Goal: Transaction & Acquisition: Subscribe to service/newsletter

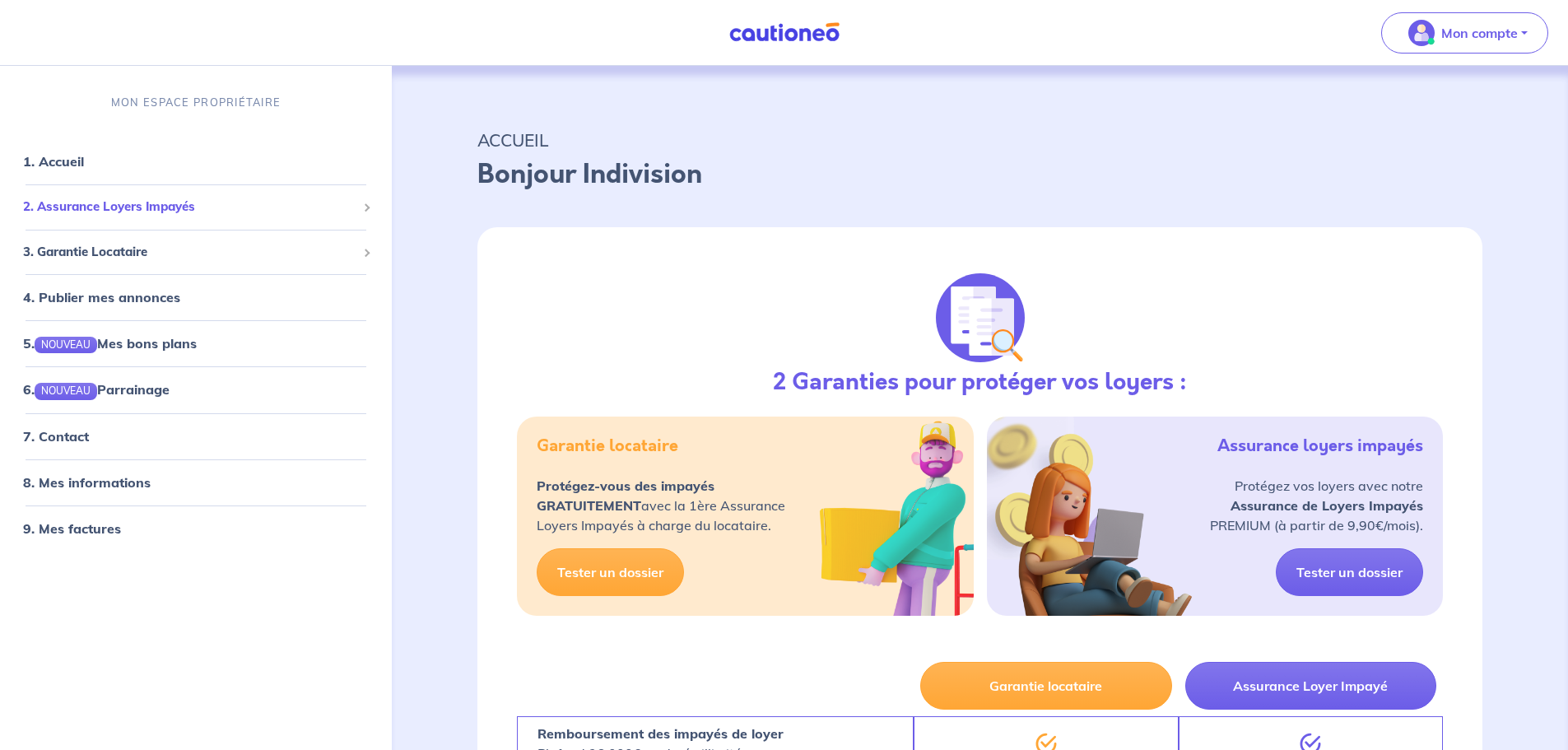
click at [88, 214] on span "2. Assurance Loyers Impayés" at bounding box center [190, 207] width 334 height 19
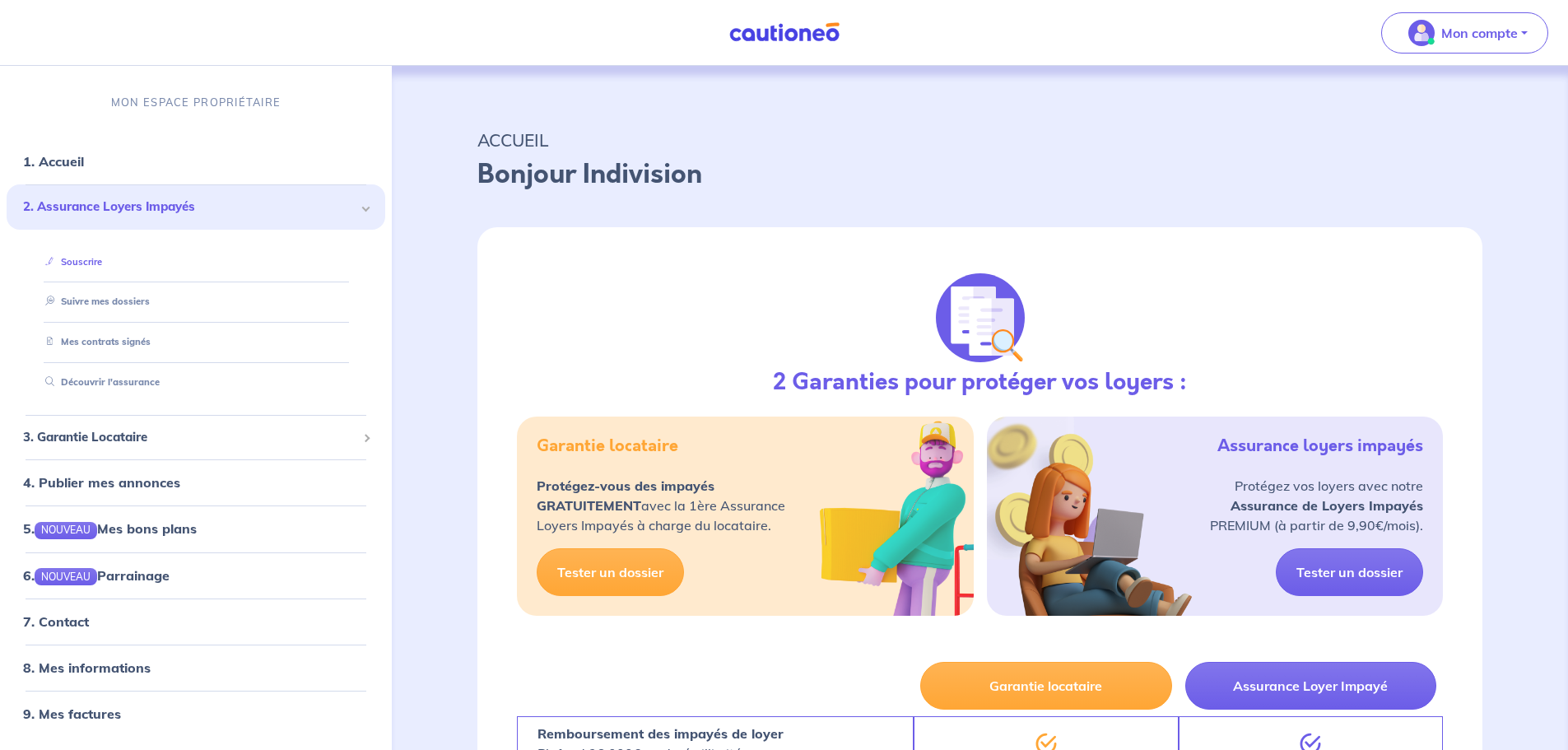
click at [79, 259] on link "Souscrire" at bounding box center [70, 262] width 63 height 12
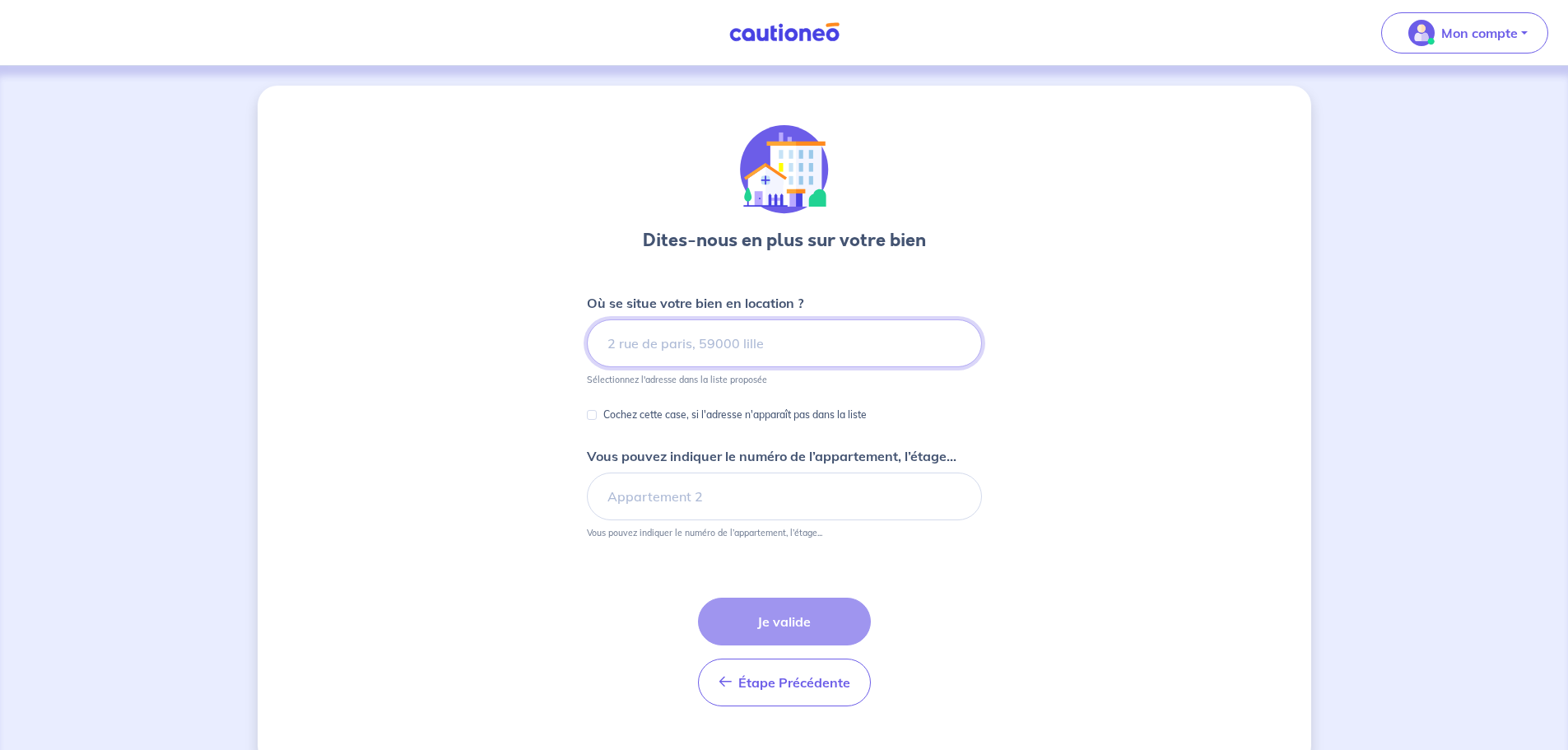
click at [645, 345] on input at bounding box center [784, 343] width 395 height 48
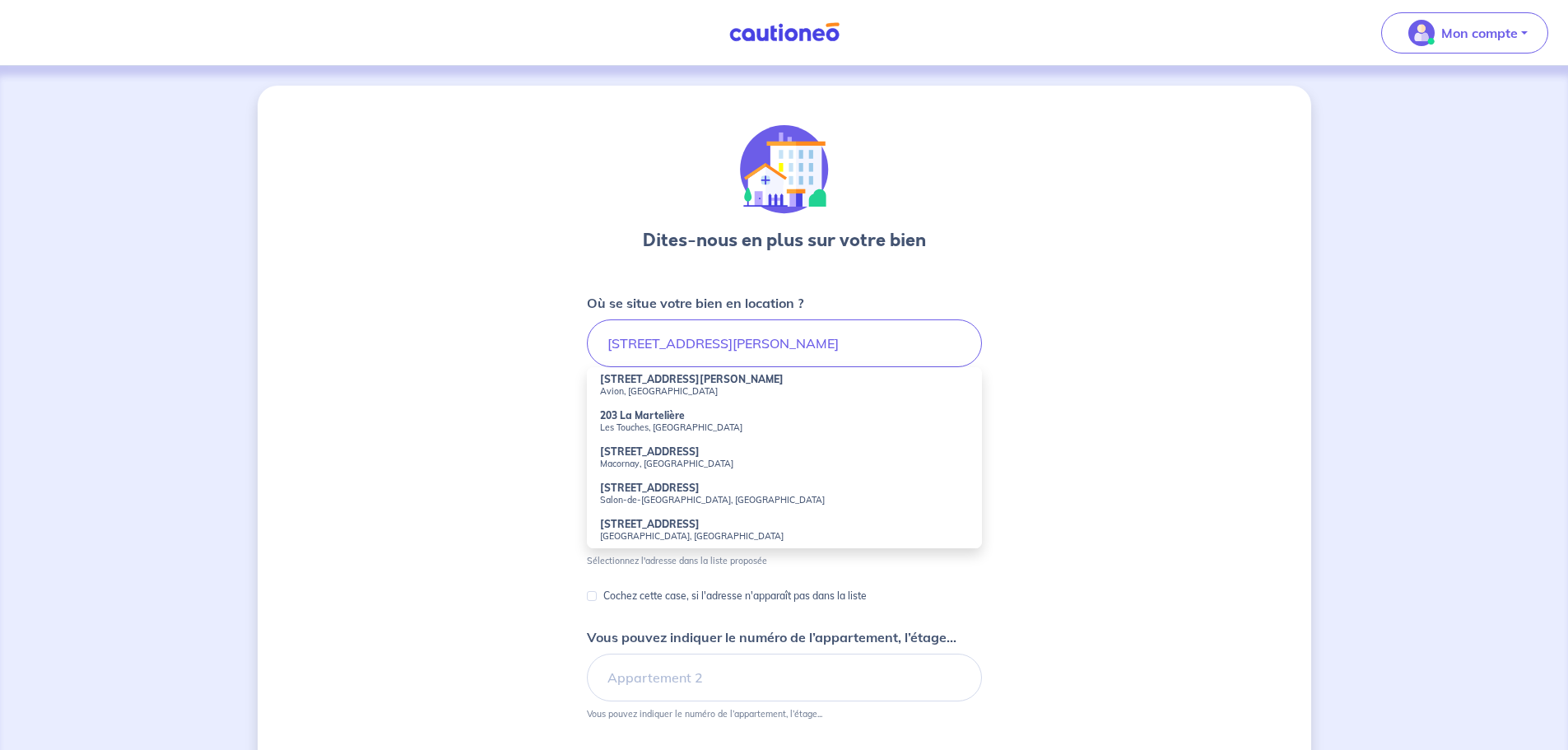
click at [641, 381] on strong "203 Boulevard Henri Martel" at bounding box center [692, 379] width 184 height 13
type input "203 Boulevard Henri Martel, Avion, France"
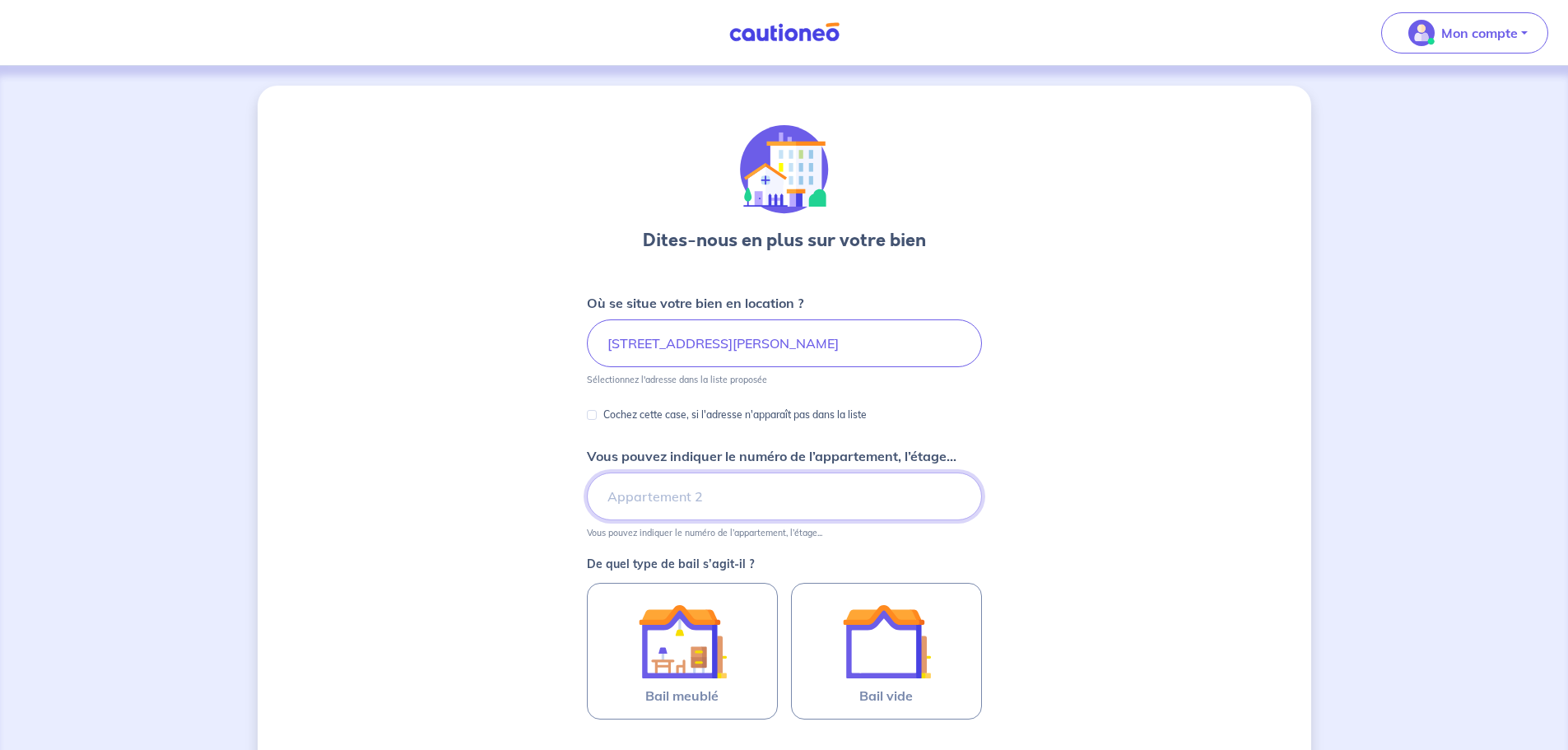
click at [634, 501] on input "Vous pouvez indiquer le numéro de l’appartement, l’étage..." at bounding box center [784, 496] width 395 height 48
type input "Appartement 26, bâtiment A"
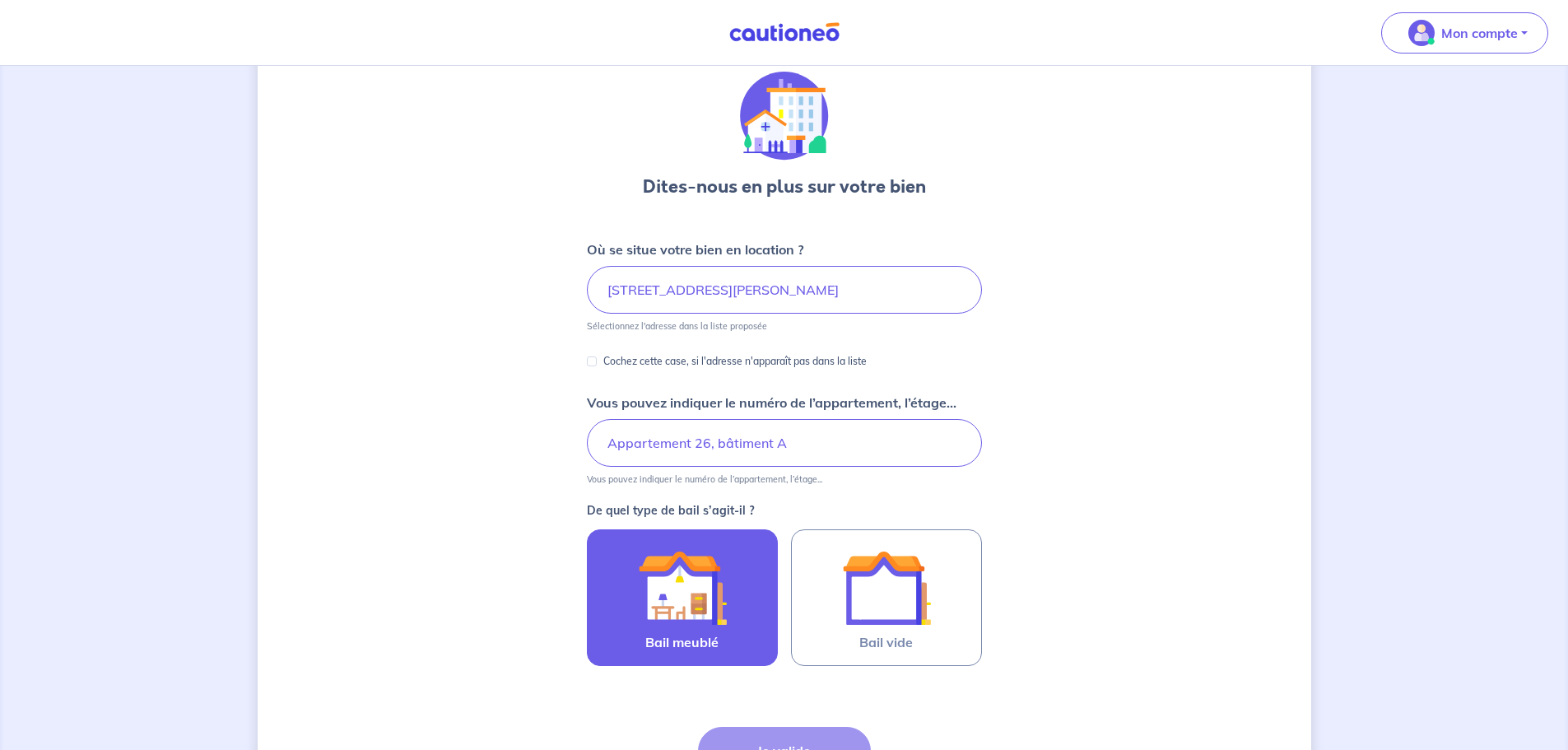
scroll to position [83, 0]
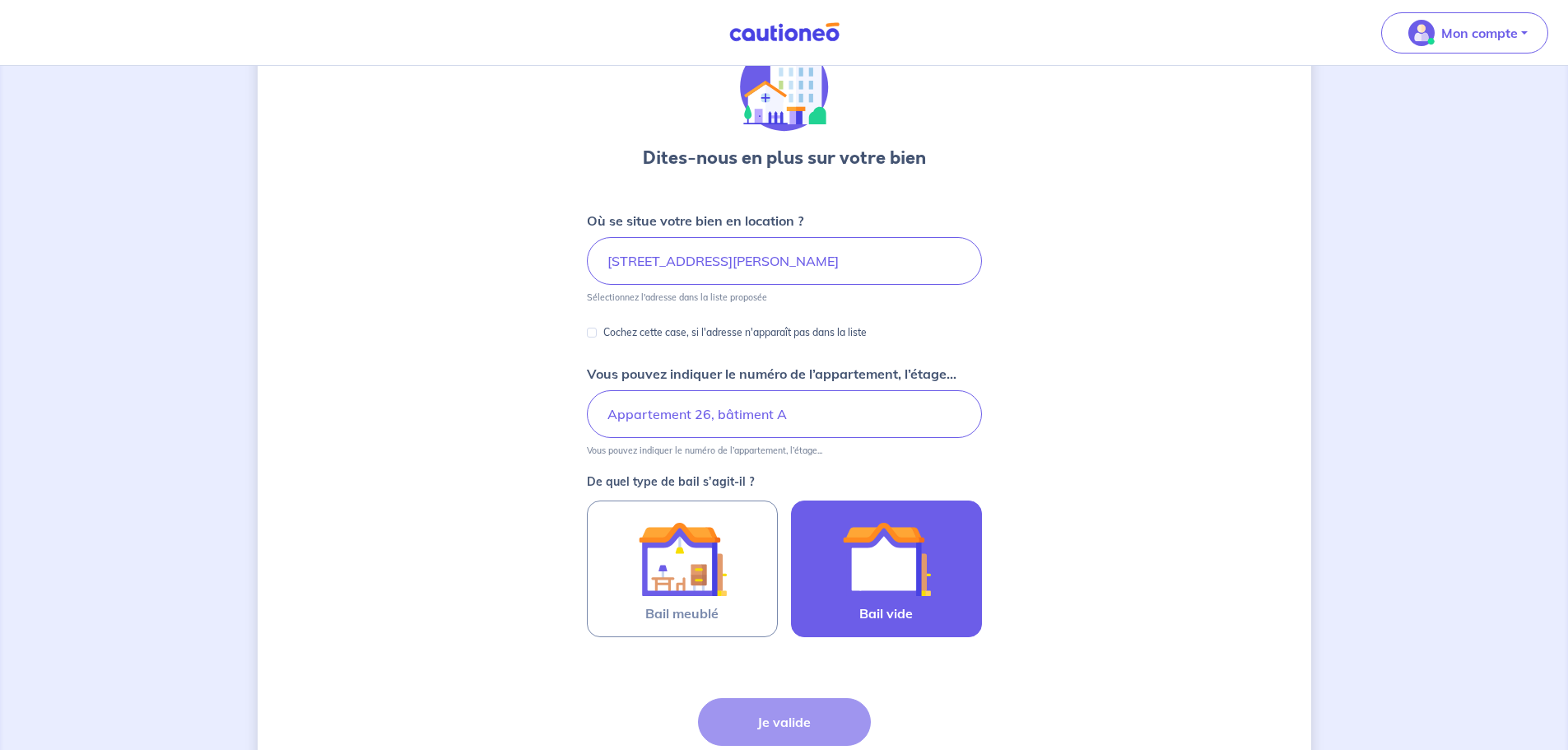
click at [883, 577] on img at bounding box center [886, 558] width 89 height 89
click at [0, 0] on input "Bail vide" at bounding box center [0, 0] width 0 height 0
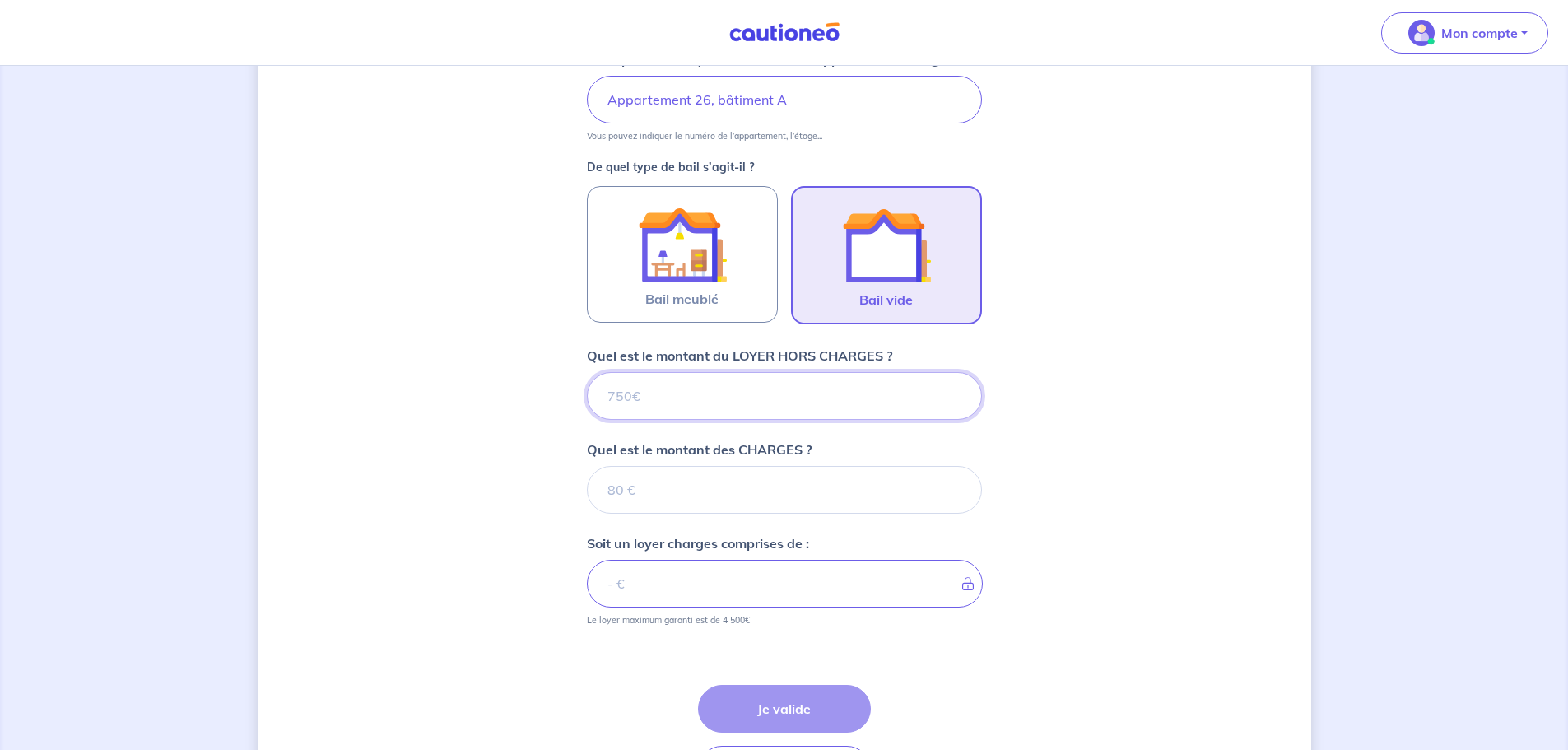
scroll to position [412, 0]
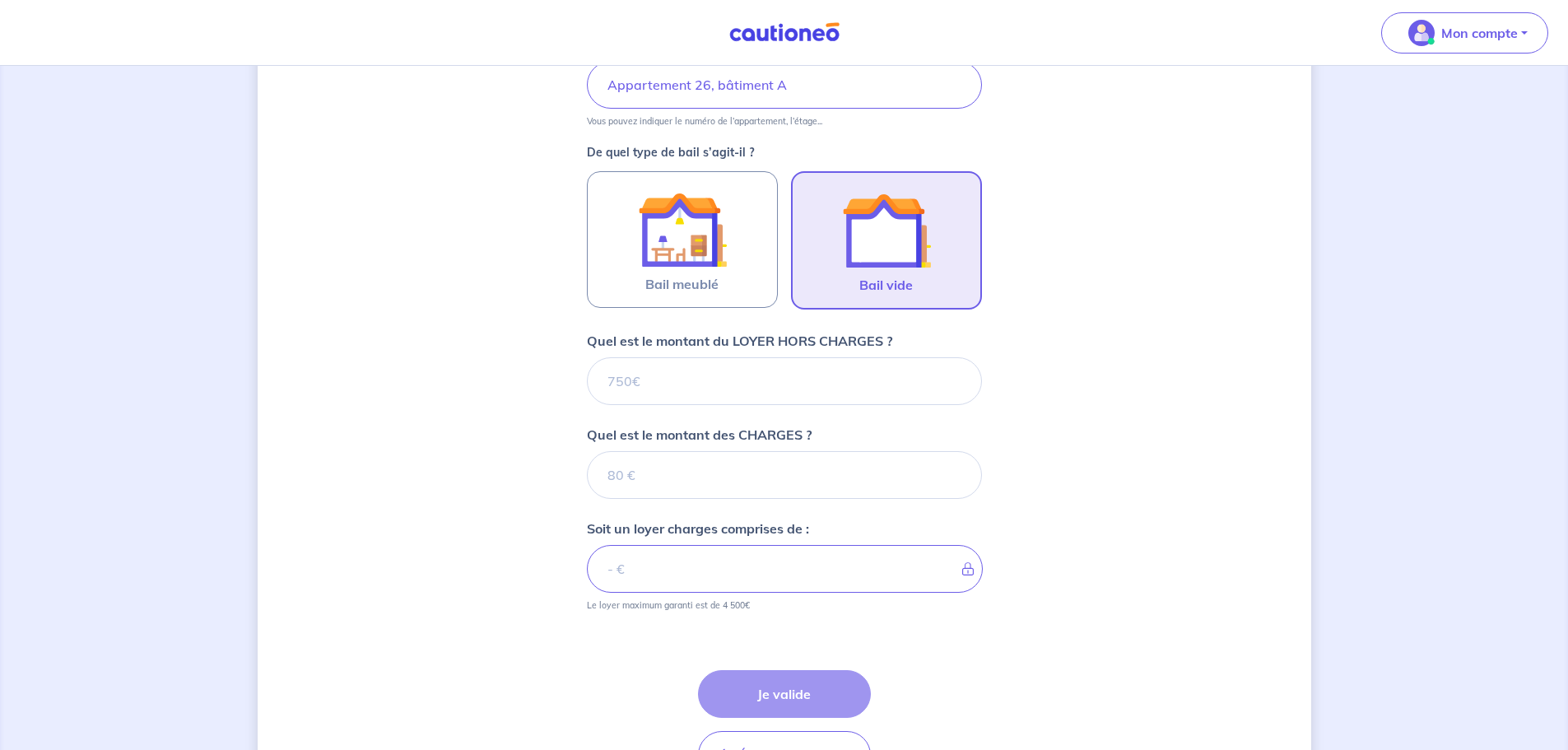
click at [625, 356] on div "Quel est le montant du LOYER HORS CHARGES ?" at bounding box center [784, 368] width 395 height 74
click at [636, 388] on input "Quel est le montant du LOYER HORS CHARGES ?" at bounding box center [784, 380] width 395 height 48
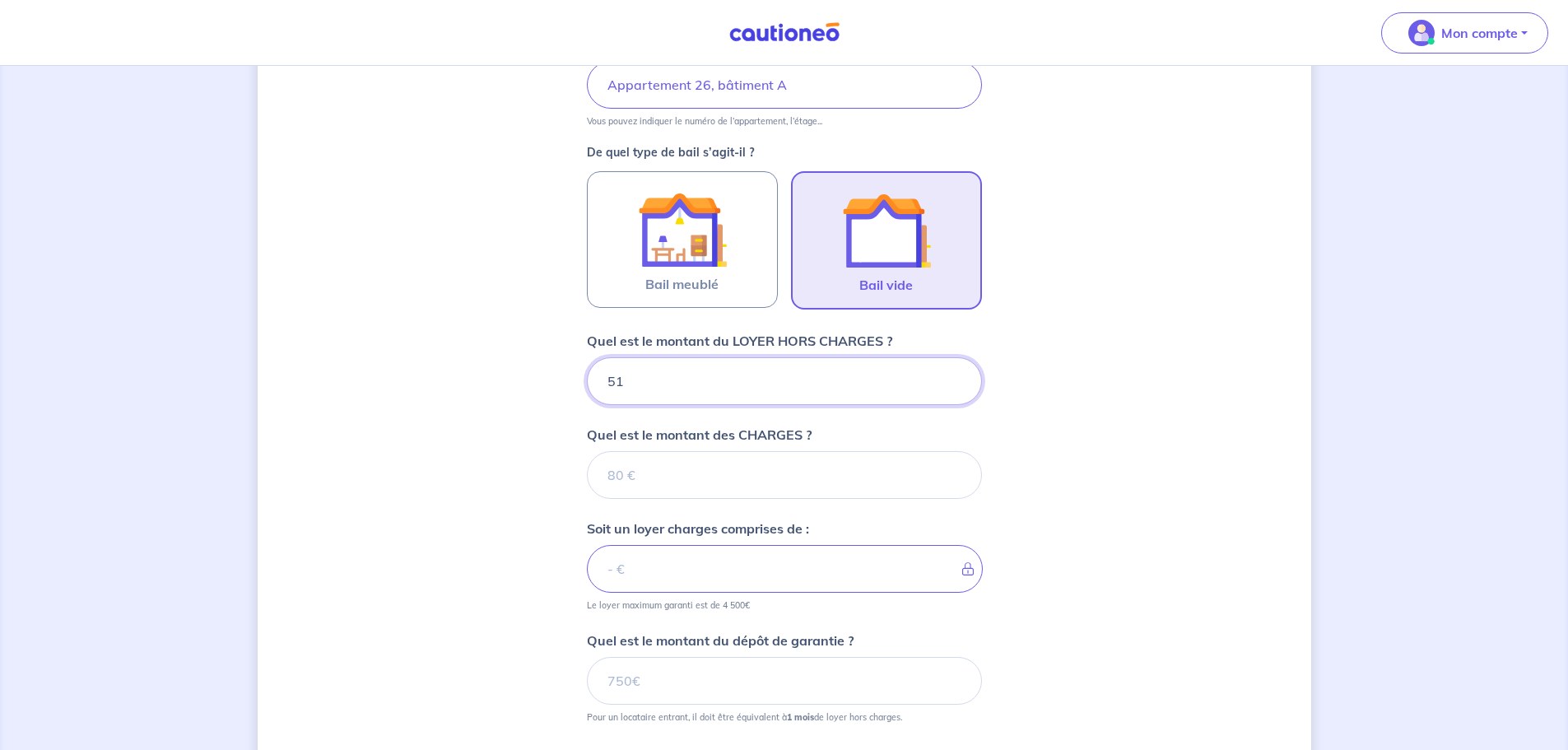
type input "519"
click at [646, 470] on input "Quel est le montant des CHARGES ?" at bounding box center [784, 475] width 395 height 48
type input "32"
type input "551"
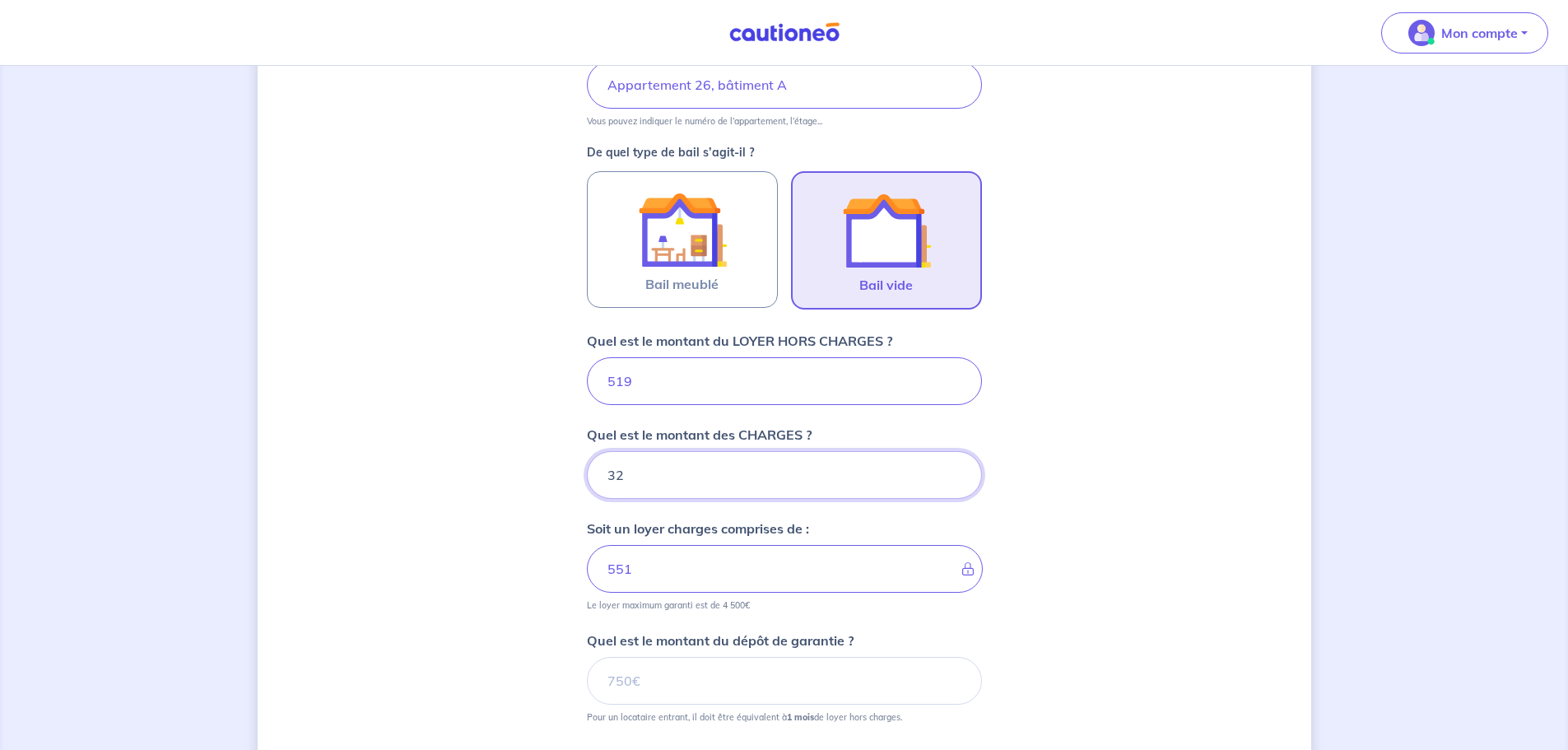
type input "32"
click at [1066, 553] on div "Dites-nous en plus sur votre bien Où se situe votre bien en location ? 203 Boul…" at bounding box center [784, 312] width 1053 height 1276
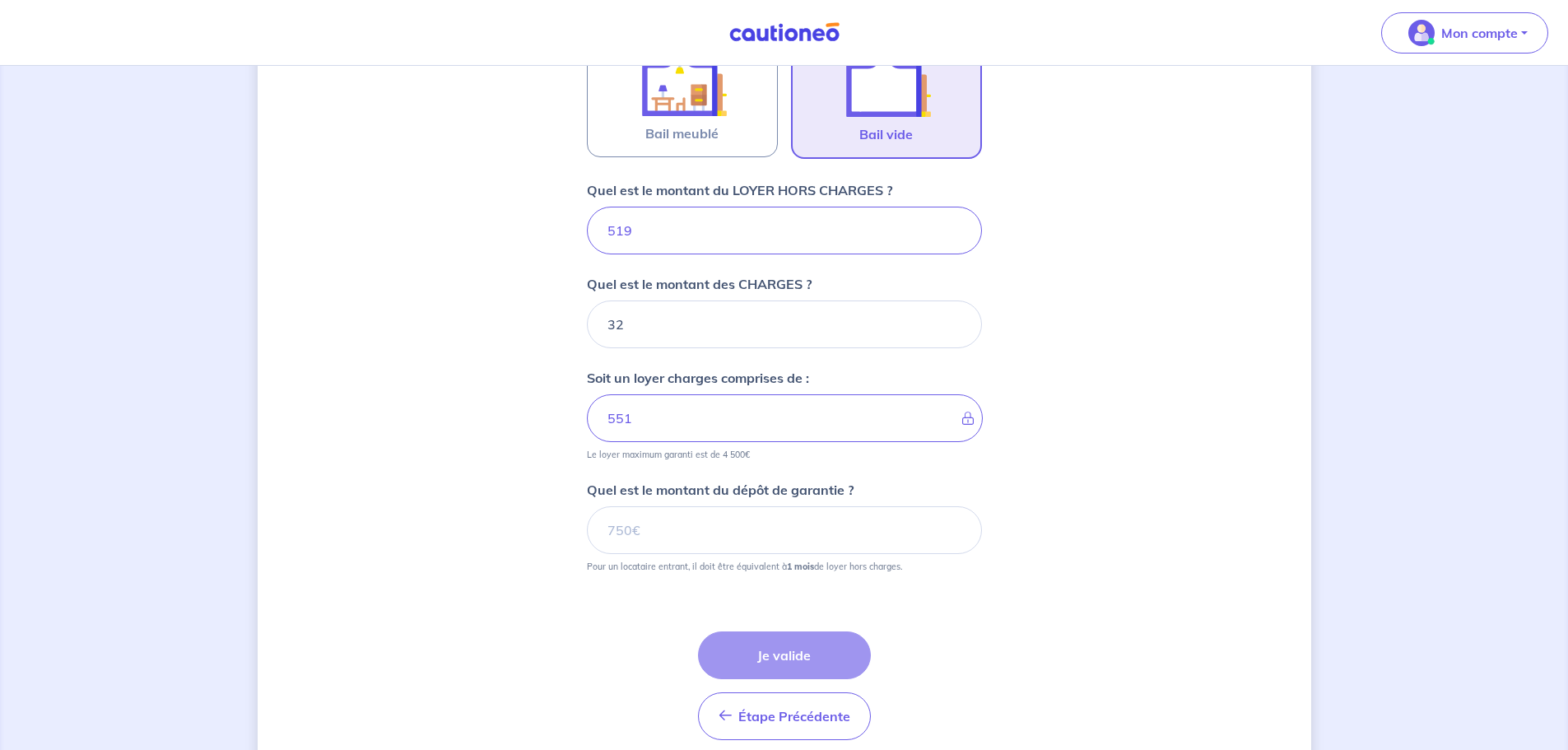
scroll to position [576, 0]
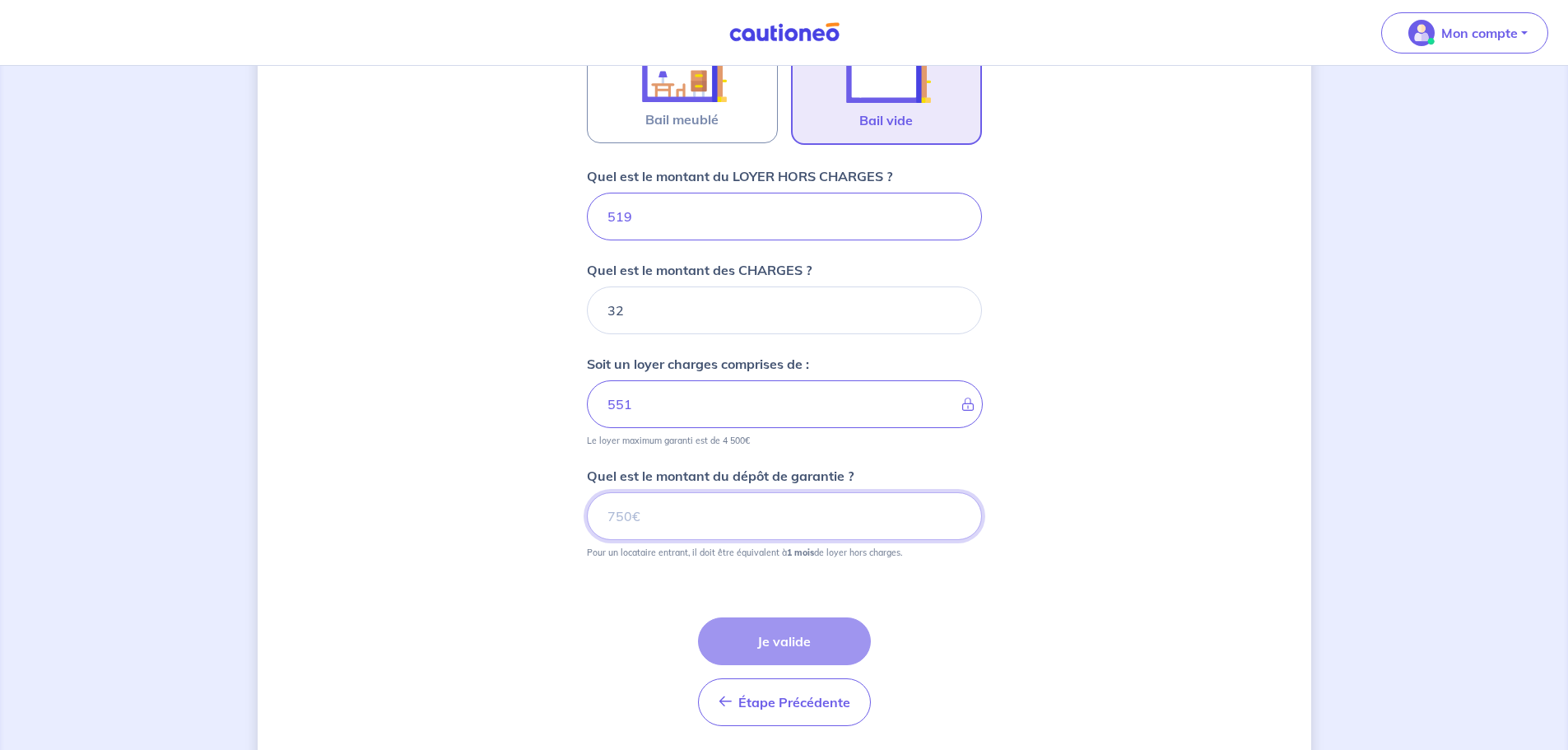
click at [655, 518] on input "Quel est le montant du dépôt de garantie ?" at bounding box center [784, 515] width 395 height 48
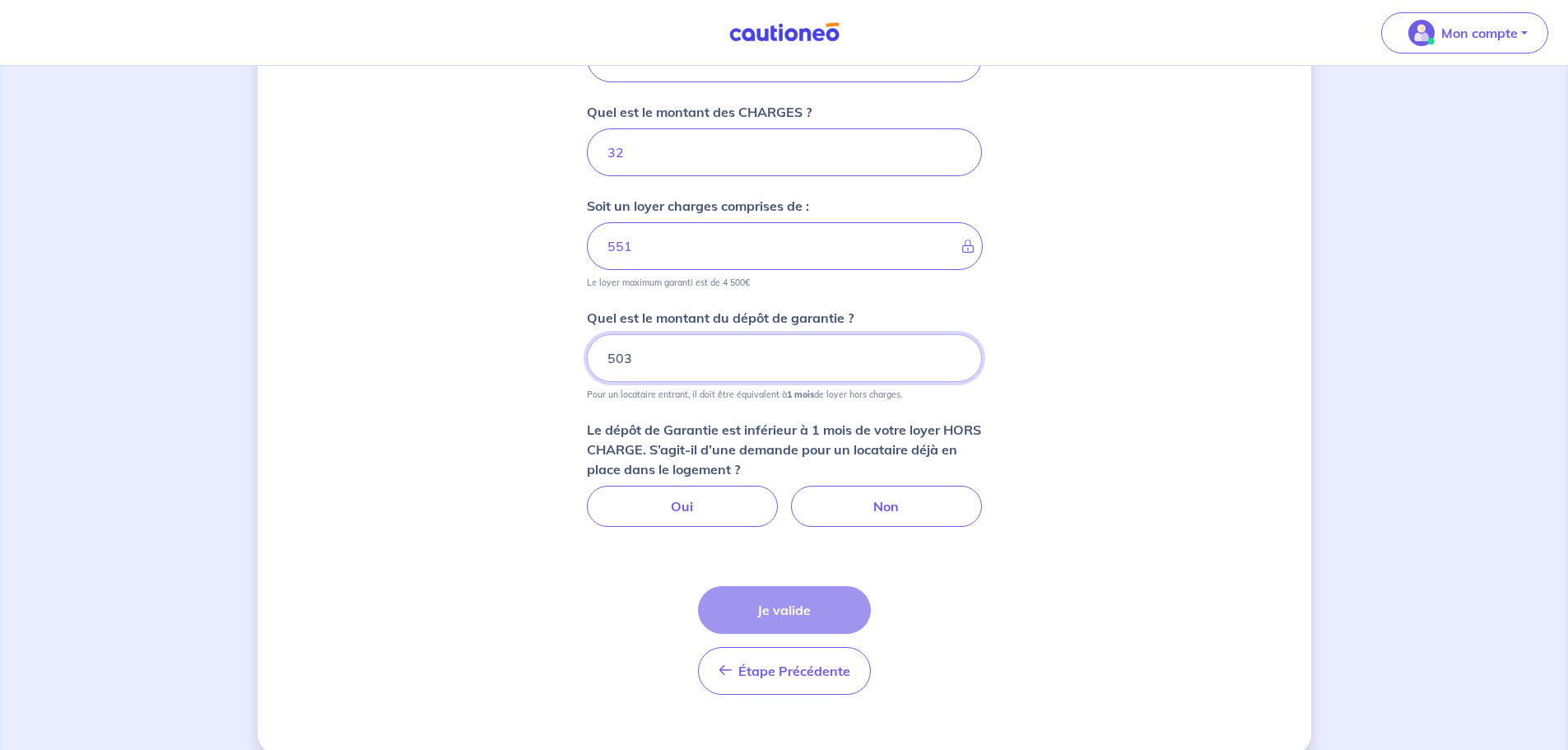
scroll to position [741, 0]
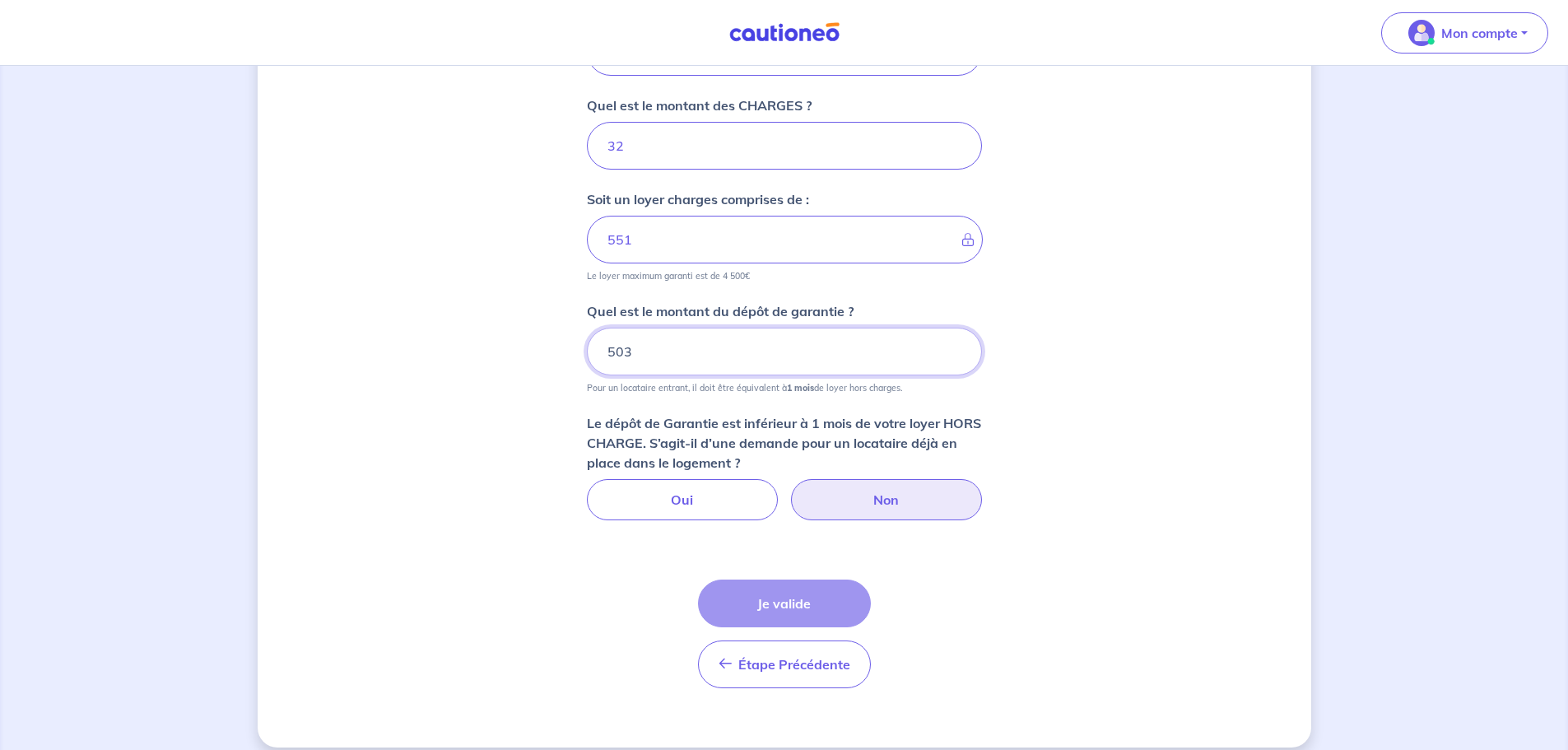
type input "503"
click at [889, 498] on label "Non" at bounding box center [887, 500] width 191 height 41
click at [790, 490] on input "Non" at bounding box center [784, 485] width 11 height 11
radio input "true"
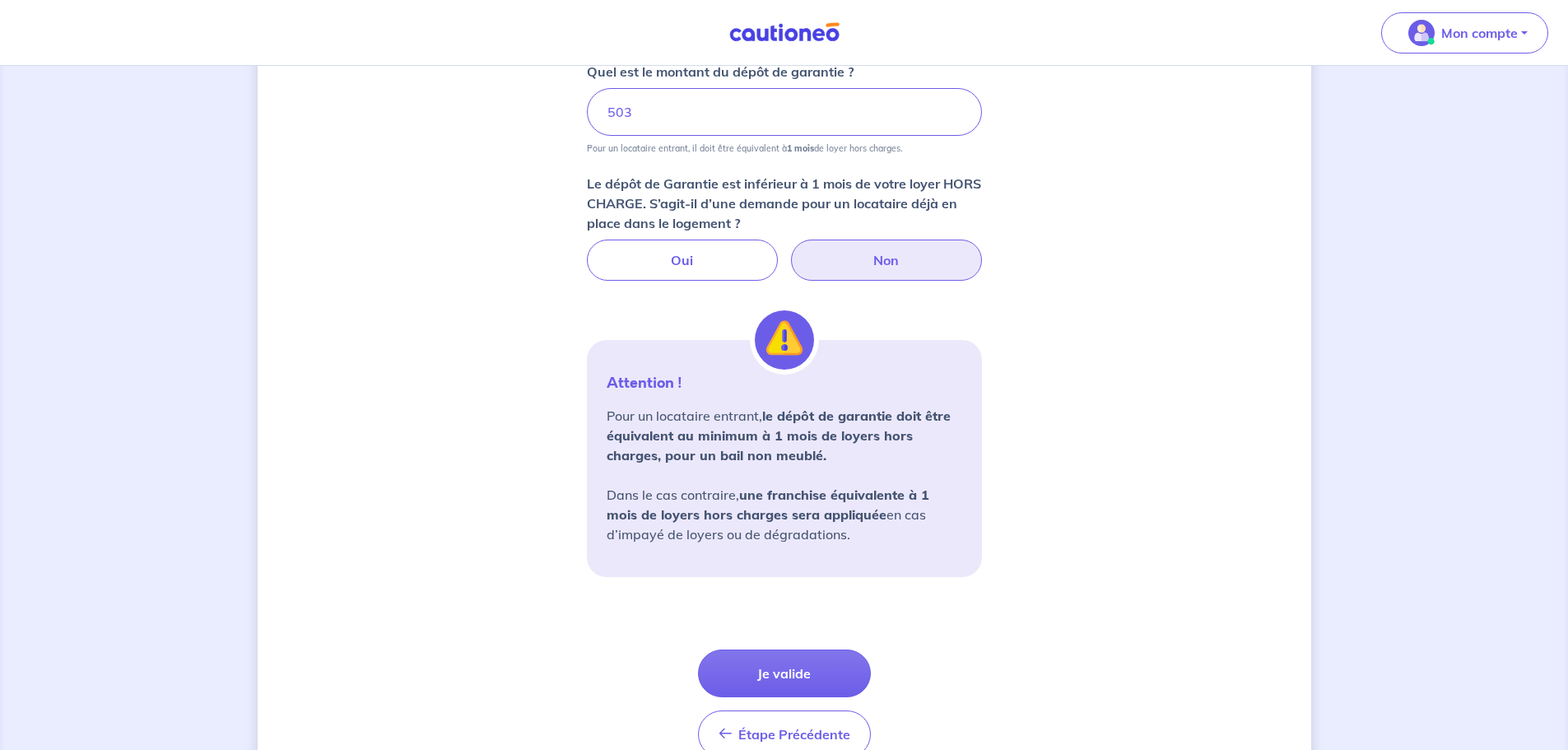
scroll to position [1067, 0]
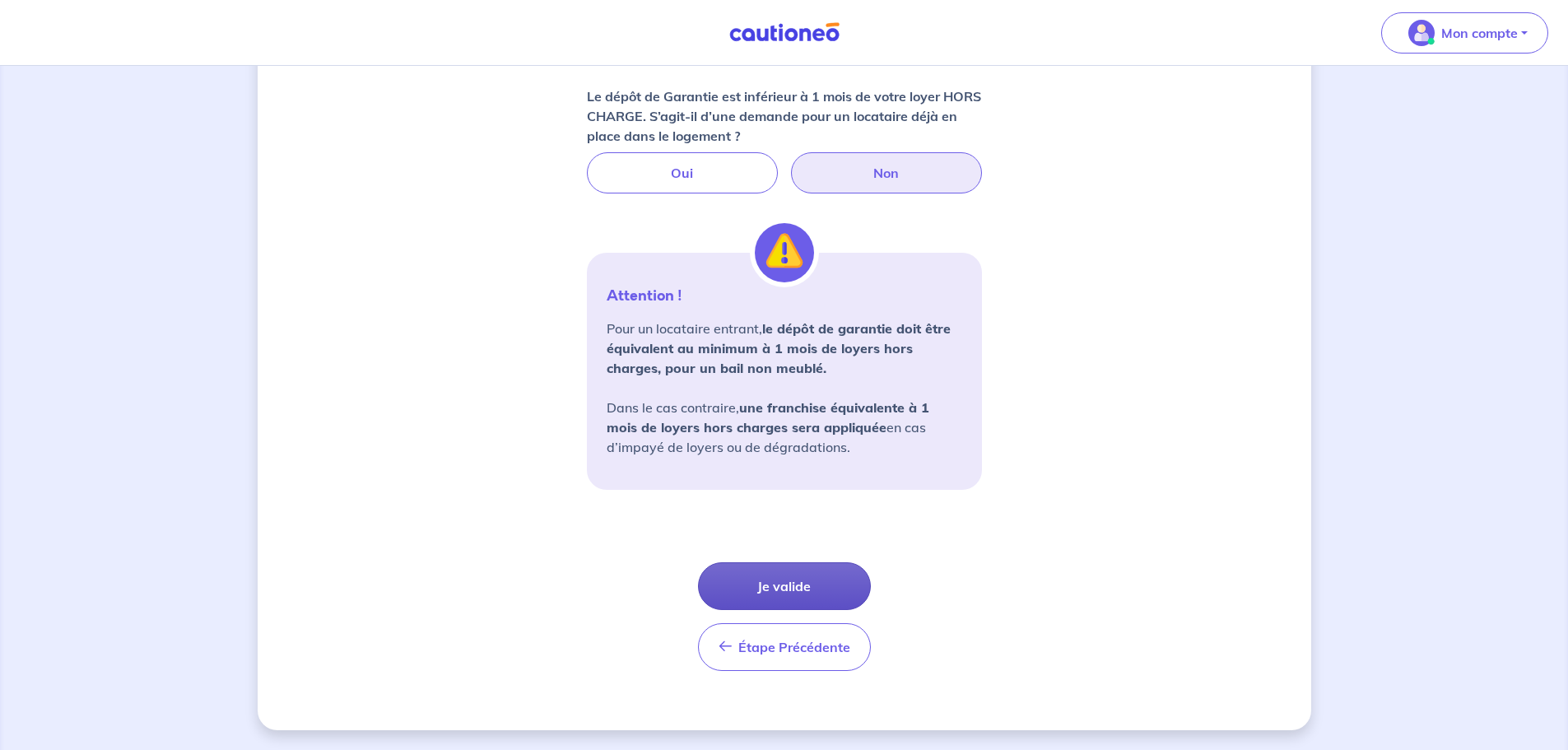
click at [793, 587] on button "Je valide" at bounding box center [784, 585] width 173 height 48
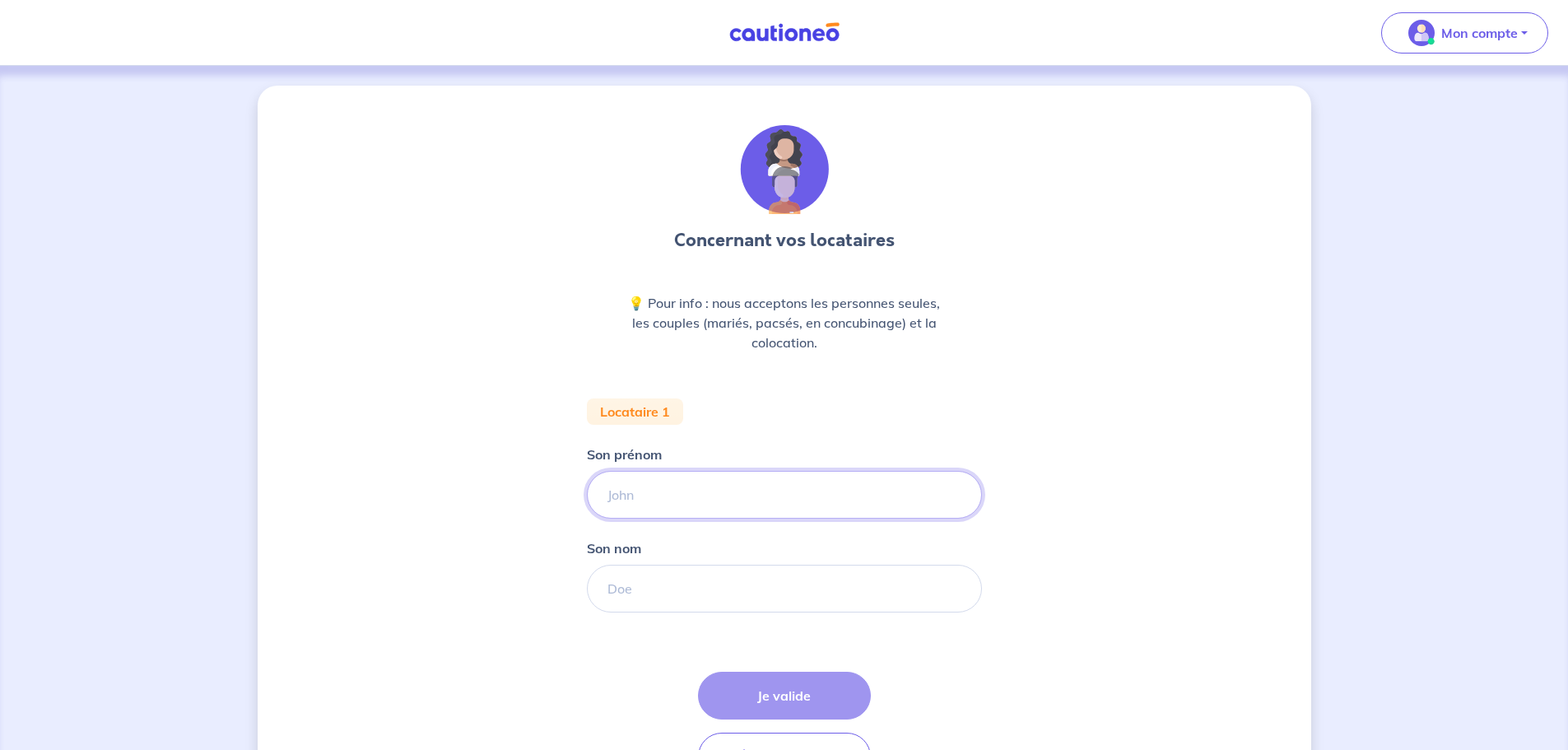
click at [668, 487] on input "Son prénom" at bounding box center [784, 495] width 395 height 48
type input "Alexis"
click at [668, 591] on input "Son nom" at bounding box center [784, 588] width 395 height 48
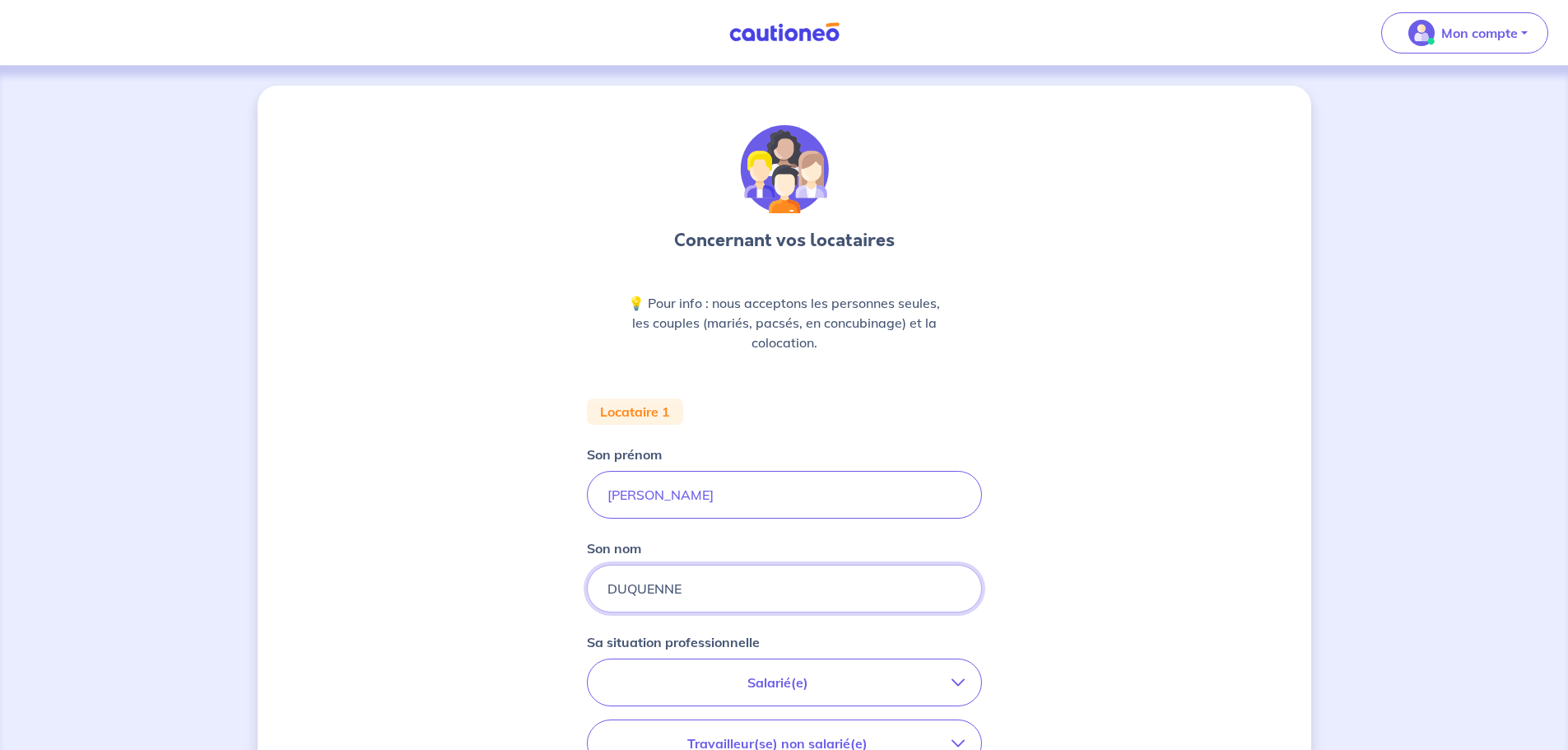
type input "DUQUENNE"
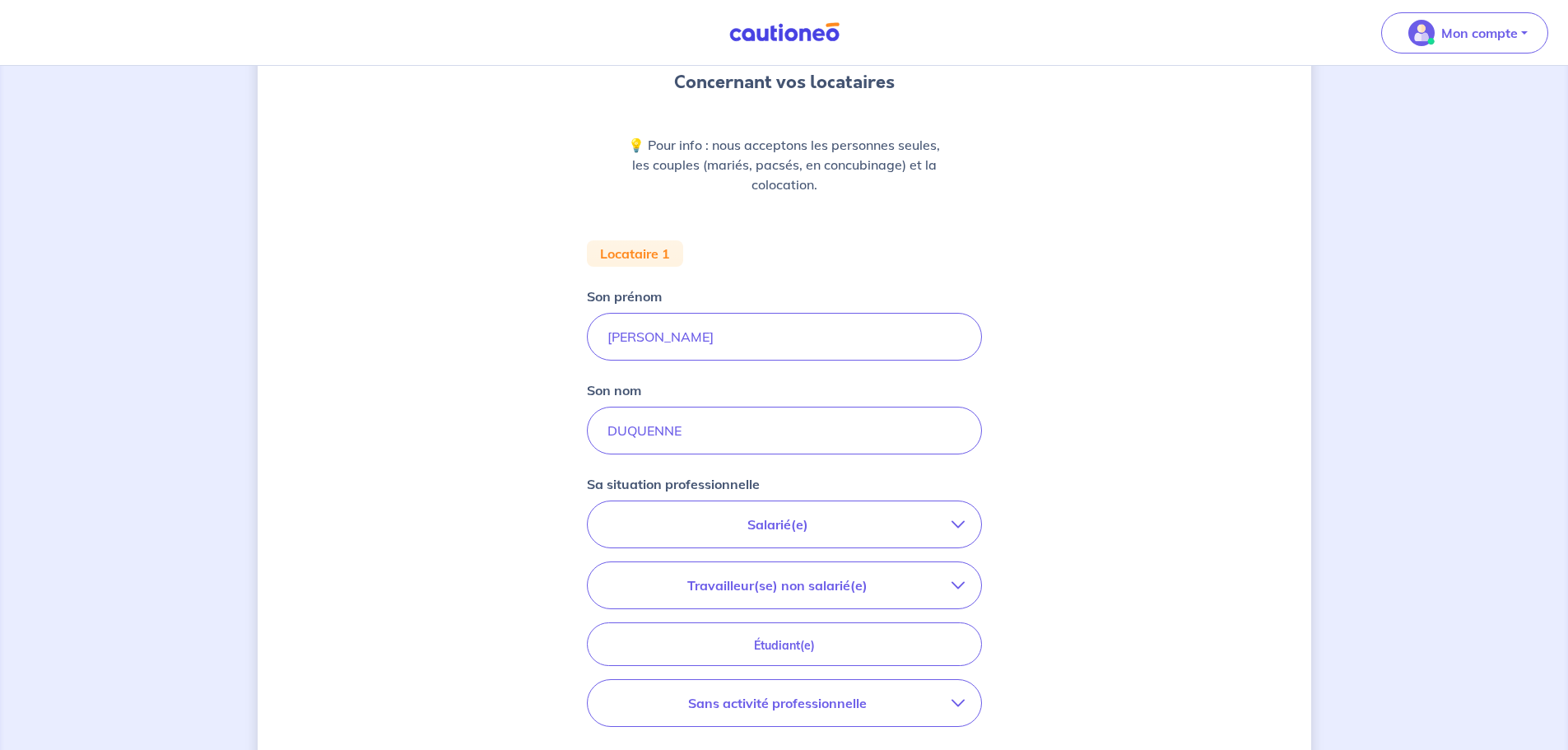
scroll to position [165, 0]
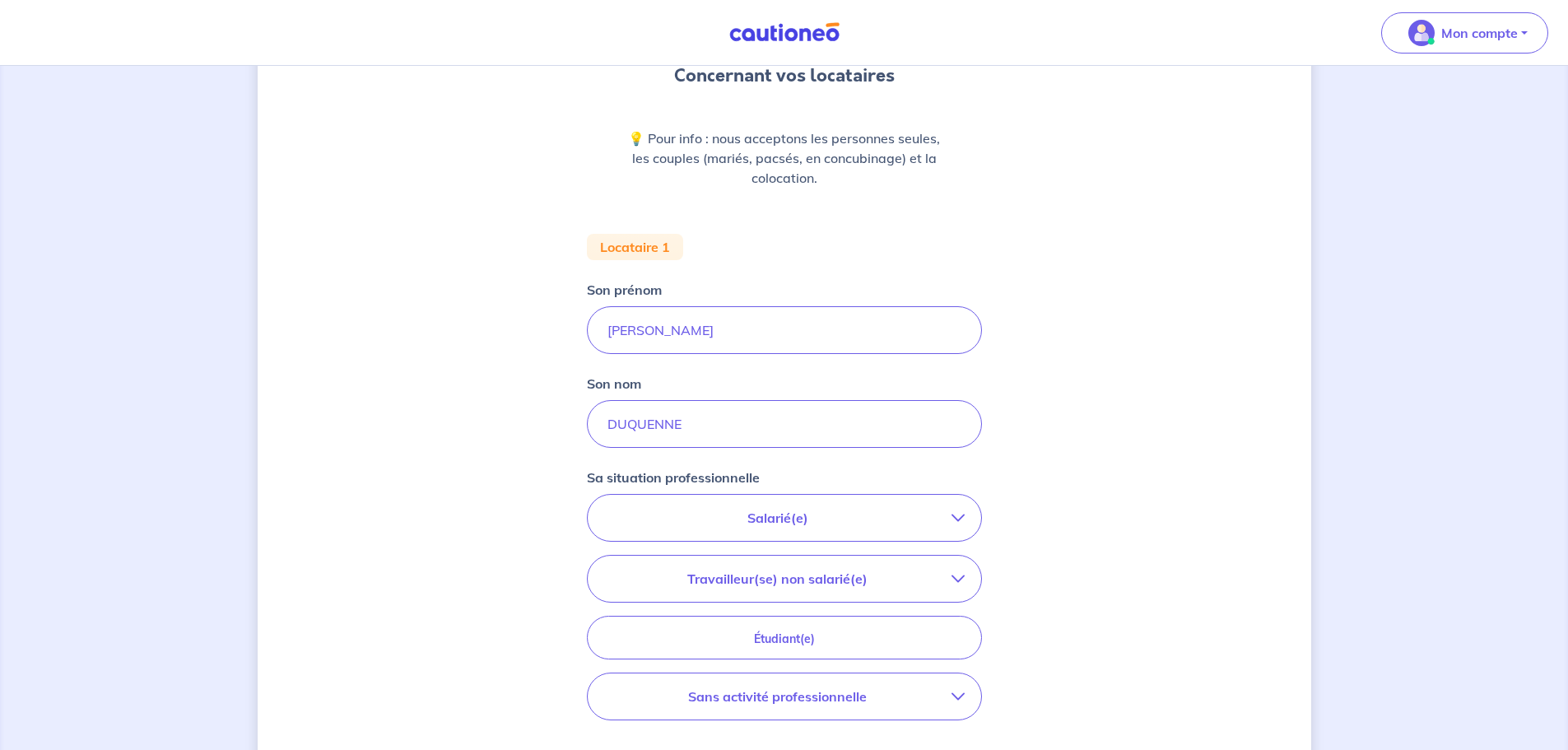
click at [778, 526] on p "Salarié(e)" at bounding box center [778, 518] width 347 height 20
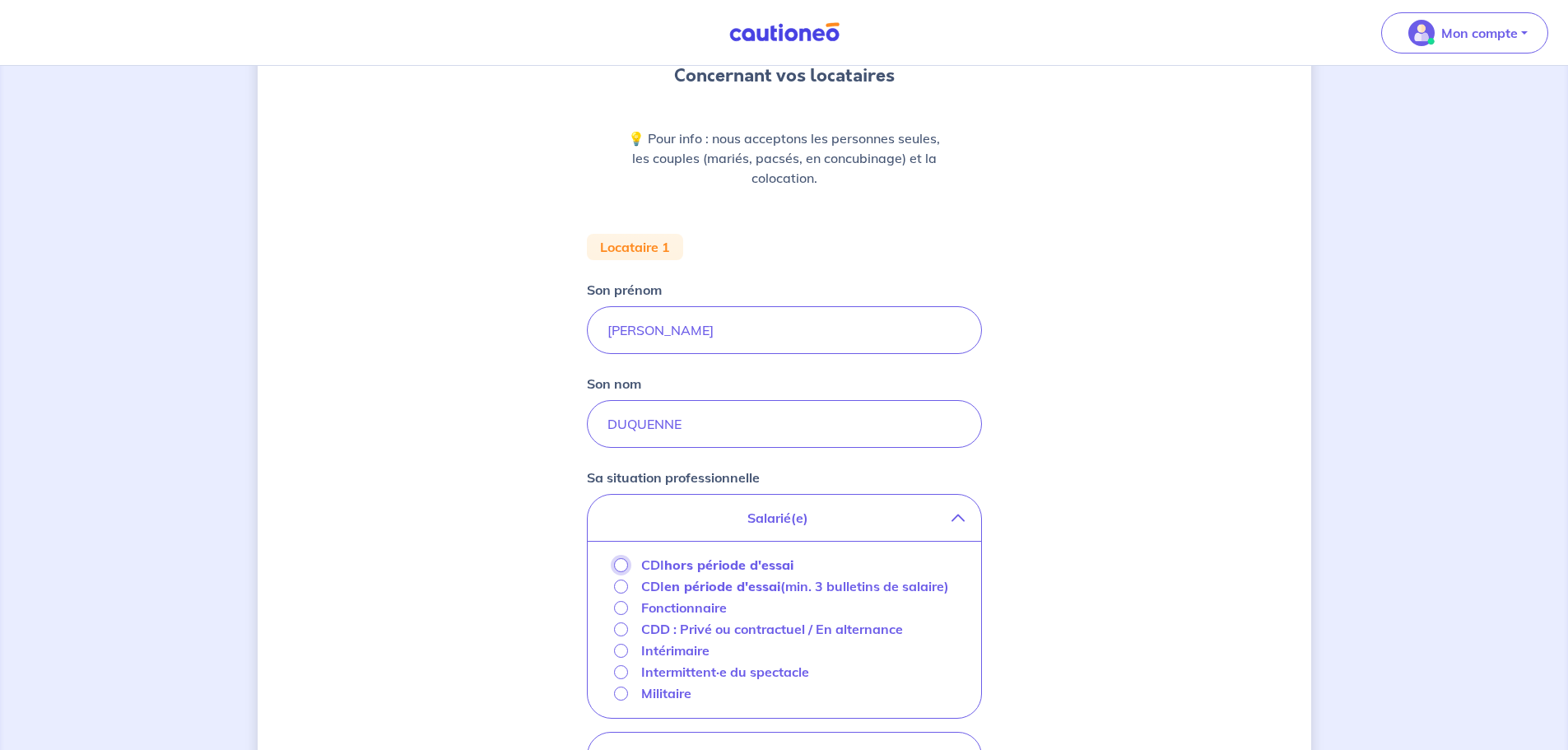
click at [620, 563] on input "CDI hors période d'essai" at bounding box center [622, 566] width 14 height 14
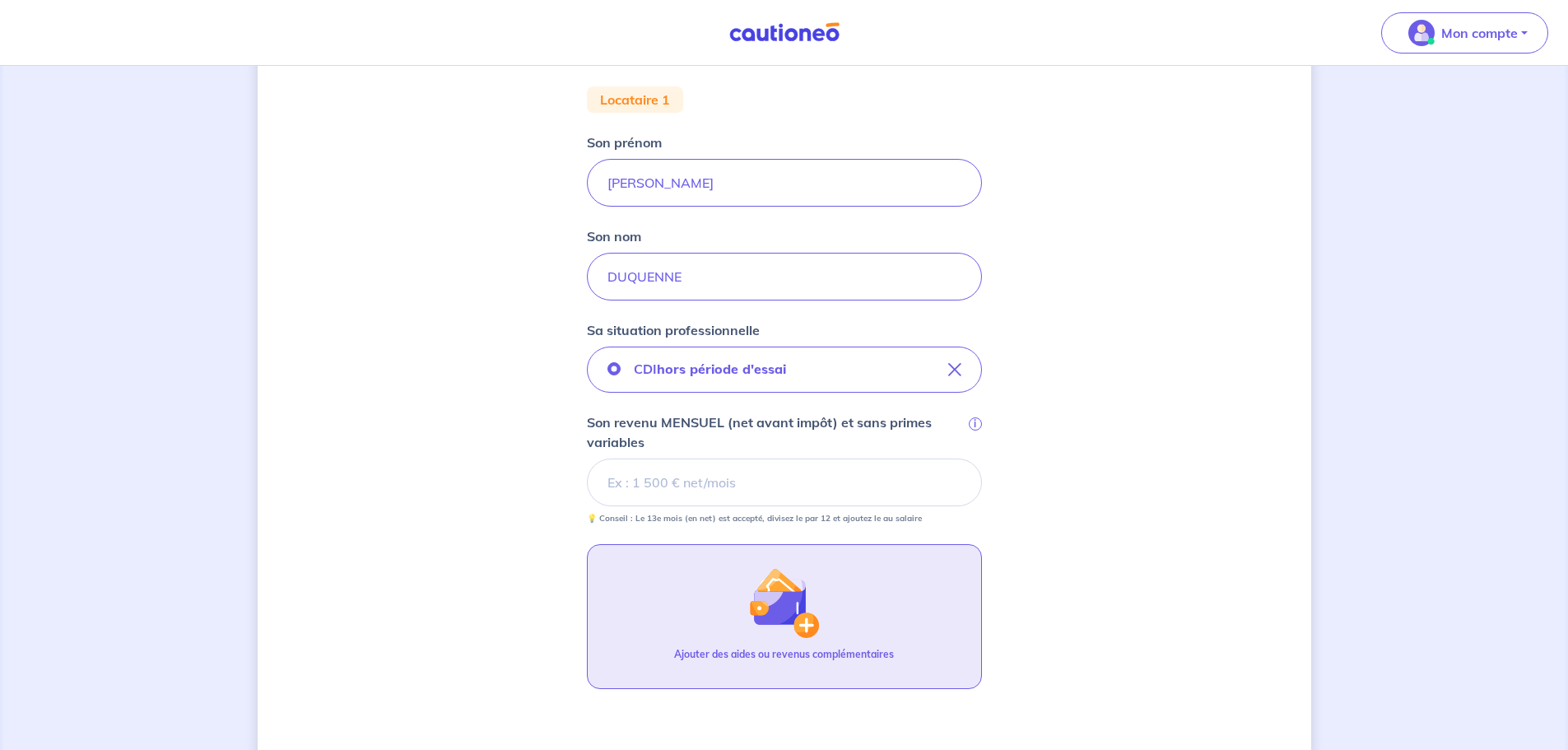
scroll to position [329, 0]
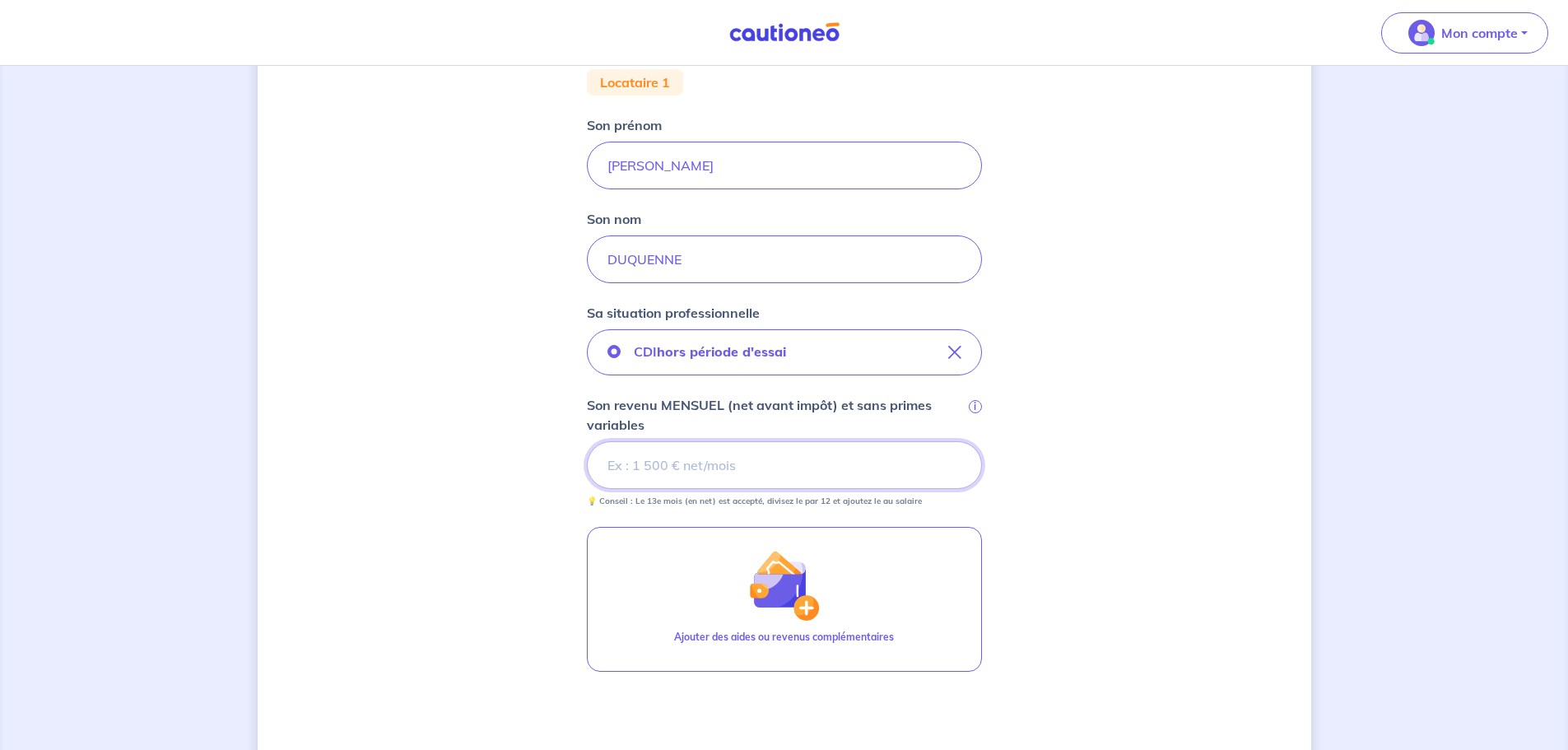
click at [654, 461] on input "Son revenu MENSUEL (net avant impôt) et sans primes variables i" at bounding box center [784, 465] width 395 height 48
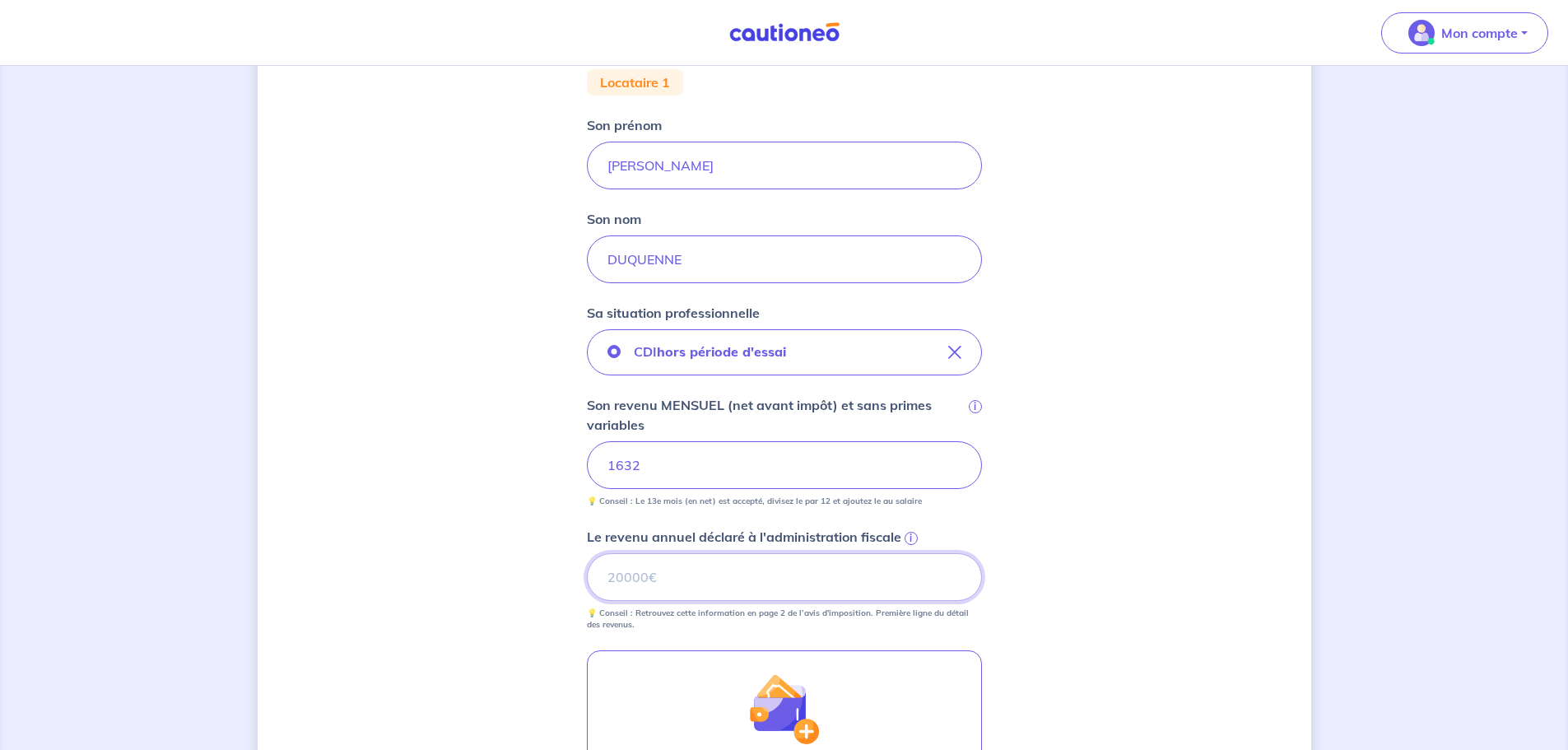
click at [629, 578] on input "Le revenu annuel déclaré à l'administration fiscale i" at bounding box center [784, 576] width 395 height 48
drag, startPoint x: 658, startPoint y: 573, endPoint x: 561, endPoint y: 572, distance: 97.0
click at [561, 572] on div "Concernant vos locataires 💡 Pour info : nous acceptons les personnes seules, le…" at bounding box center [784, 399] width 1053 height 1286
type input "1"
type input "17709"
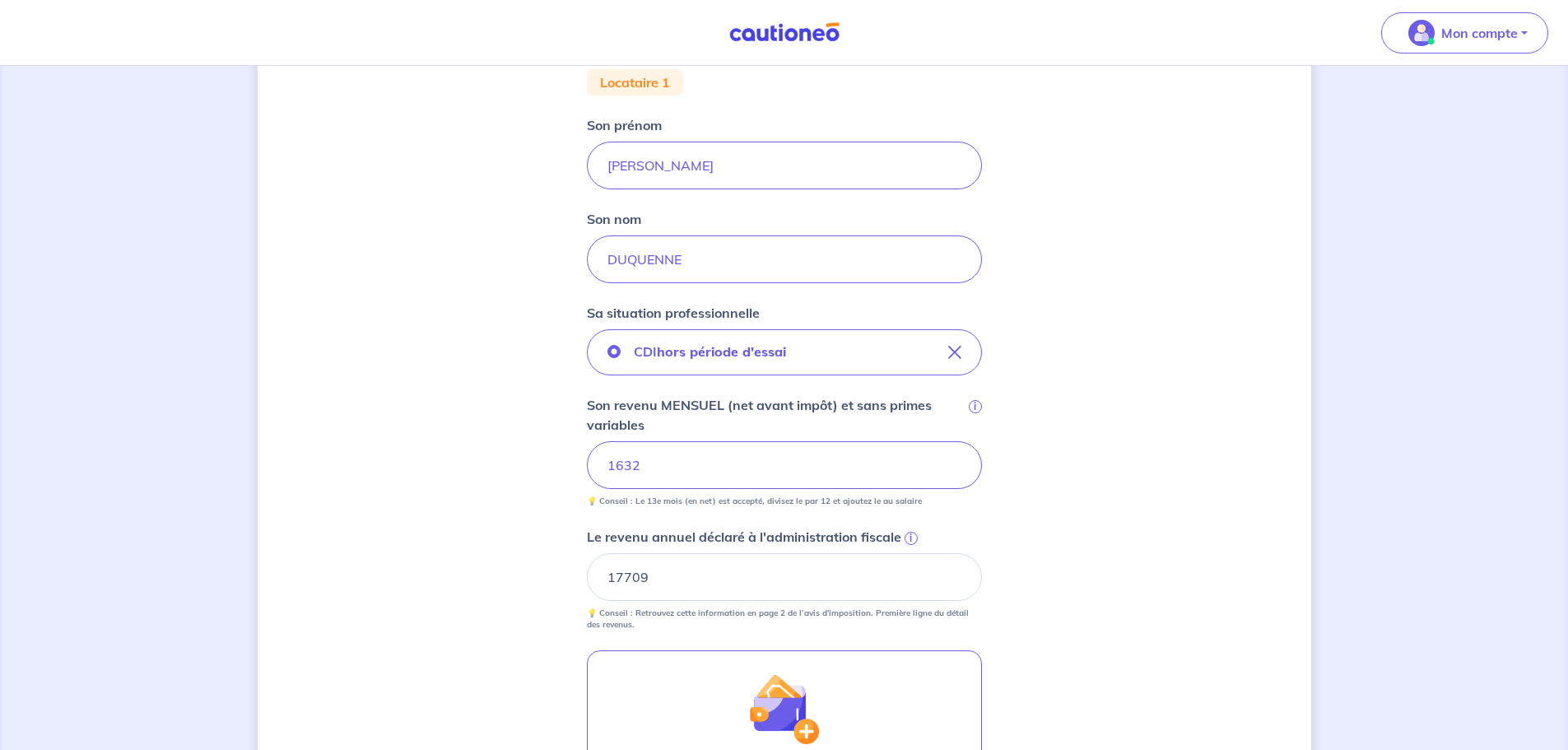
click at [1173, 603] on div "Concernant vos locataires 💡 Pour info : nous acceptons les personnes seules, le…" at bounding box center [784, 399] width 1053 height 1286
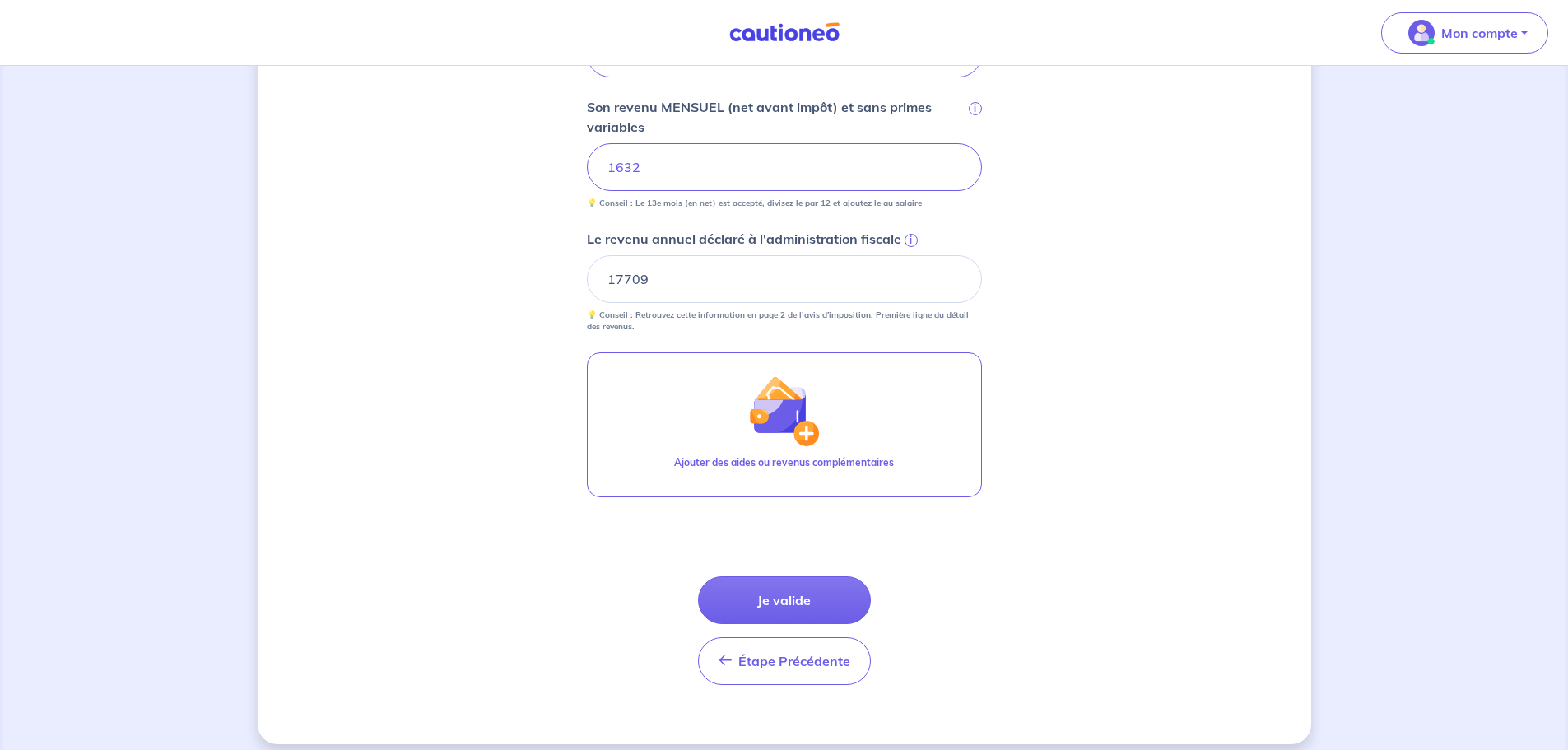
scroll to position [641, 0]
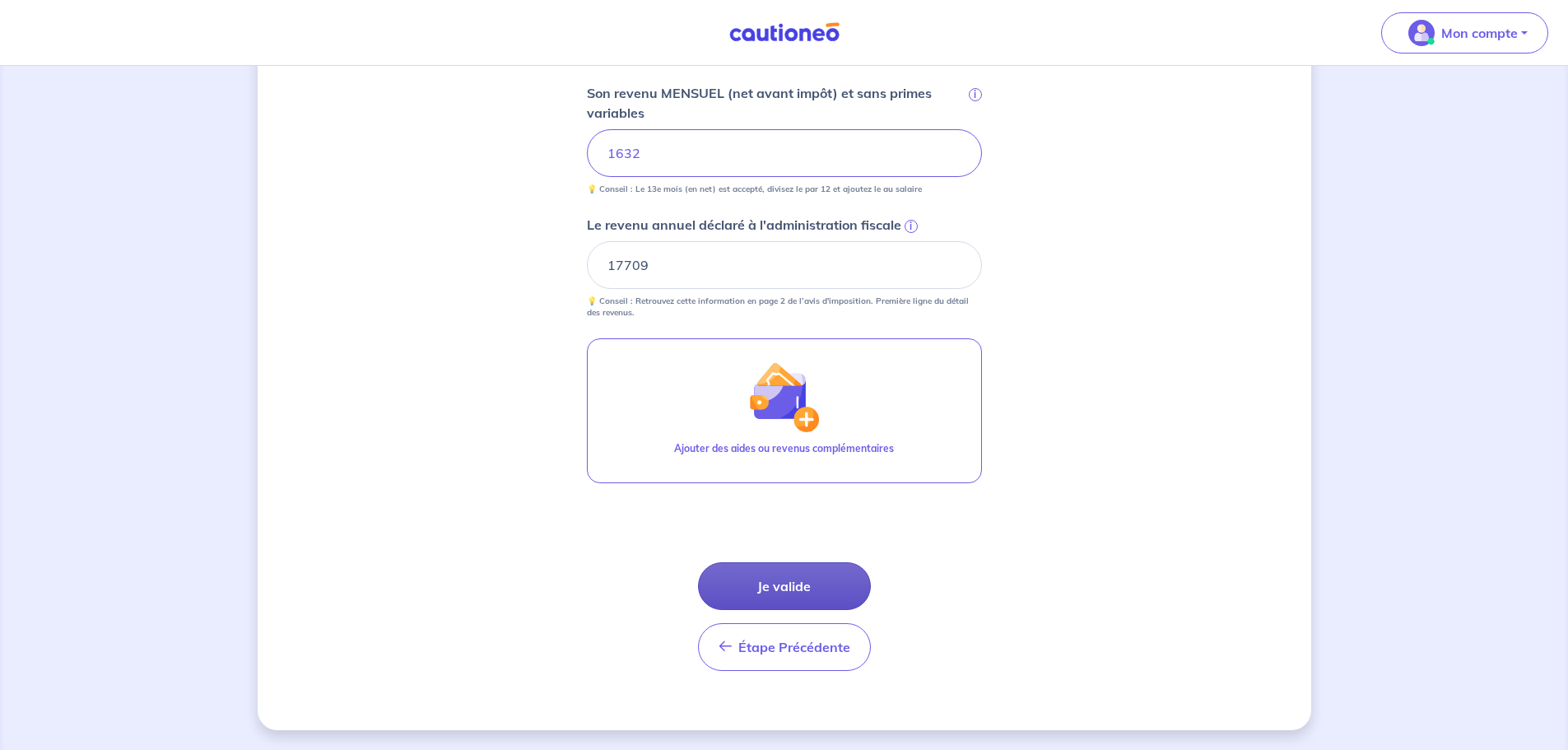
click at [771, 586] on button "Je valide" at bounding box center [784, 585] width 173 height 48
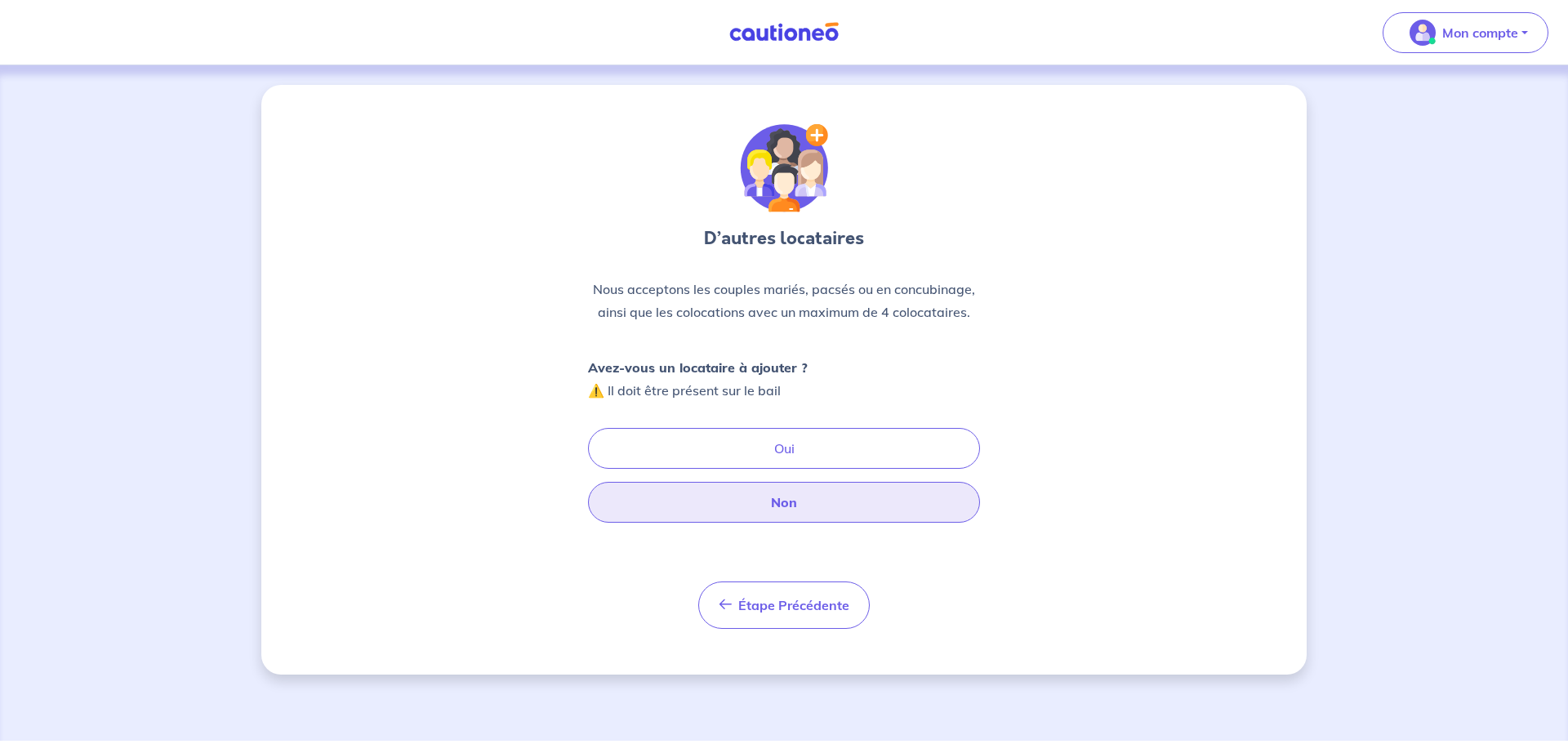
click at [785, 512] on button "Non" at bounding box center [784, 502] width 392 height 41
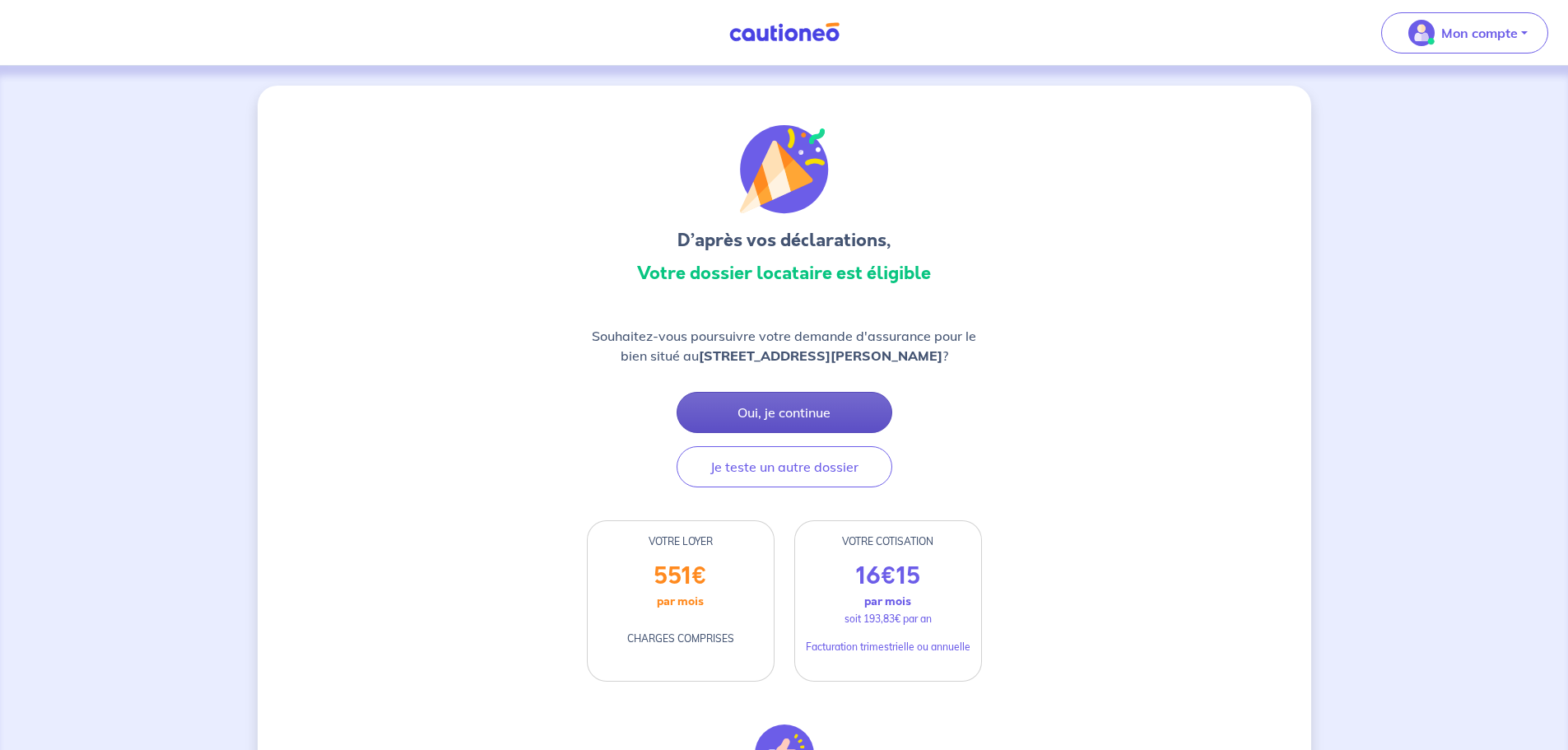
click at [772, 415] on button "Oui, je continue" at bounding box center [784, 413] width 216 height 41
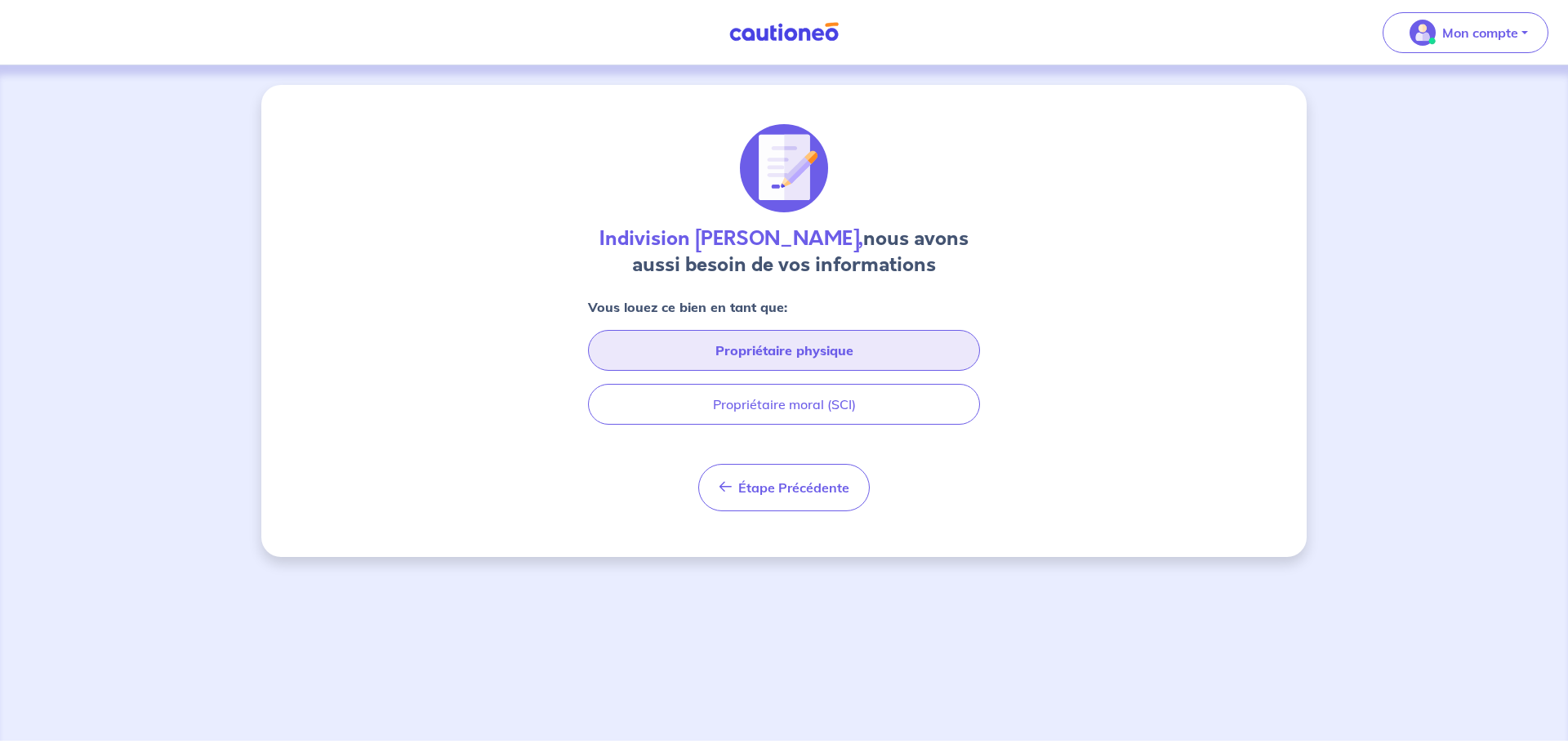
click at [794, 357] on button "Propriétaire physique" at bounding box center [784, 351] width 392 height 41
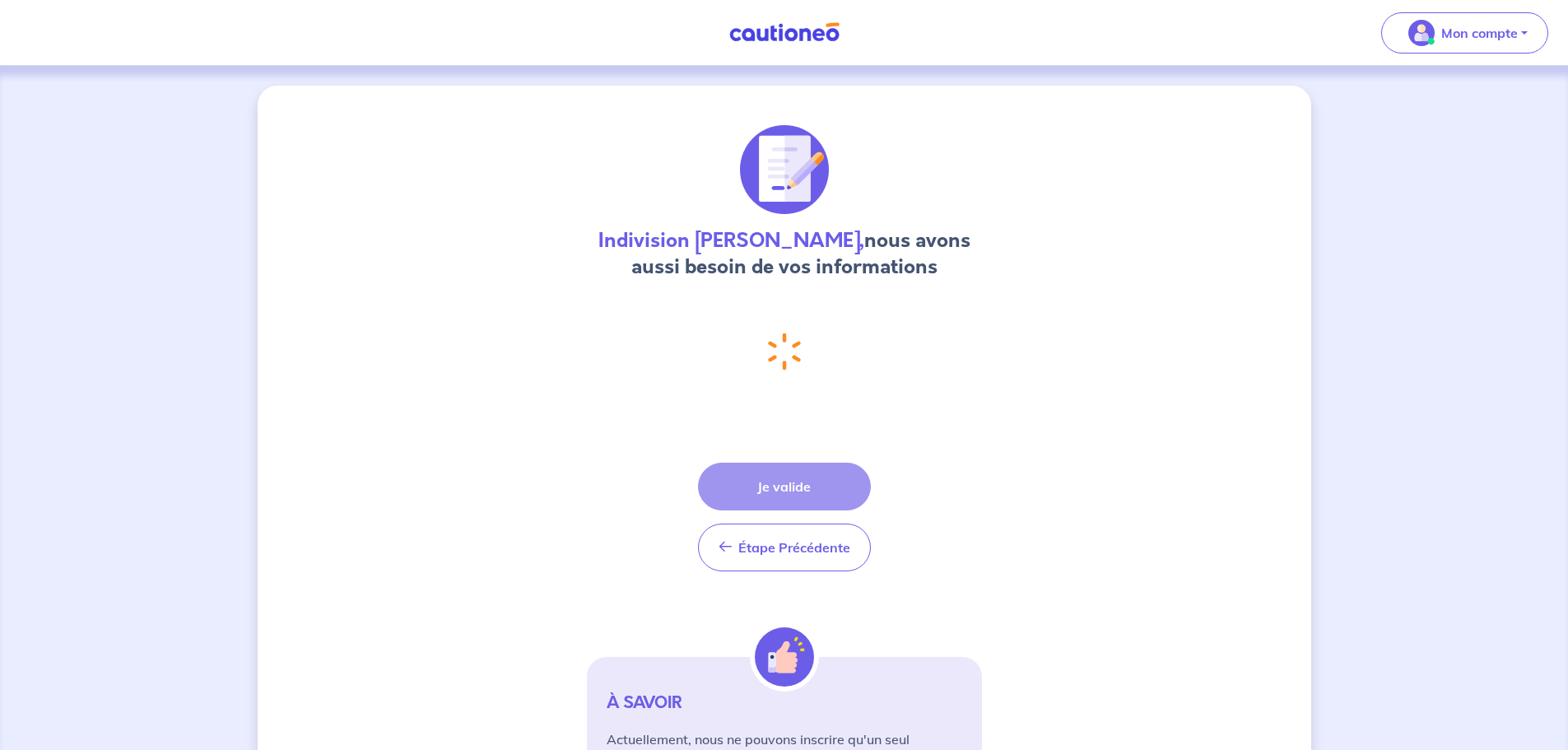
select select "FR"
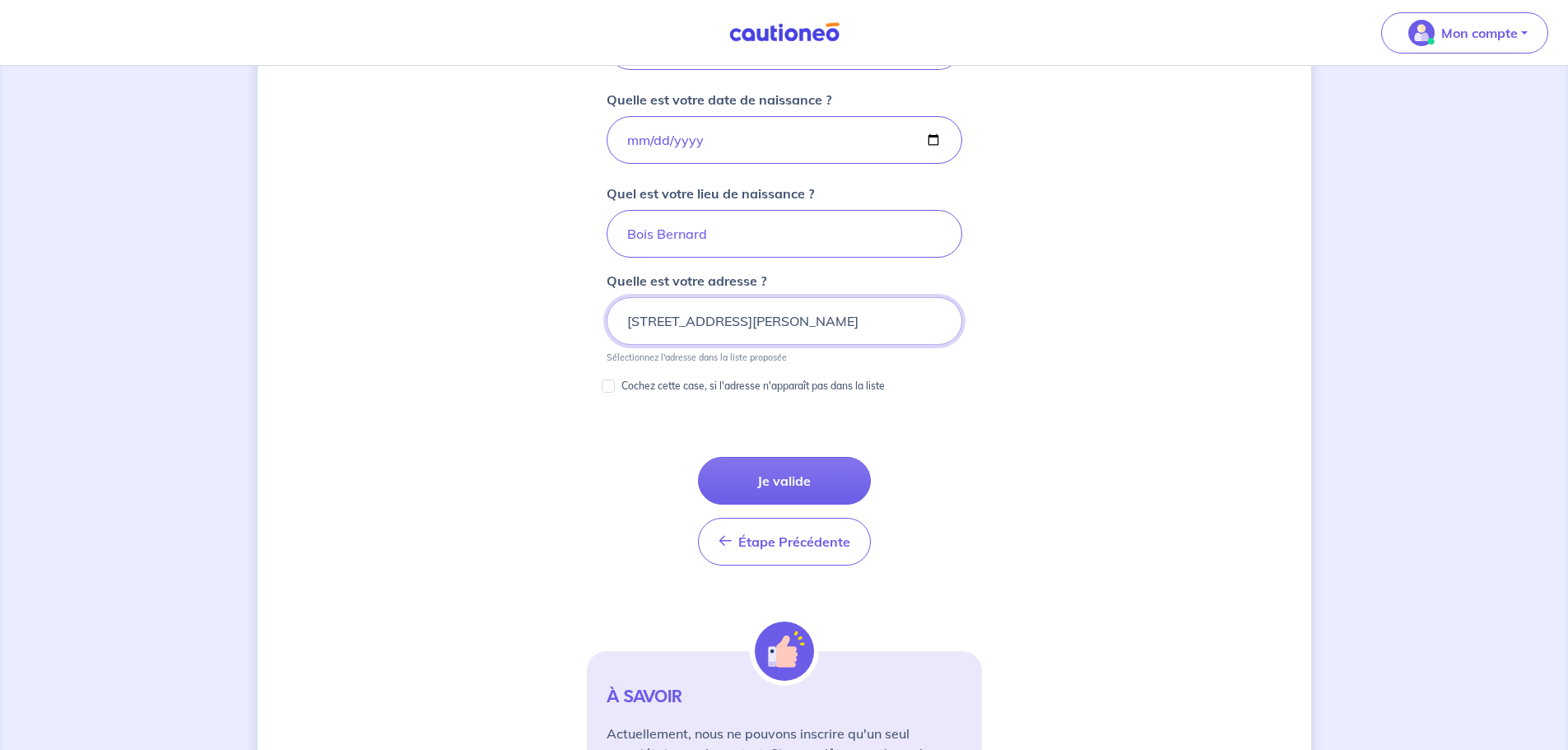
scroll to position [767, 0]
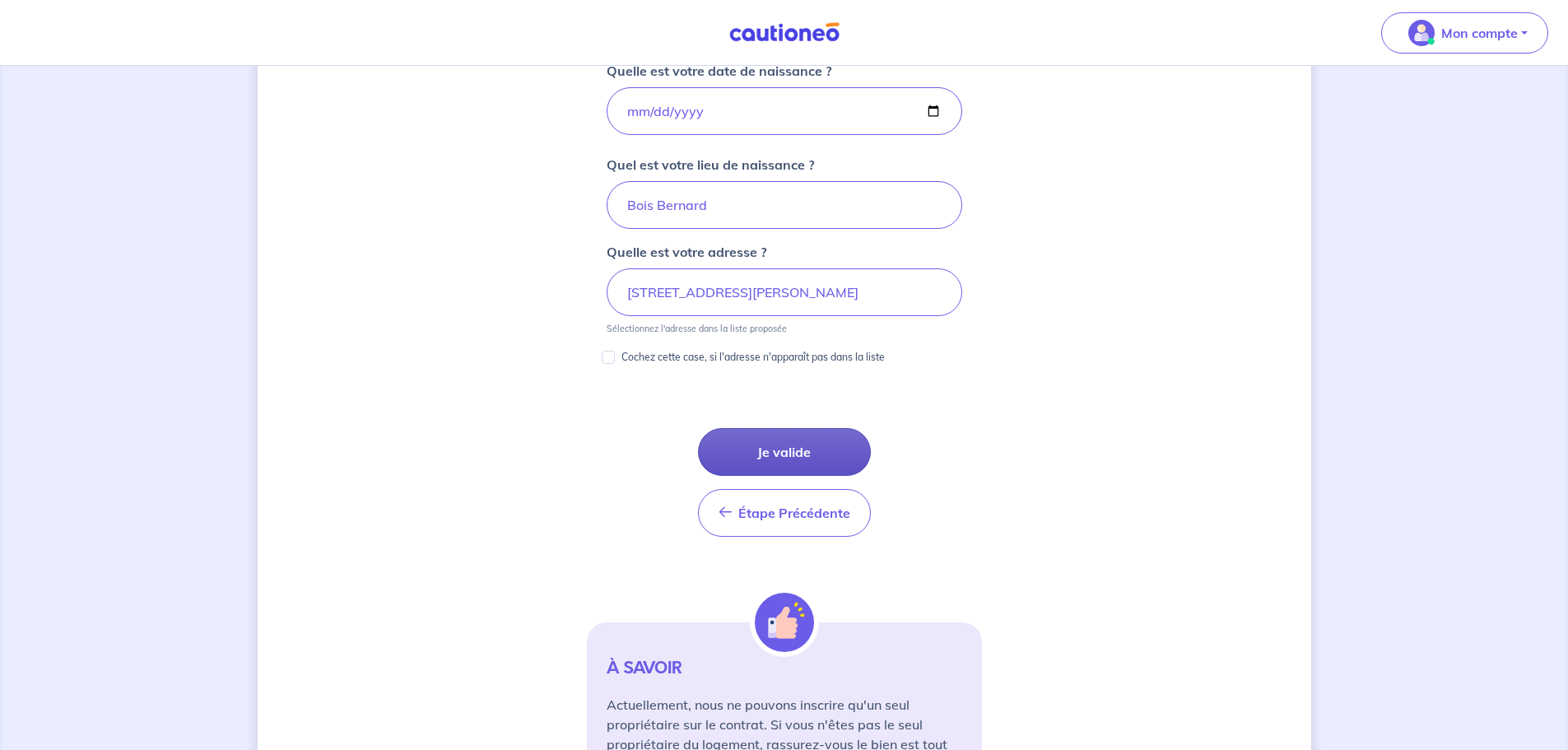
click at [781, 454] on button "Je valide" at bounding box center [784, 451] width 173 height 48
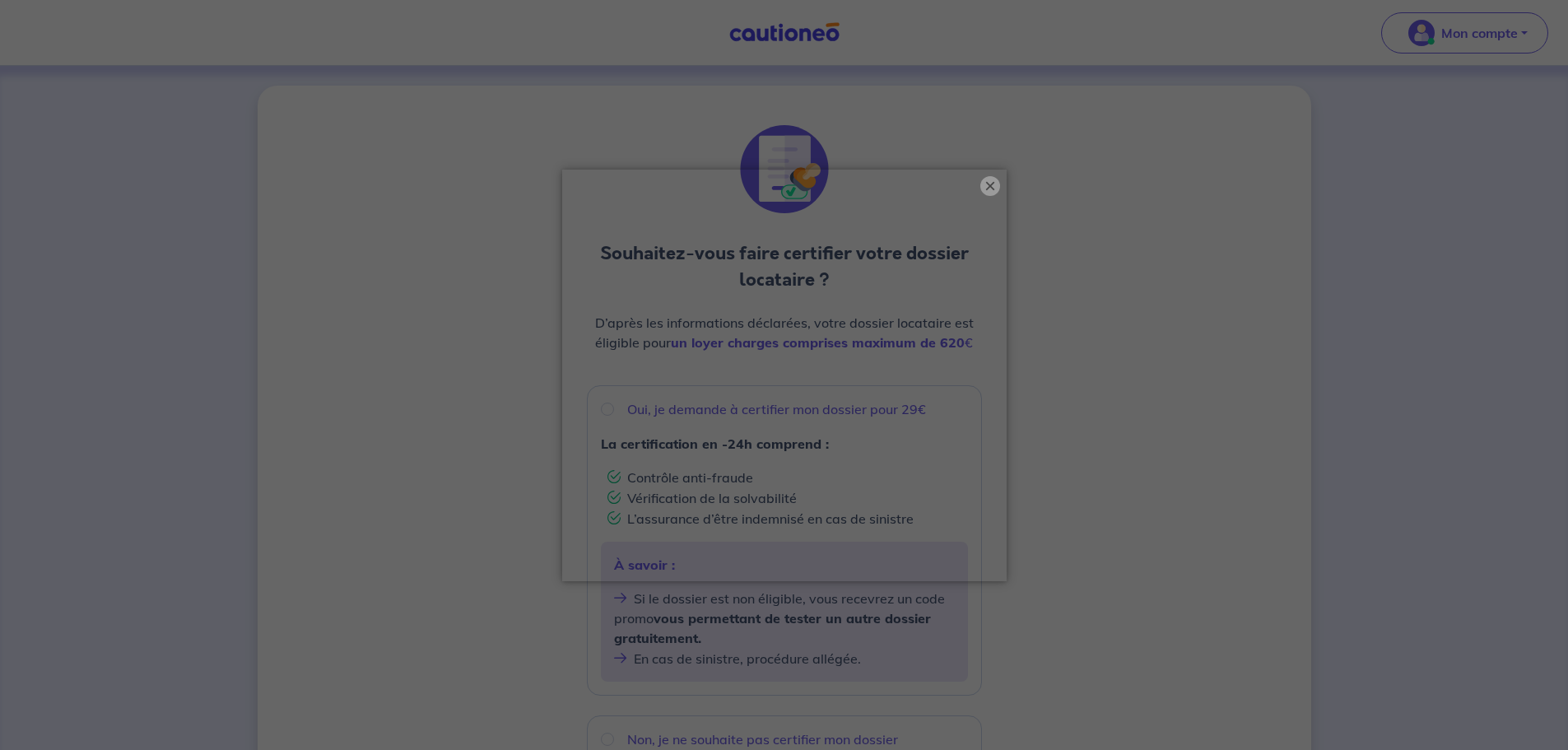
click at [989, 190] on button "×" at bounding box center [990, 186] width 20 height 20
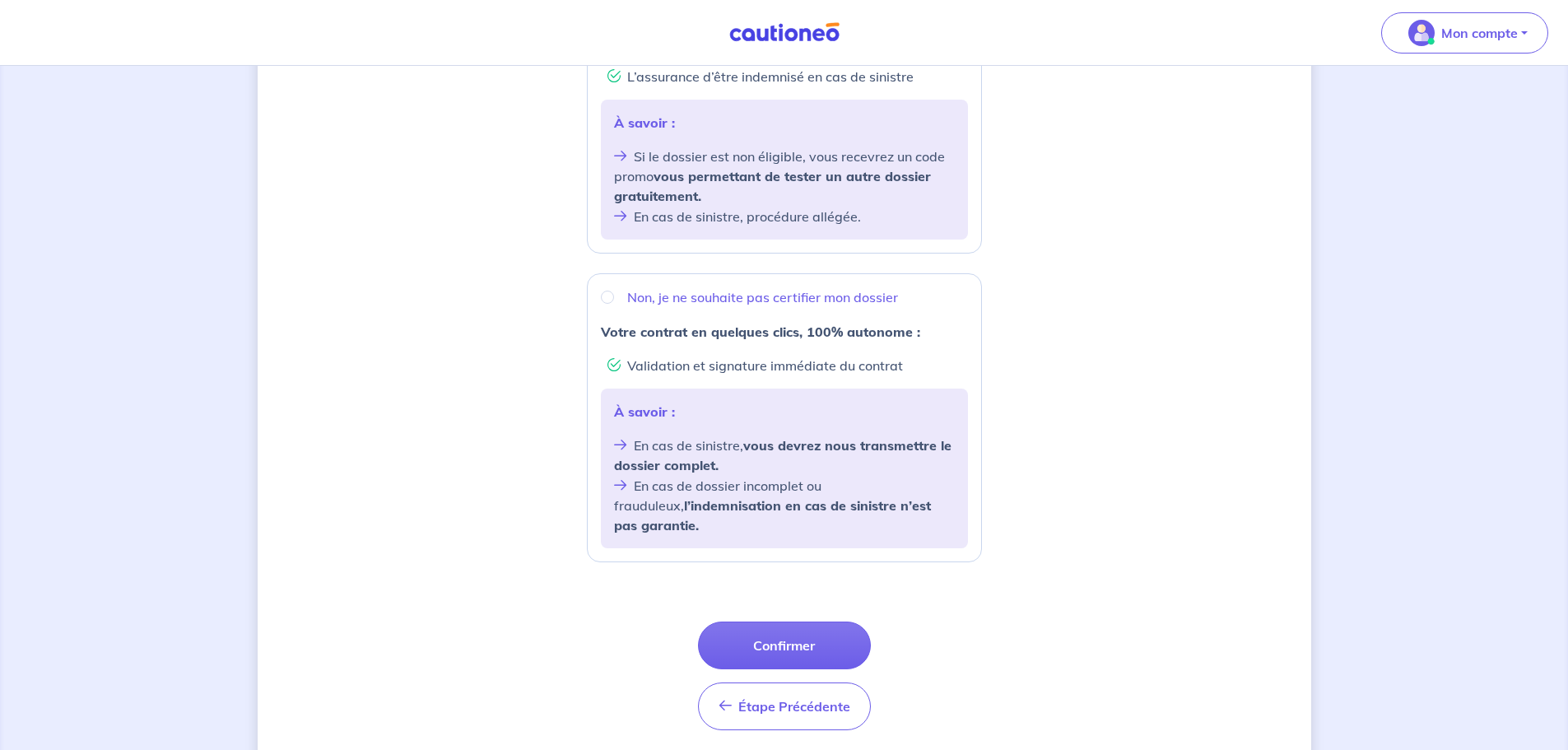
scroll to position [481, 0]
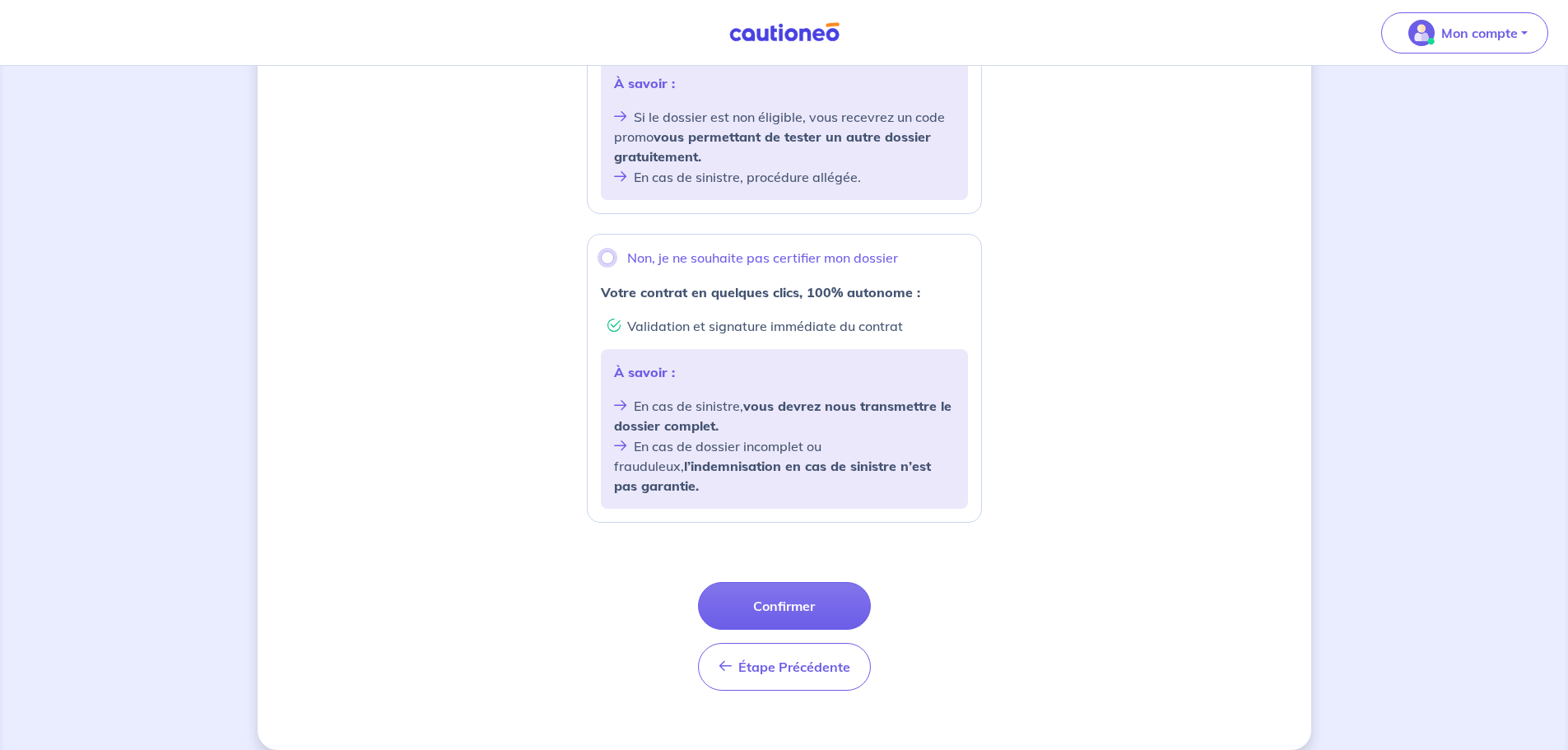
click at [604, 255] on input "Non, je ne souhaite pas certifier mon dossier" at bounding box center [607, 257] width 13 height 13
radio input "true"
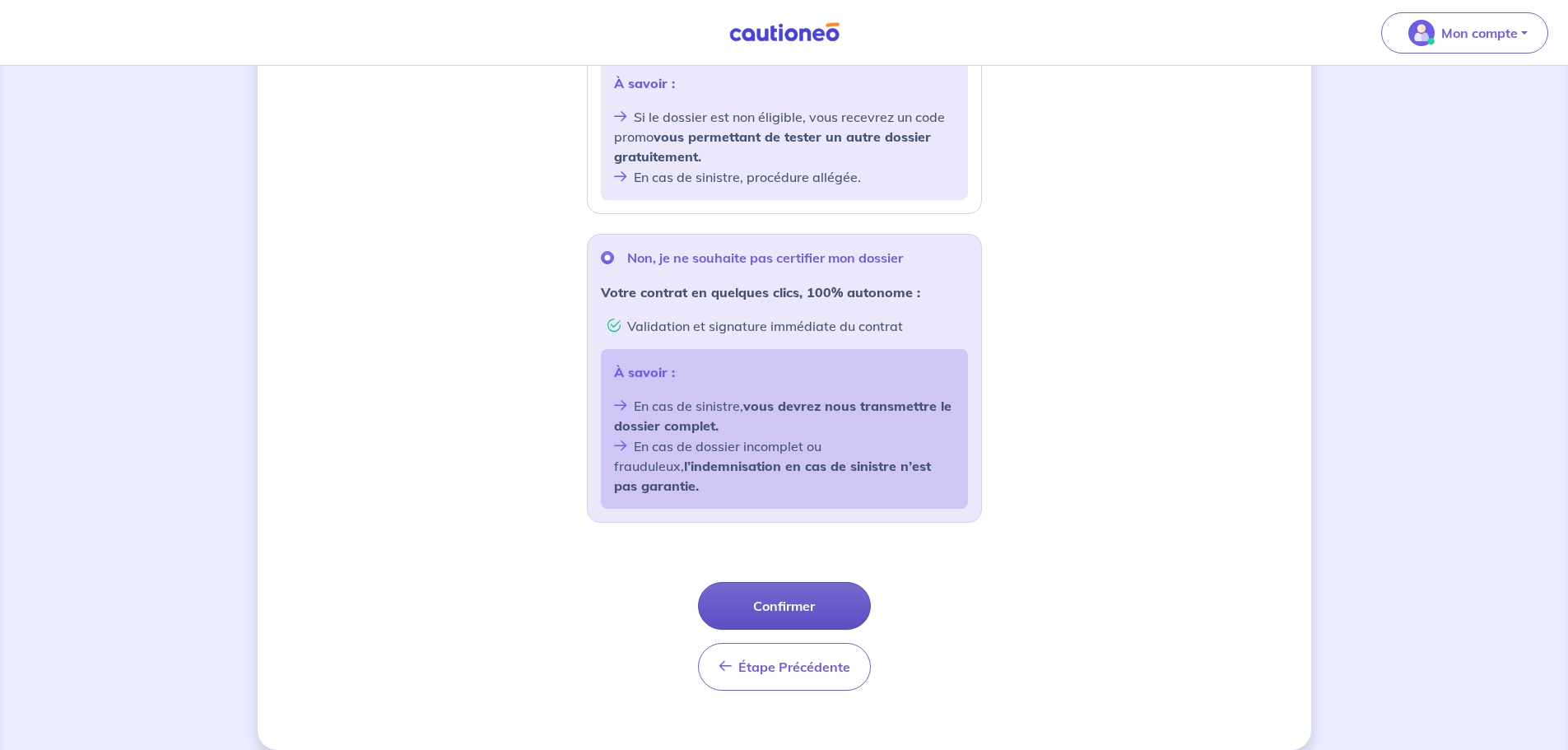
click at [783, 582] on button "Confirmer" at bounding box center [784, 605] width 173 height 48
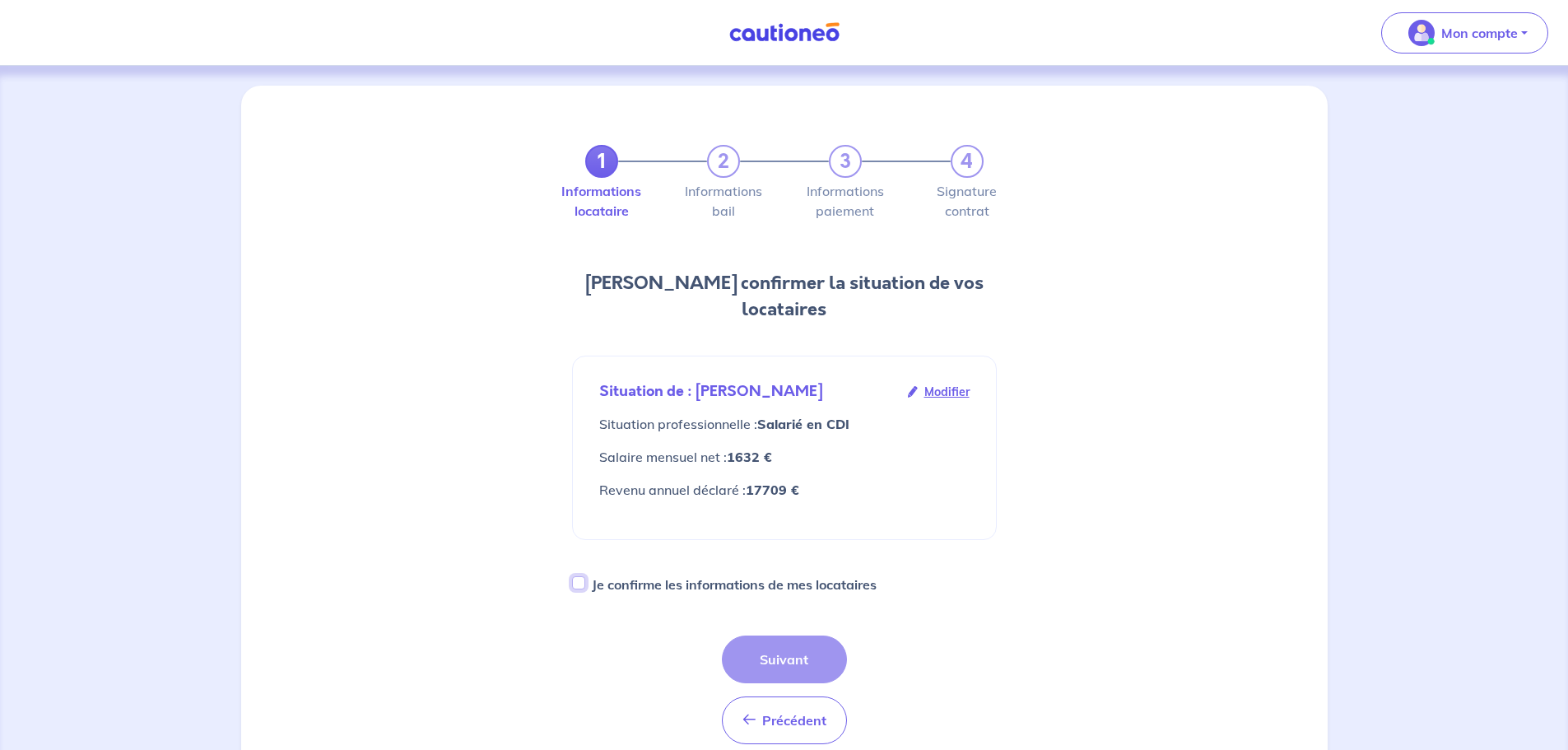
click at [581, 576] on input "Je confirme les informations de mes locataires" at bounding box center [578, 583] width 13 height 13
checkbox input "true"
click at [801, 642] on button "Suivant" at bounding box center [784, 659] width 125 height 48
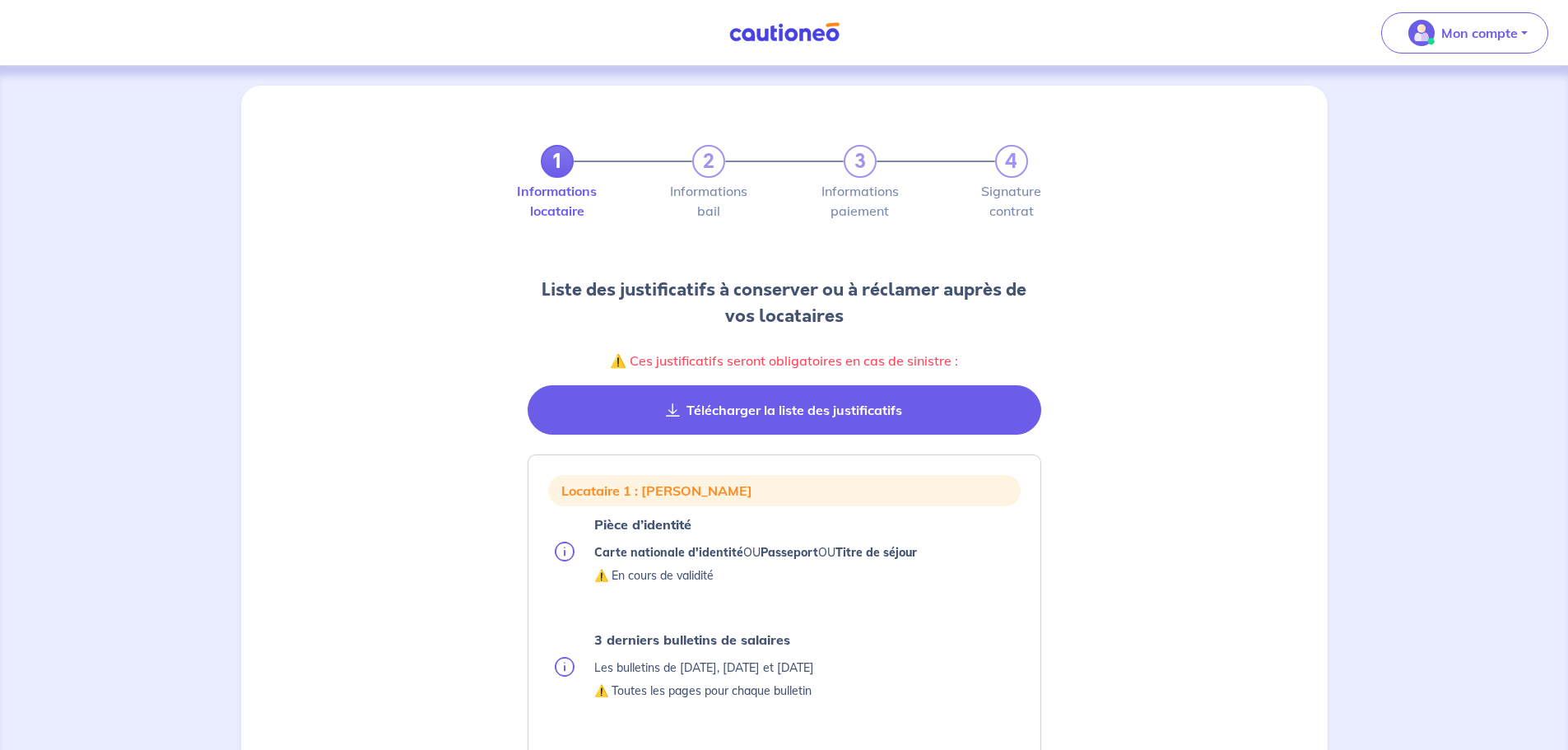
click at [774, 414] on button "Télécharger la liste des justificatifs" at bounding box center [784, 409] width 514 height 49
click at [665, 411] on button "Télécharger la liste des justificatifs" at bounding box center [784, 409] width 514 height 49
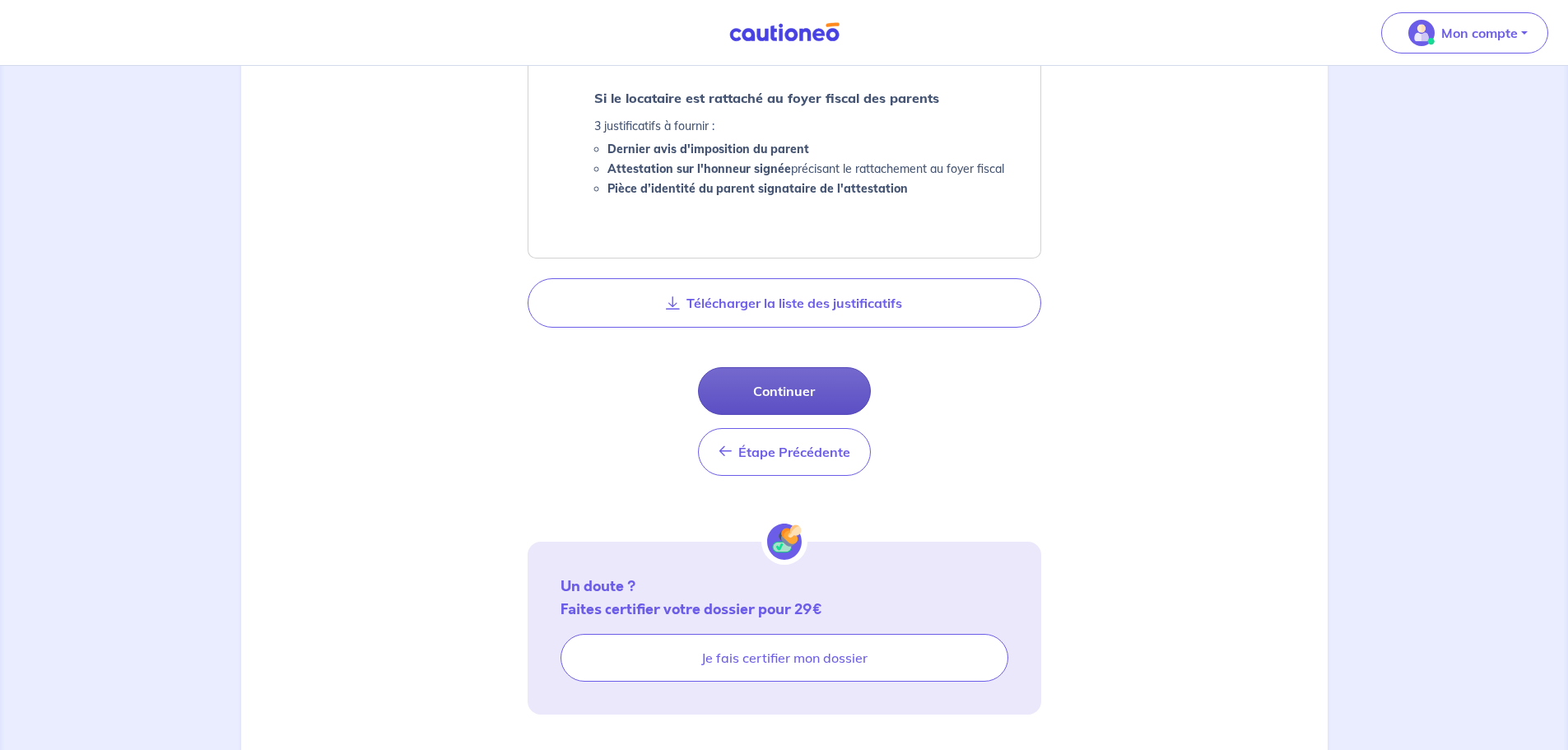
scroll to position [974, 0]
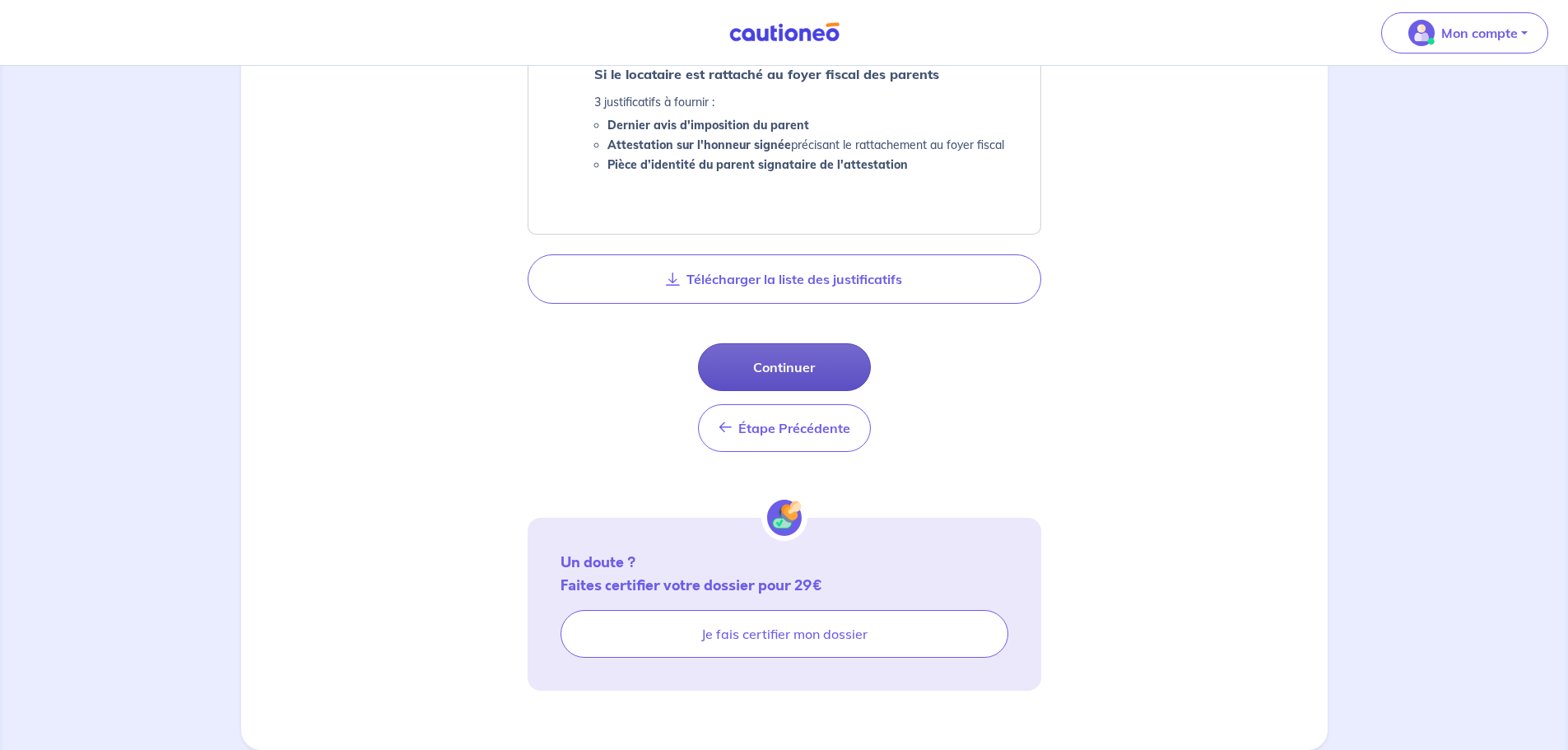
click at [799, 370] on button "Continuer" at bounding box center [784, 367] width 173 height 48
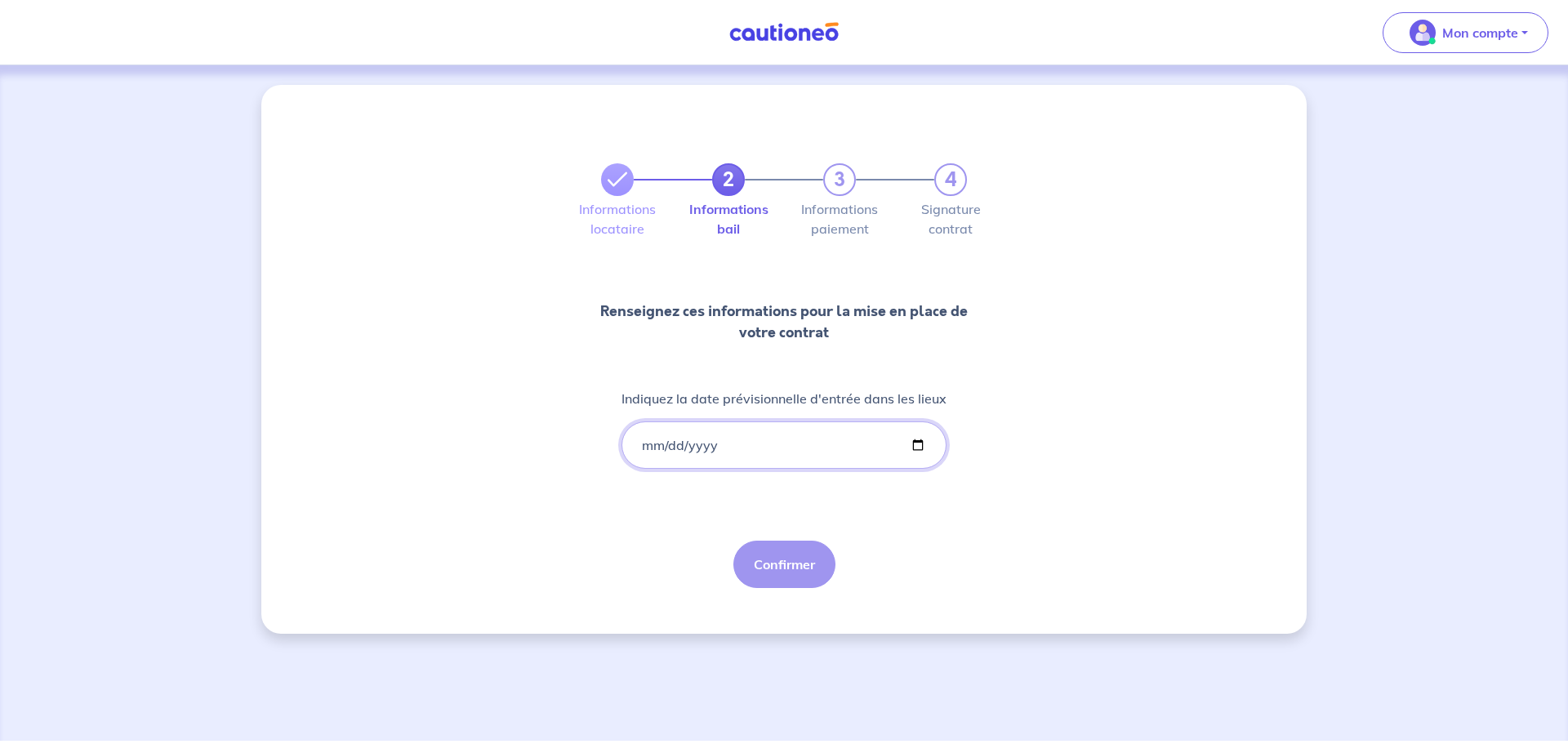
click at [651, 448] on input "Indiquez la date prévisionnelle d'entrée dans les lieux" at bounding box center [784, 444] width 325 height 47
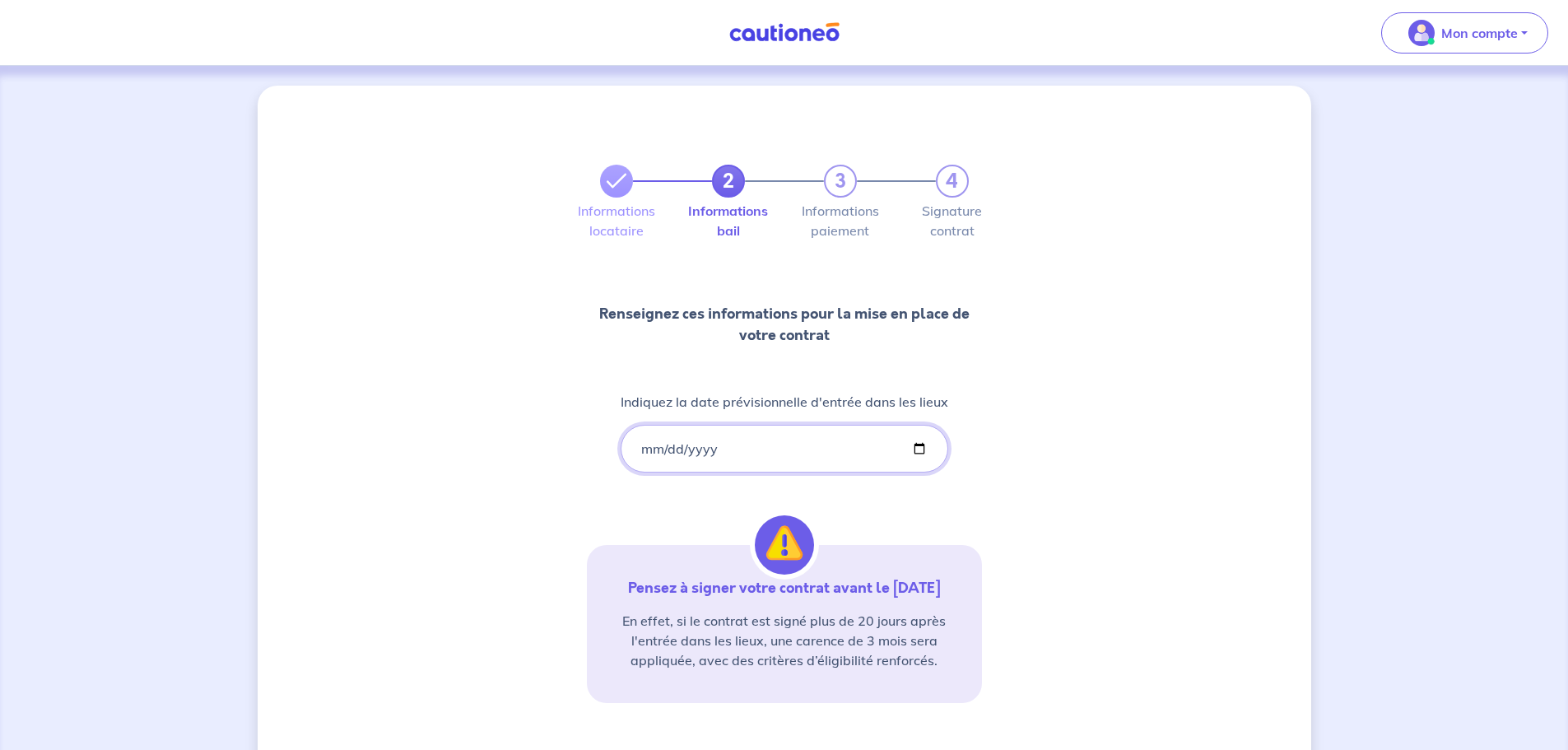
scroll to position [83, 0]
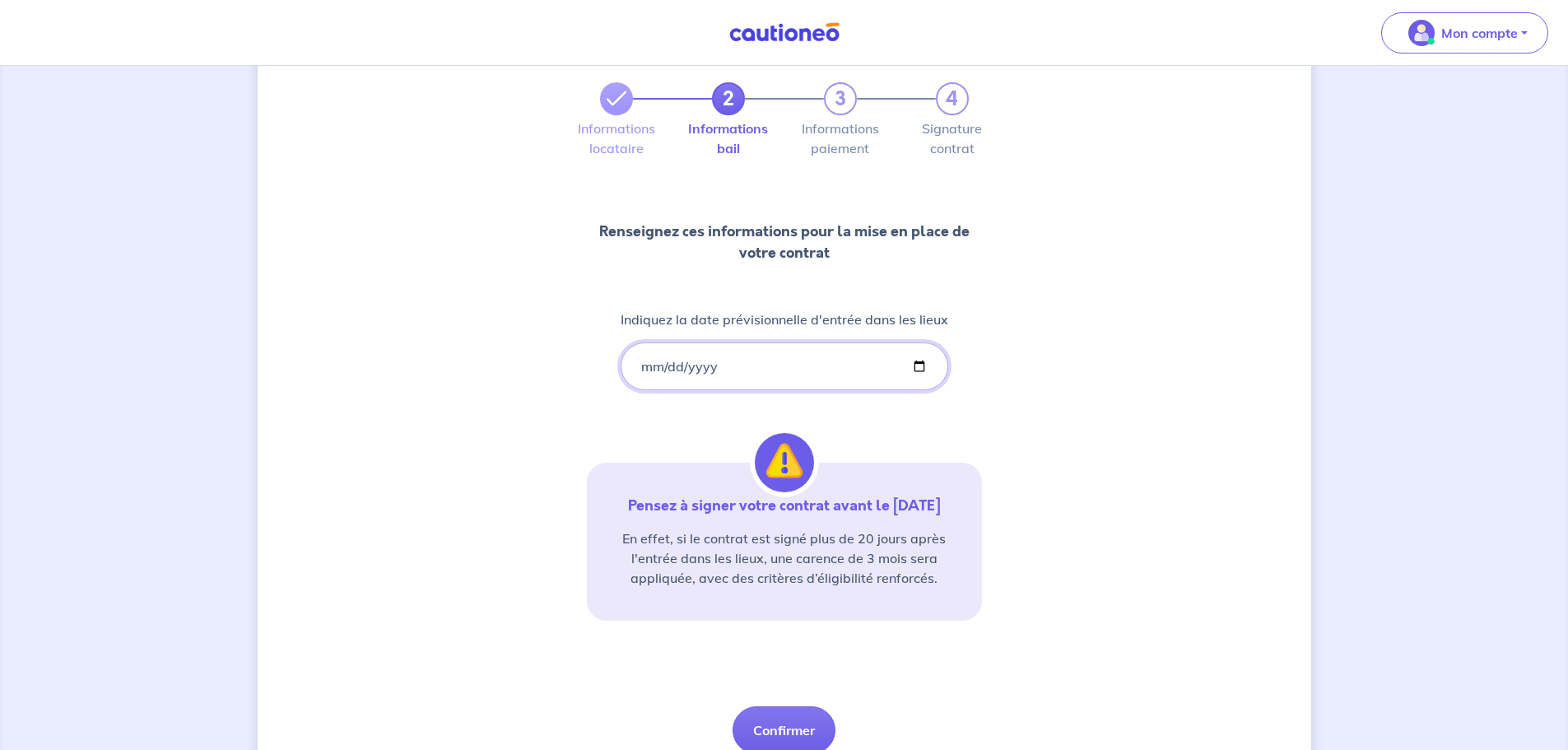
drag, startPoint x: 757, startPoint y: 358, endPoint x: 743, endPoint y: 369, distance: 17.8
click at [757, 358] on input "2025-09-01" at bounding box center [784, 366] width 327 height 48
click at [637, 369] on input "2025-09-01" at bounding box center [784, 366] width 327 height 48
click at [649, 366] on input "2025-09-01" at bounding box center [784, 366] width 327 height 48
type input "2025-09-30"
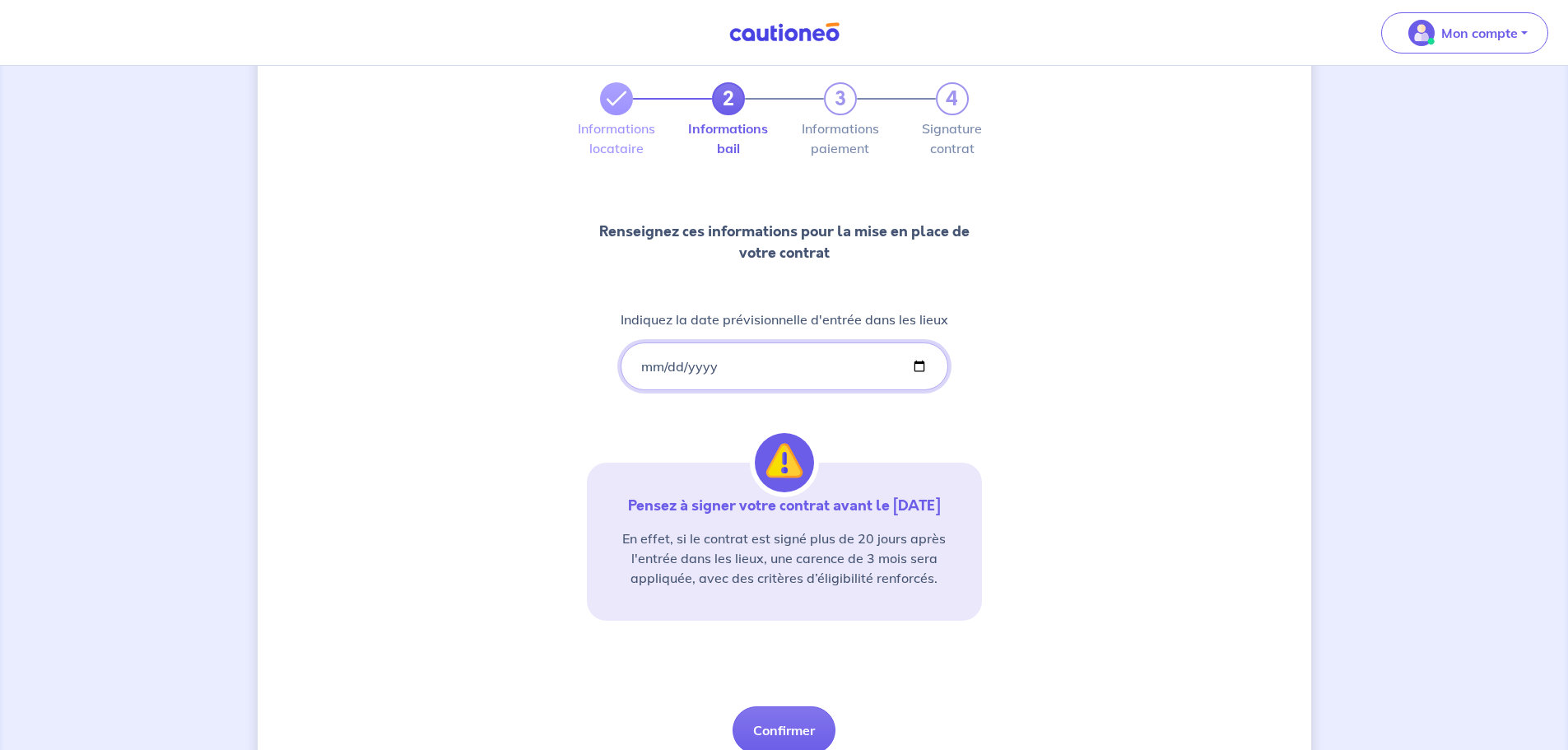
scroll to position [0, 0]
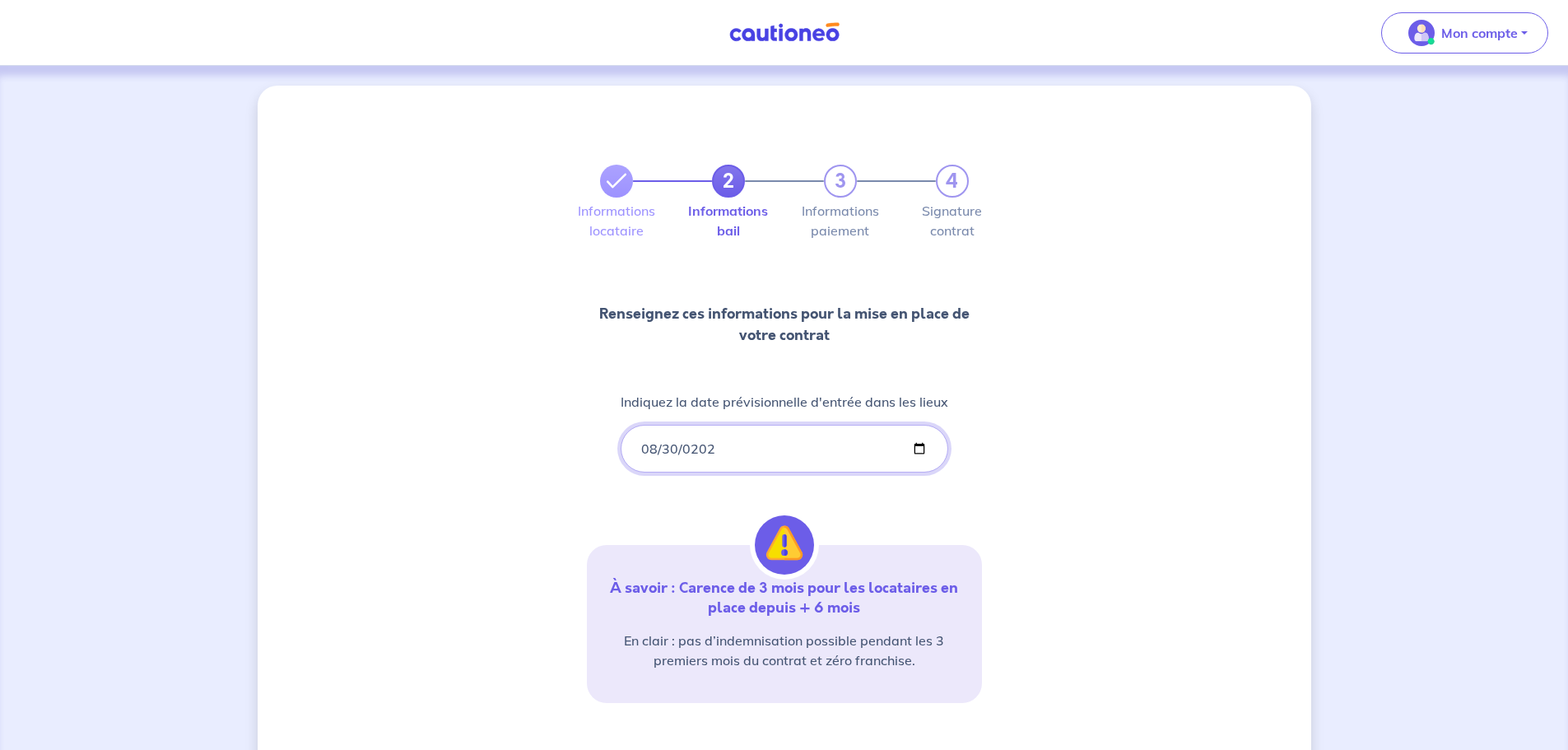
type input "2023-08-30"
click at [1004, 532] on div "2 3 4 Informations locataire Informations bail Informations paiement Signature …" at bounding box center [784, 484] width 1053 height 797
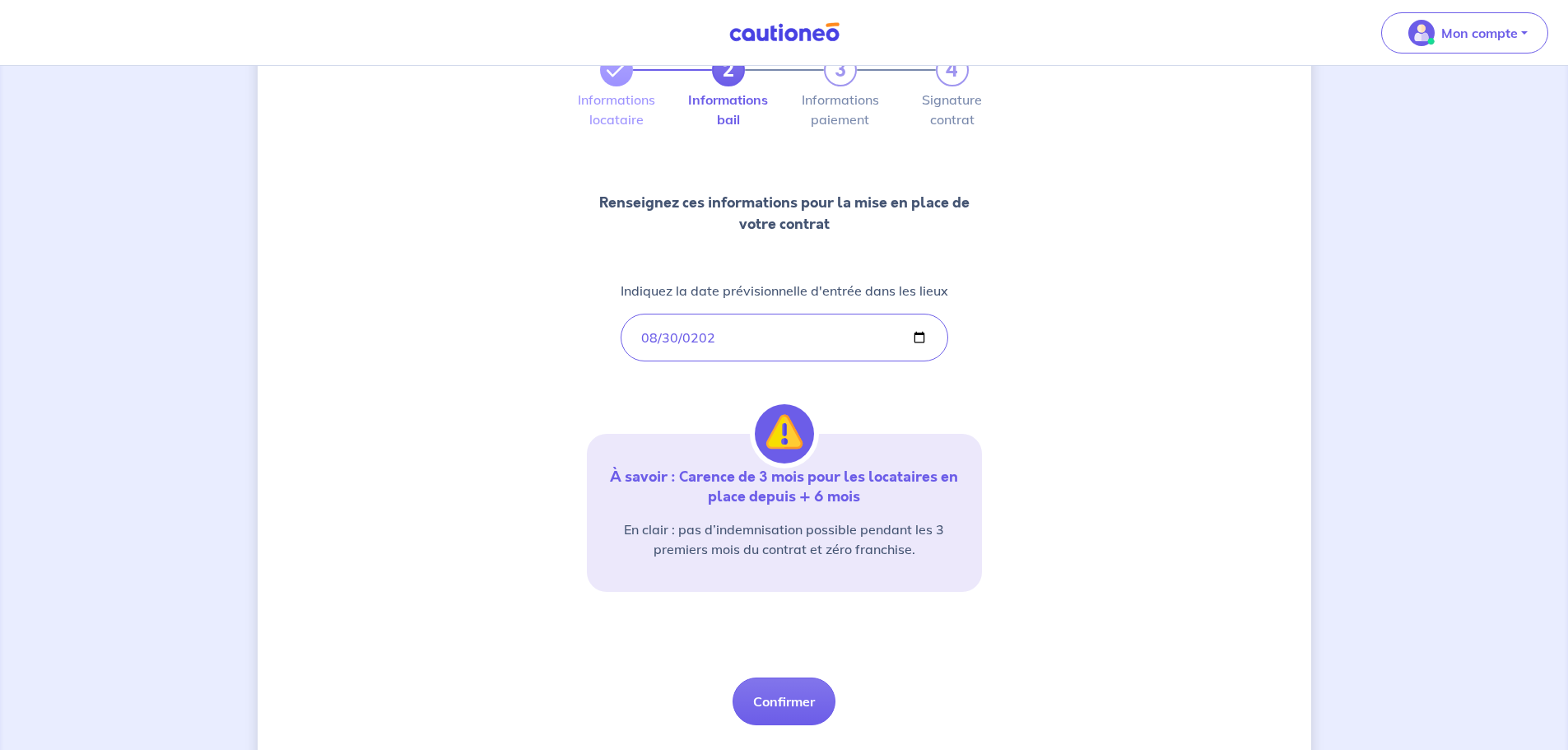
scroll to position [152, 0]
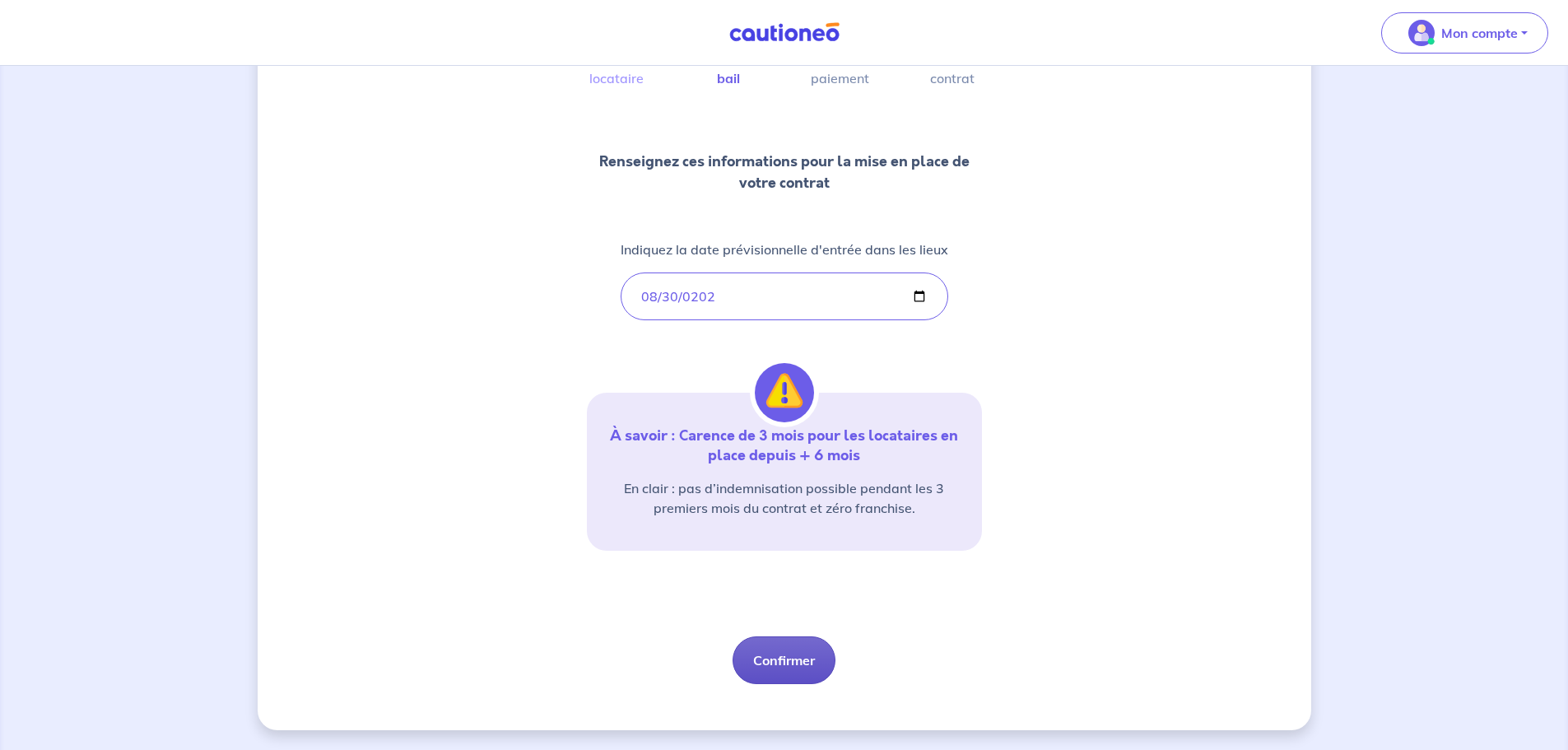
click at [787, 658] on button "Confirmer" at bounding box center [784, 659] width 103 height 48
select select "FR"
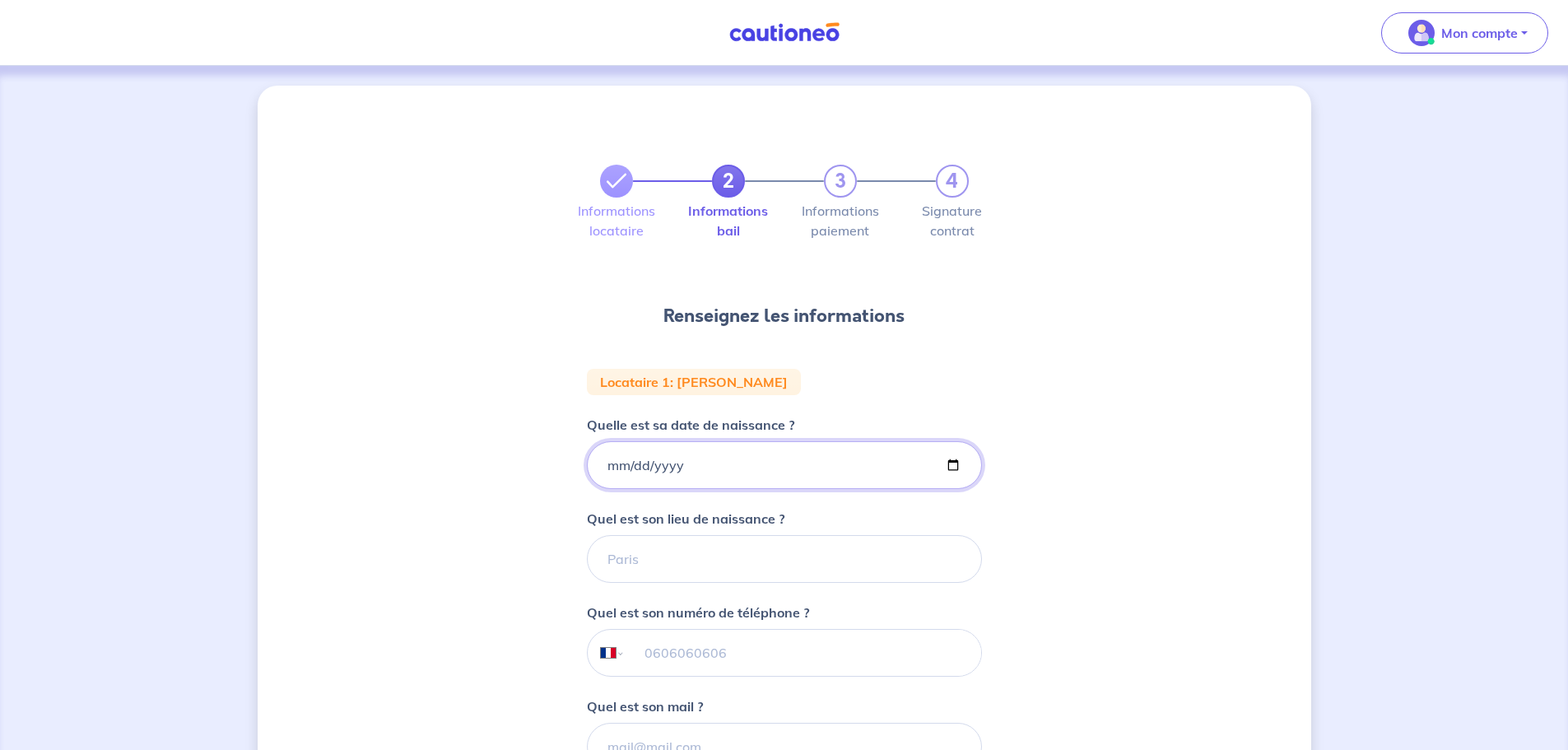
click at [641, 470] on input "Quelle est sa date de naissance ?" at bounding box center [784, 465] width 395 height 48
type input "1998-02-09"
click at [641, 569] on input "Quel est son lieu de naissance ?" at bounding box center [784, 558] width 395 height 48
type input "Lambres-Lez-Douai"
click at [657, 656] on input "tel" at bounding box center [802, 652] width 355 height 46
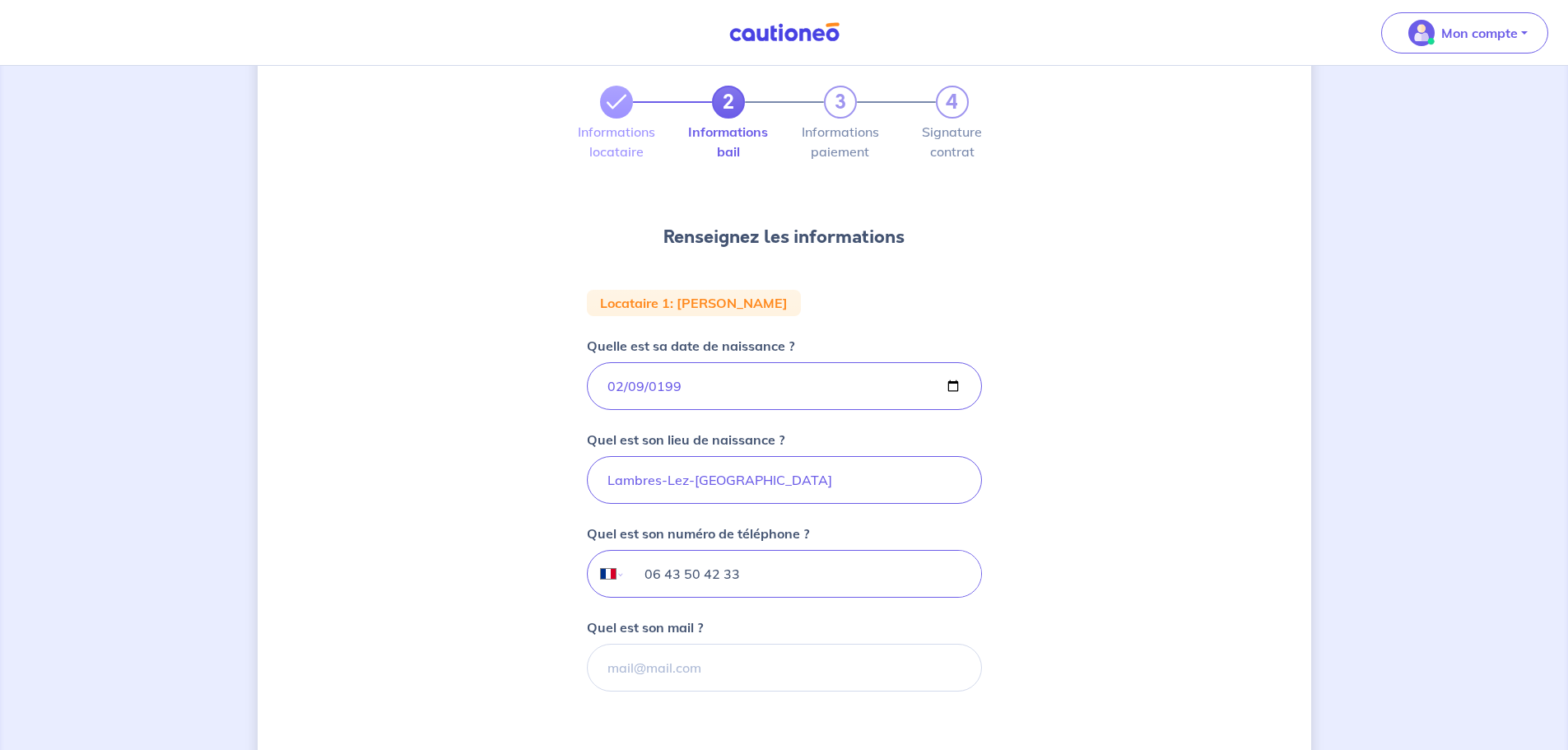
scroll to position [83, 0]
type input "06 43 50 42 33"
click at [666, 663] on input "Quel est son mail ?" at bounding box center [784, 664] width 395 height 48
paste input "alexis62860o@gmail.com"
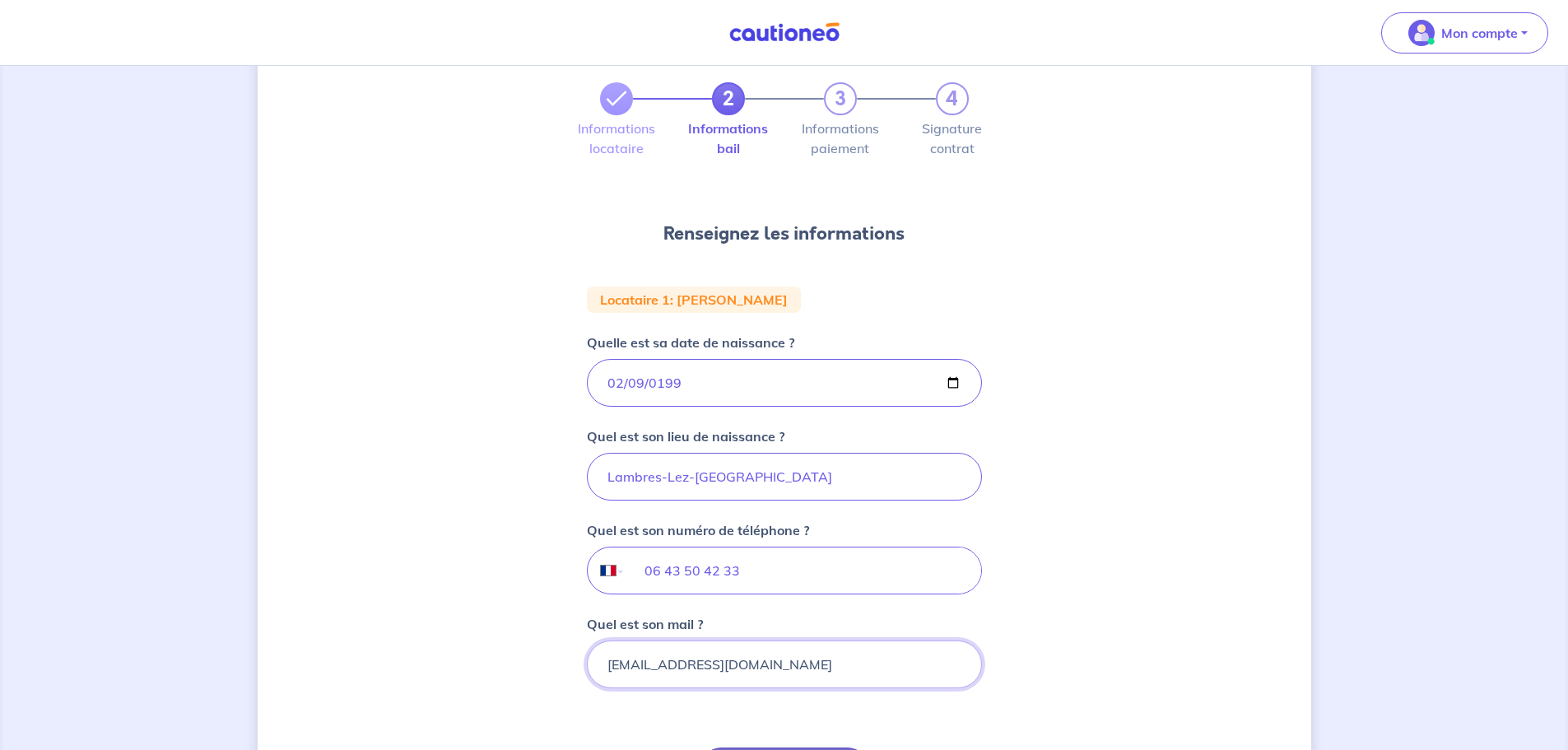
scroll to position [247, 0]
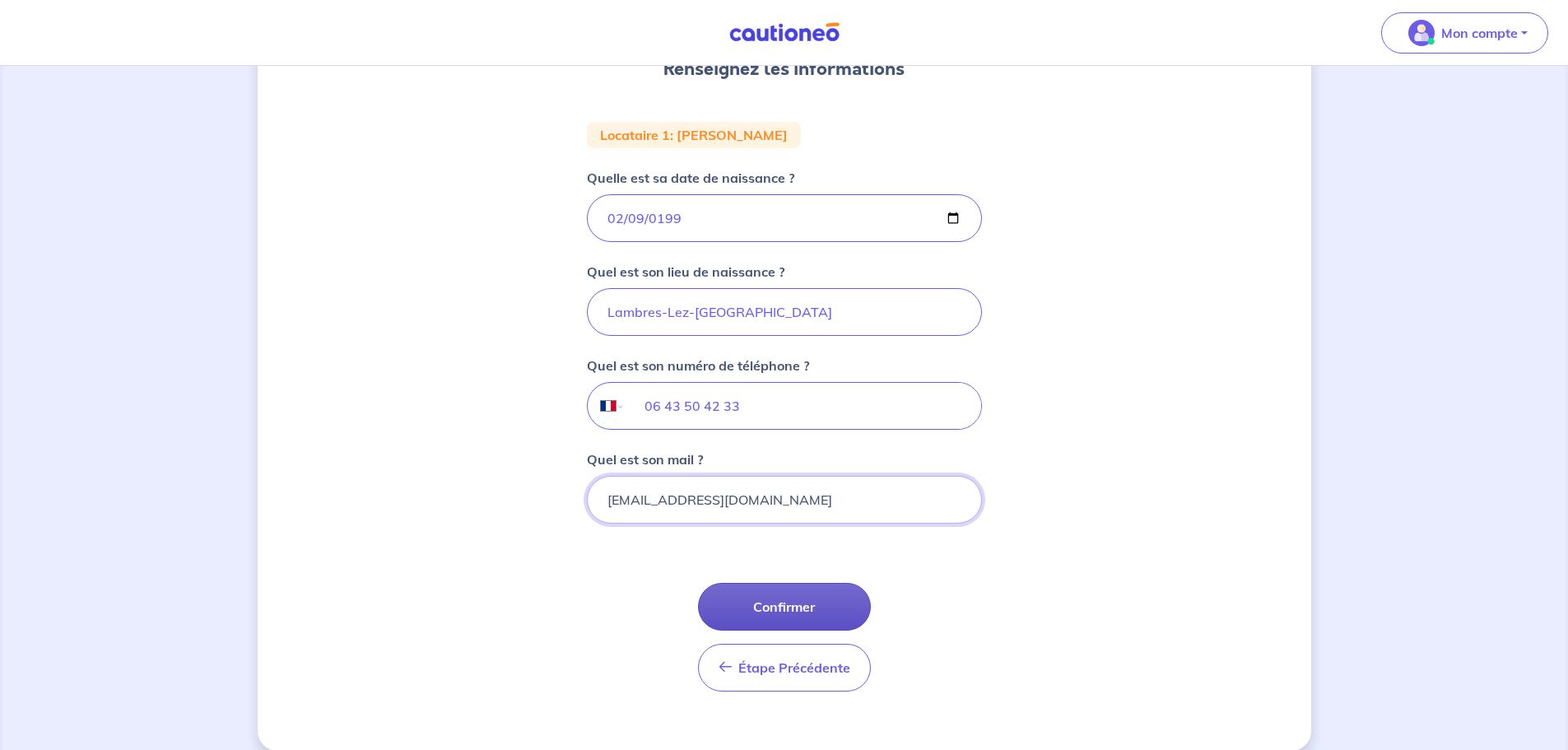
type input "alexis62860o@gmail.com"
click at [794, 601] on button "Confirmer" at bounding box center [784, 606] width 173 height 48
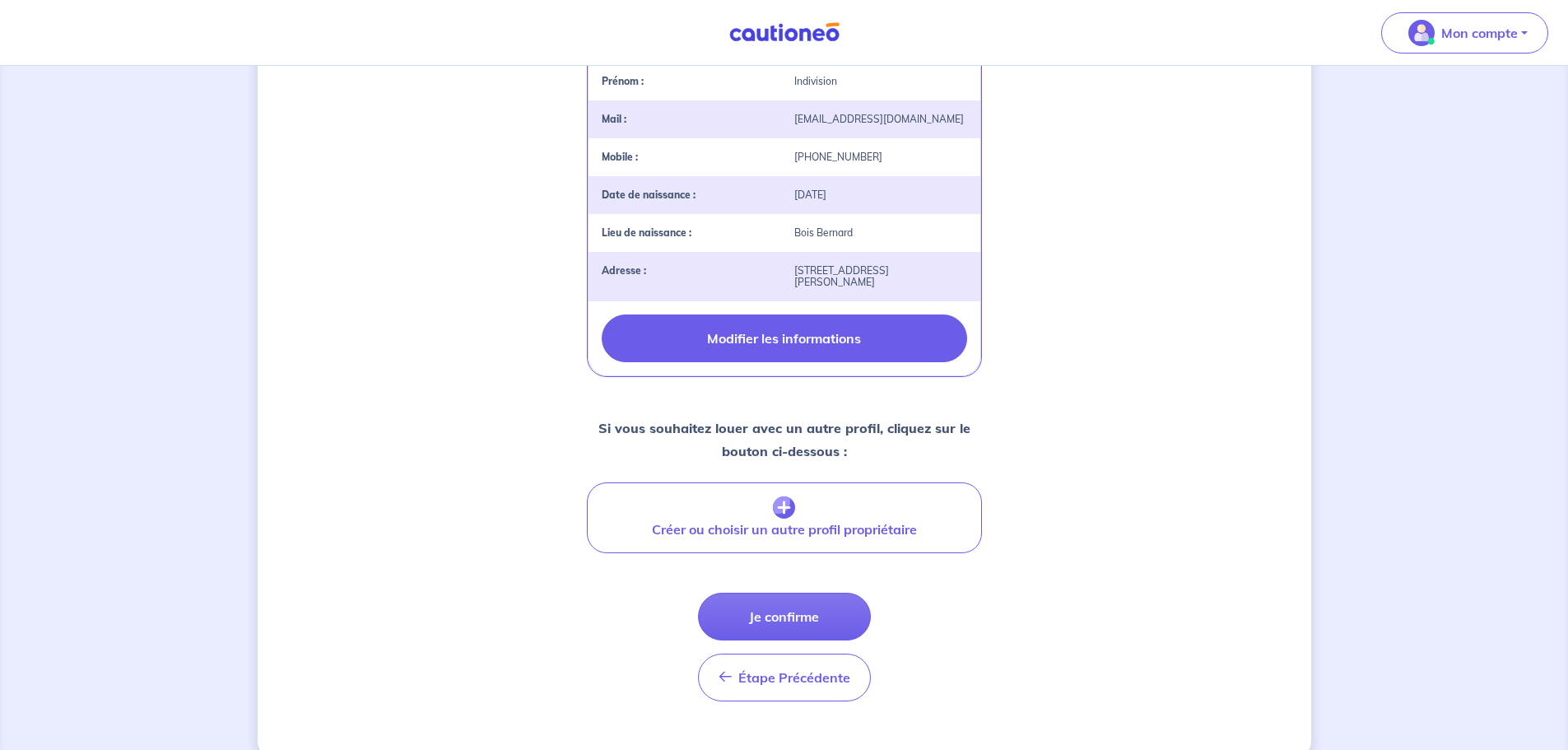
scroll to position [465, 0]
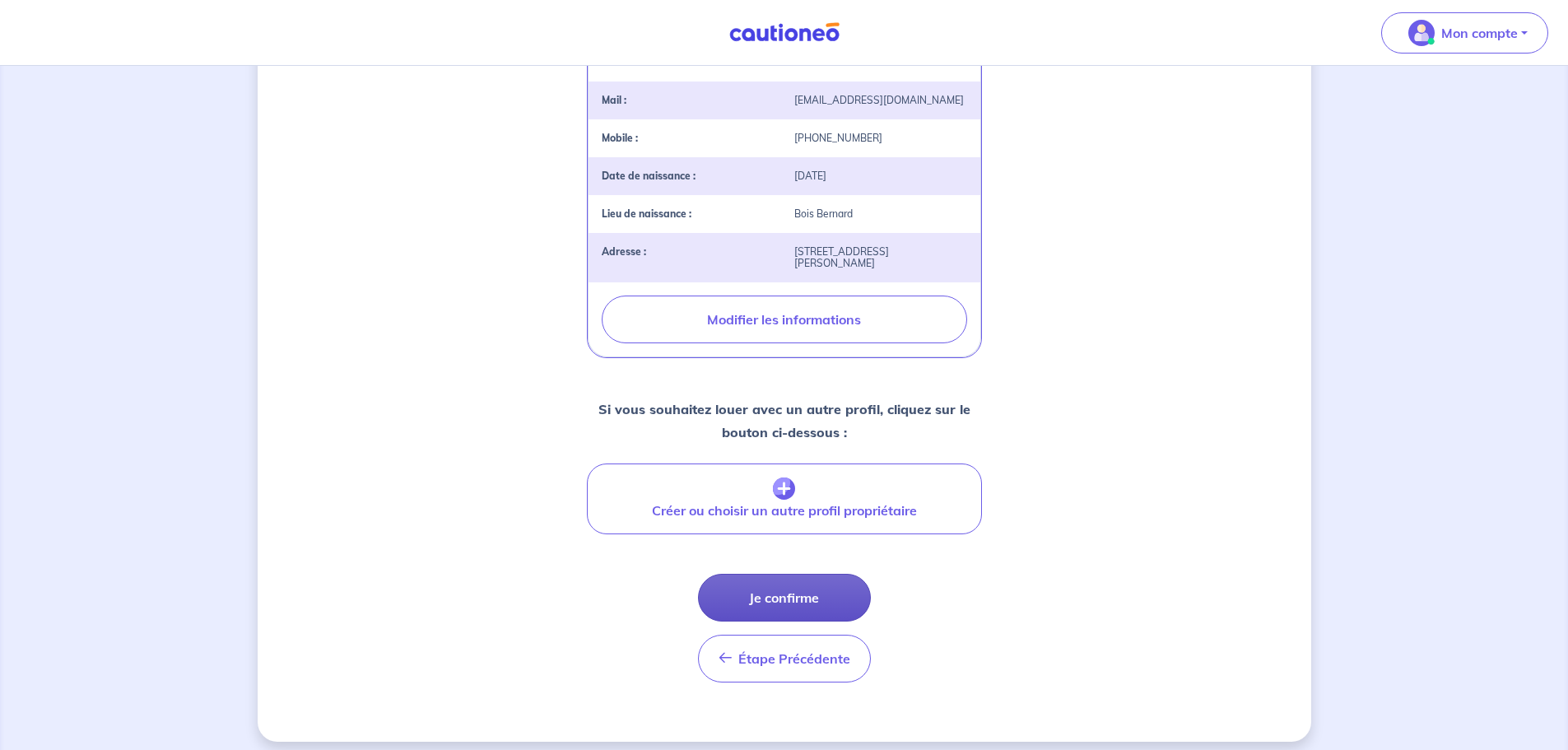
click at [803, 579] on button "Je confirme" at bounding box center [784, 597] width 173 height 48
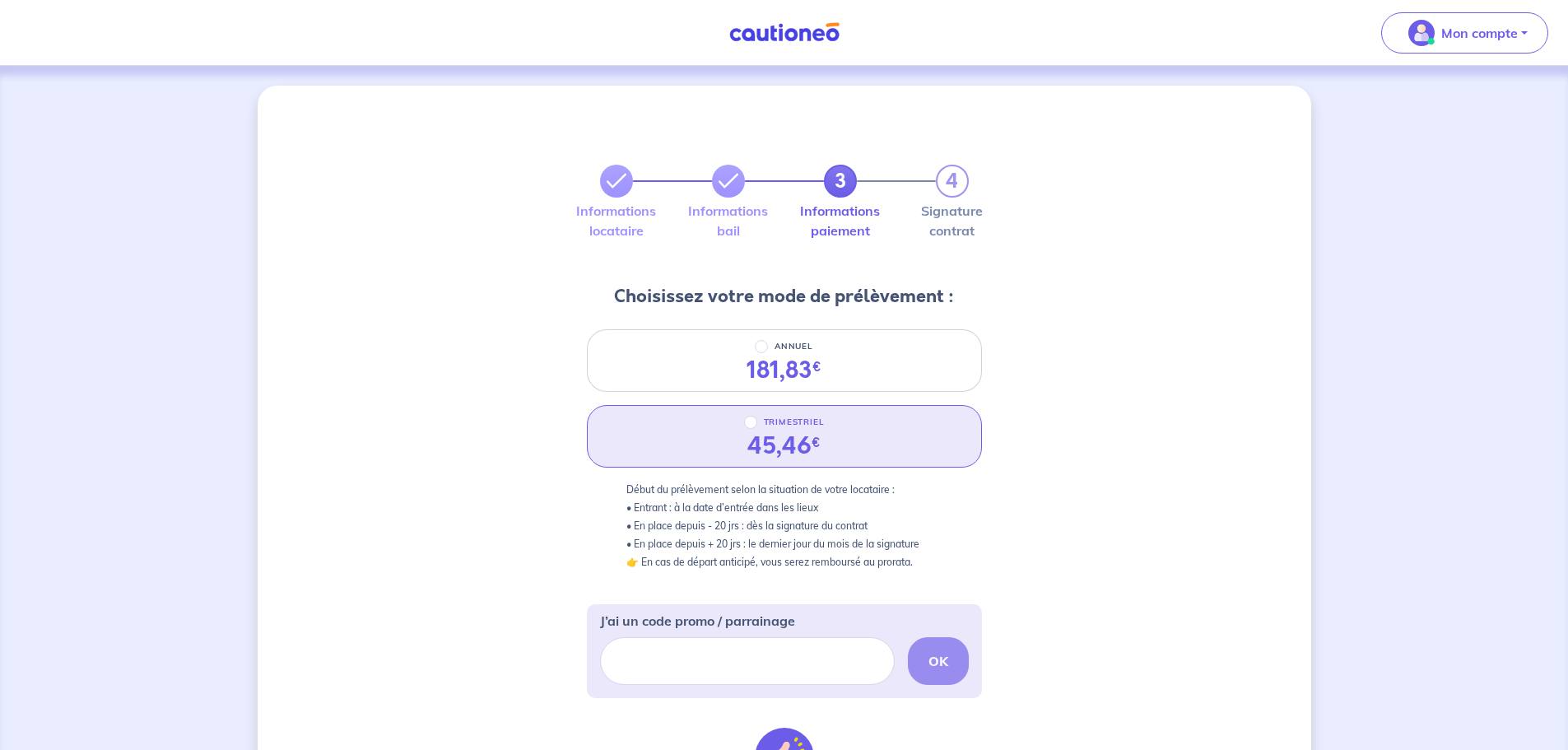
click at [798, 432] on div "45,46 €" at bounding box center [784, 445] width 73 height 28
radio input "true"
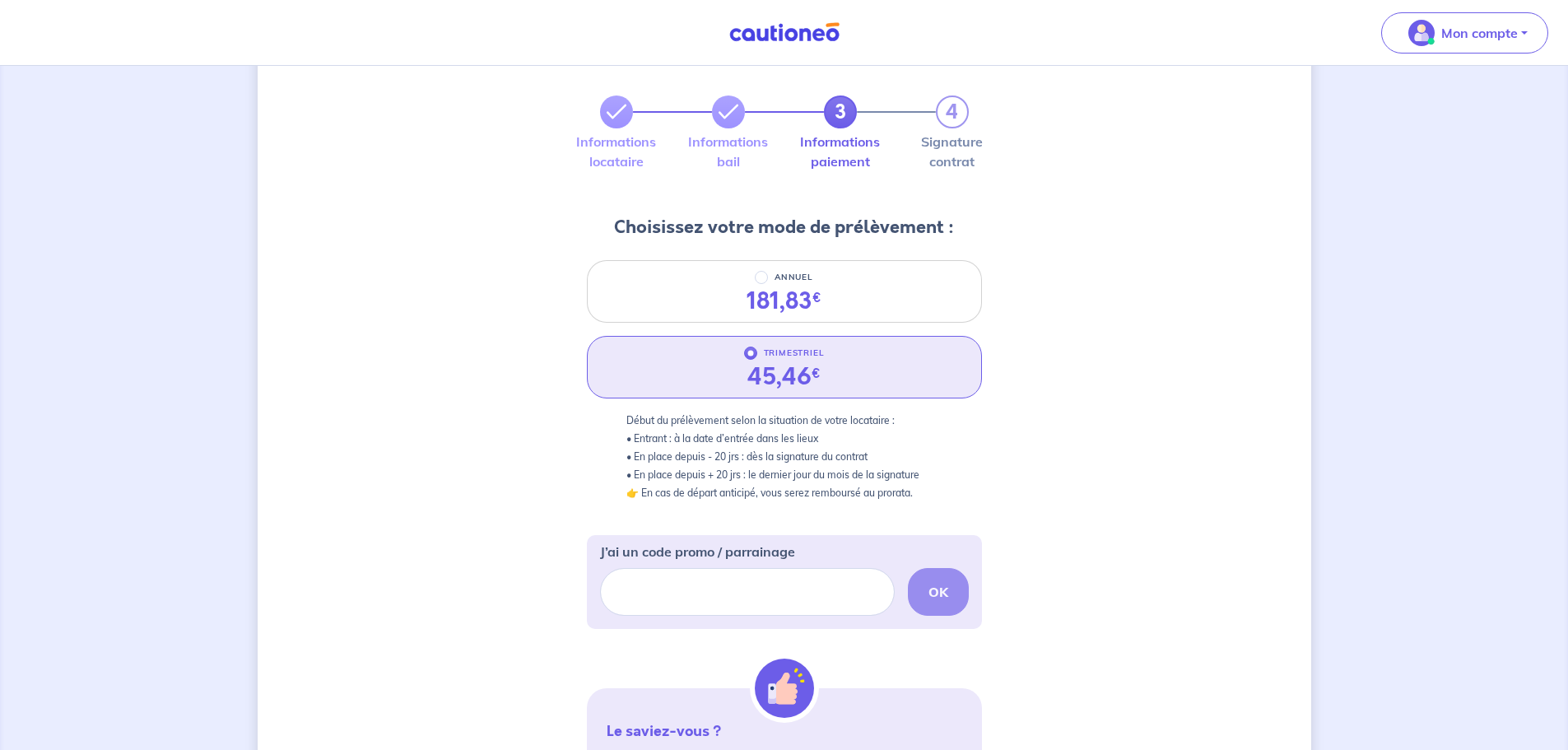
scroll to position [165, 0]
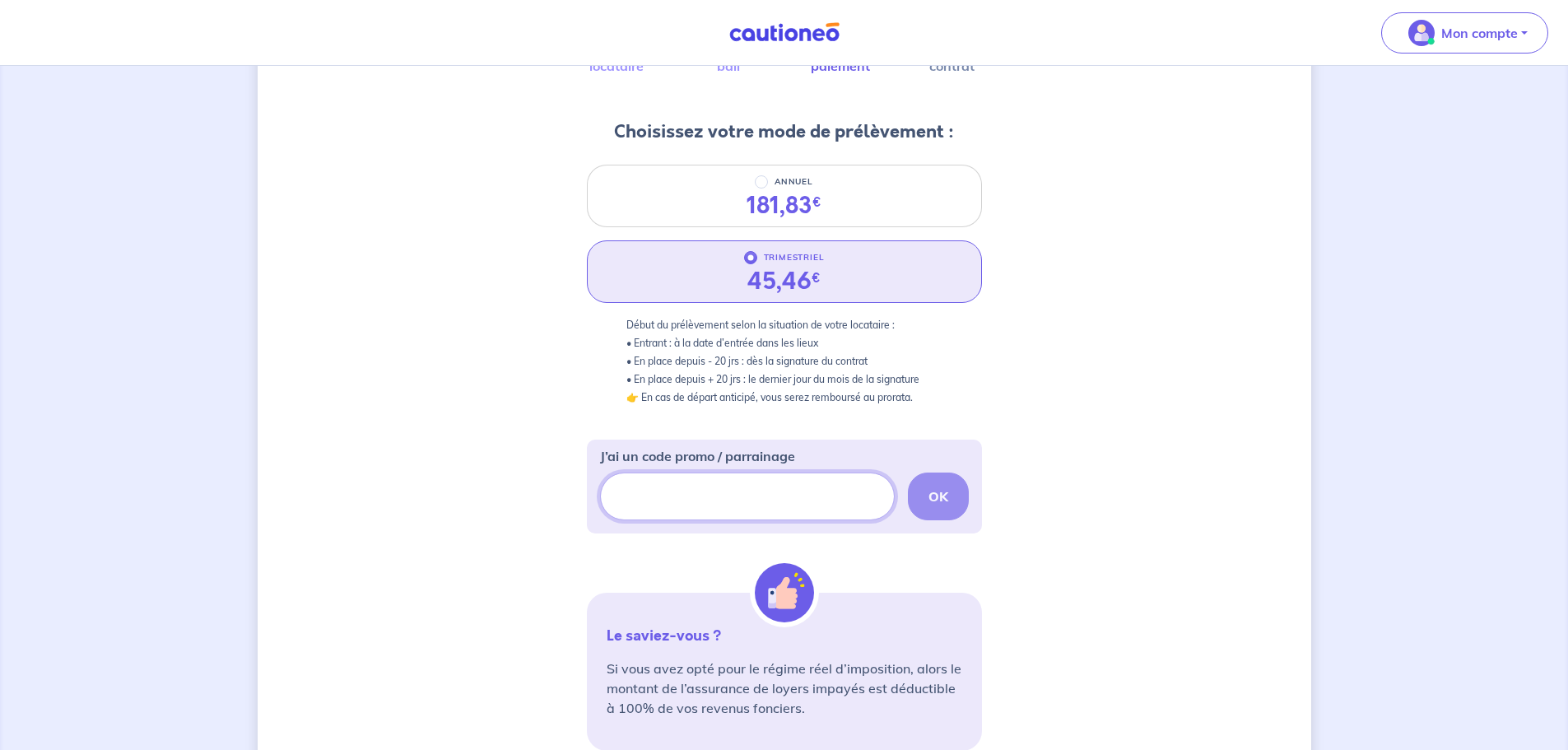
click at [733, 496] on input "J’ai un code promo / parrainage" at bounding box center [748, 496] width 295 height 48
click at [650, 503] on input "J’ai un code promo / parrainage" at bounding box center [748, 496] width 295 height 48
paste input "FILLEUL-CA4DMG"
type input "FILLEUL-CA4DMG"
click at [944, 507] on button "OK" at bounding box center [938, 496] width 61 height 48
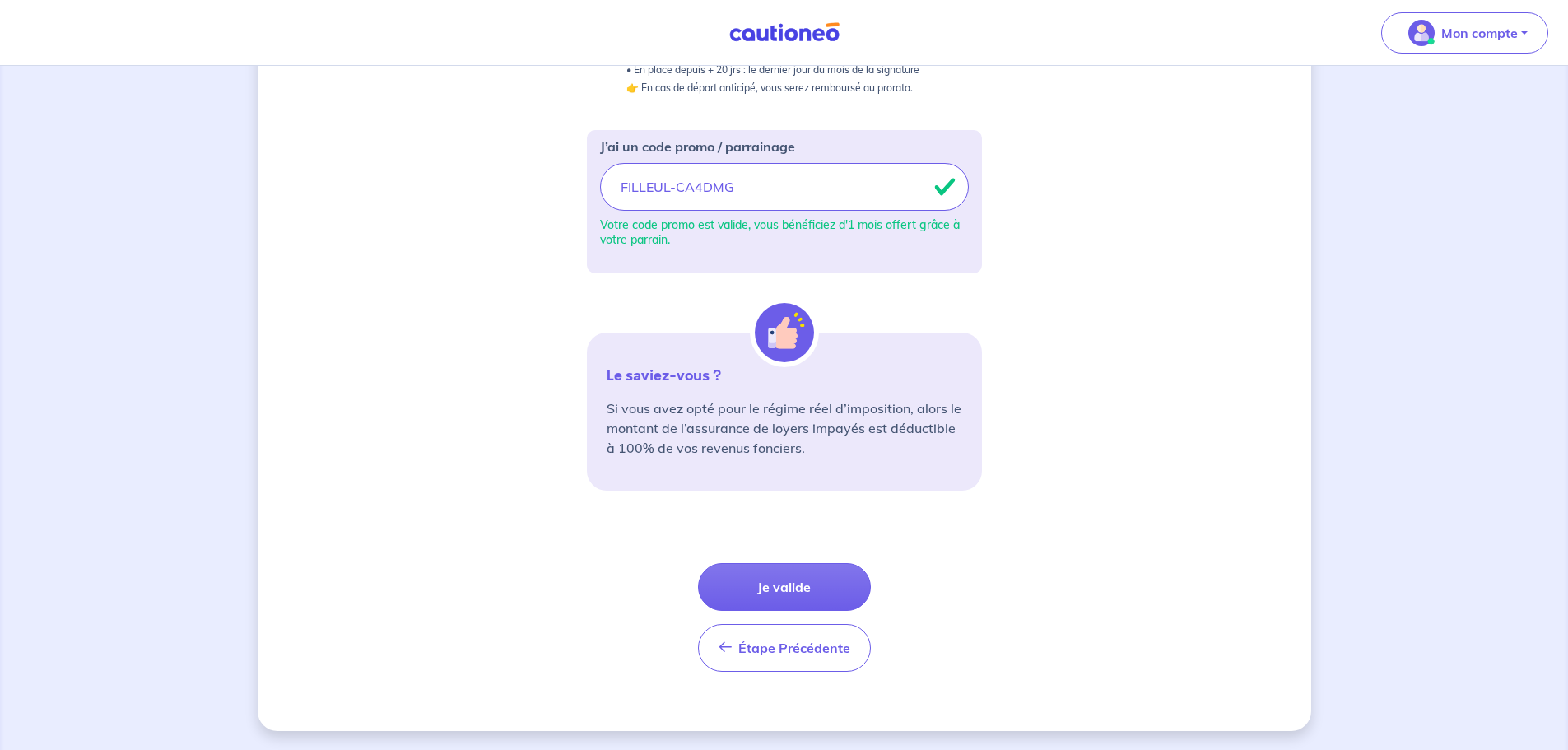
scroll to position [475, 0]
click at [772, 586] on button "Je valide" at bounding box center [784, 585] width 173 height 48
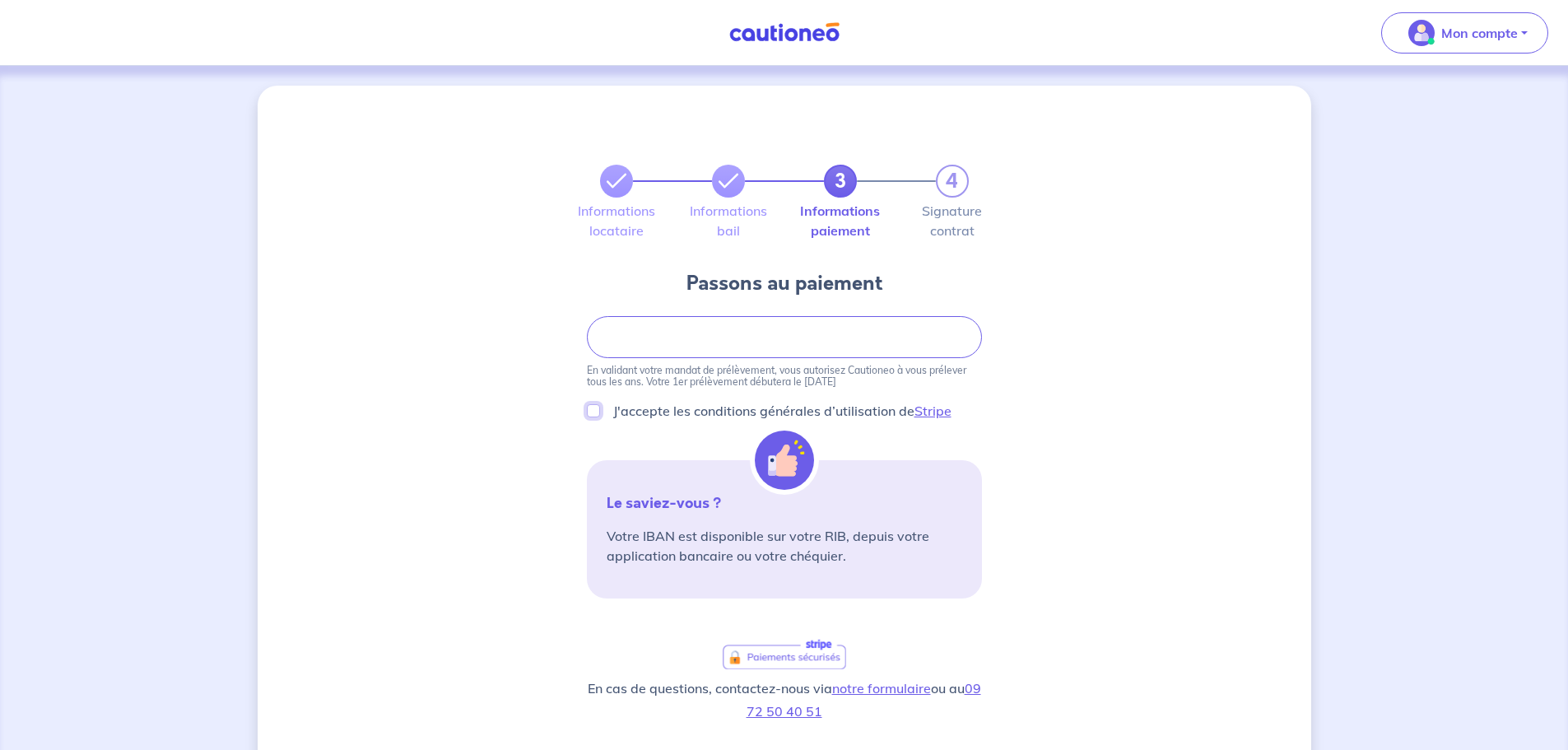
click at [591, 410] on input "J'accepte les conditions générales d’utilisation de Stripe" at bounding box center [594, 410] width 13 height 13
checkbox input "true"
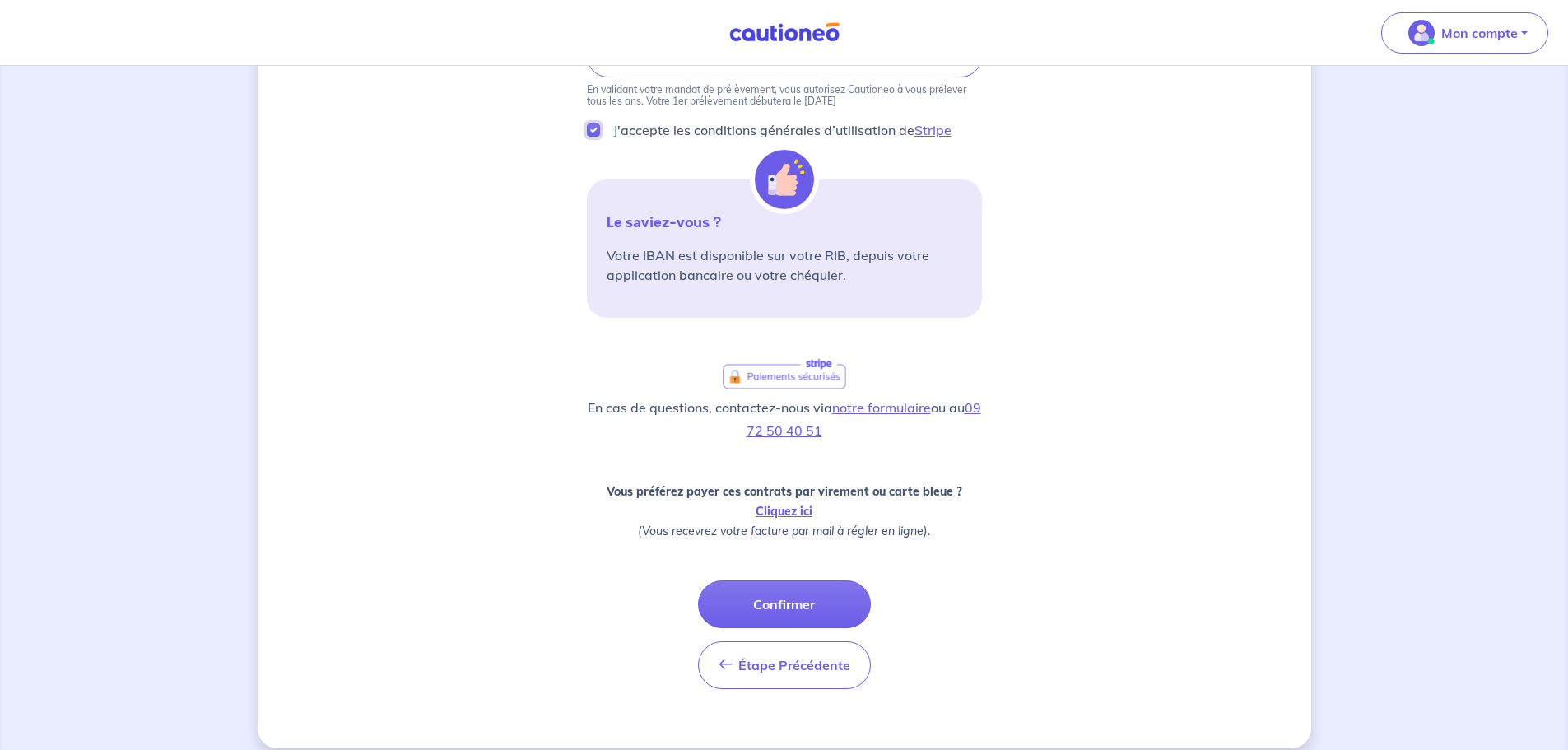
scroll to position [299, 0]
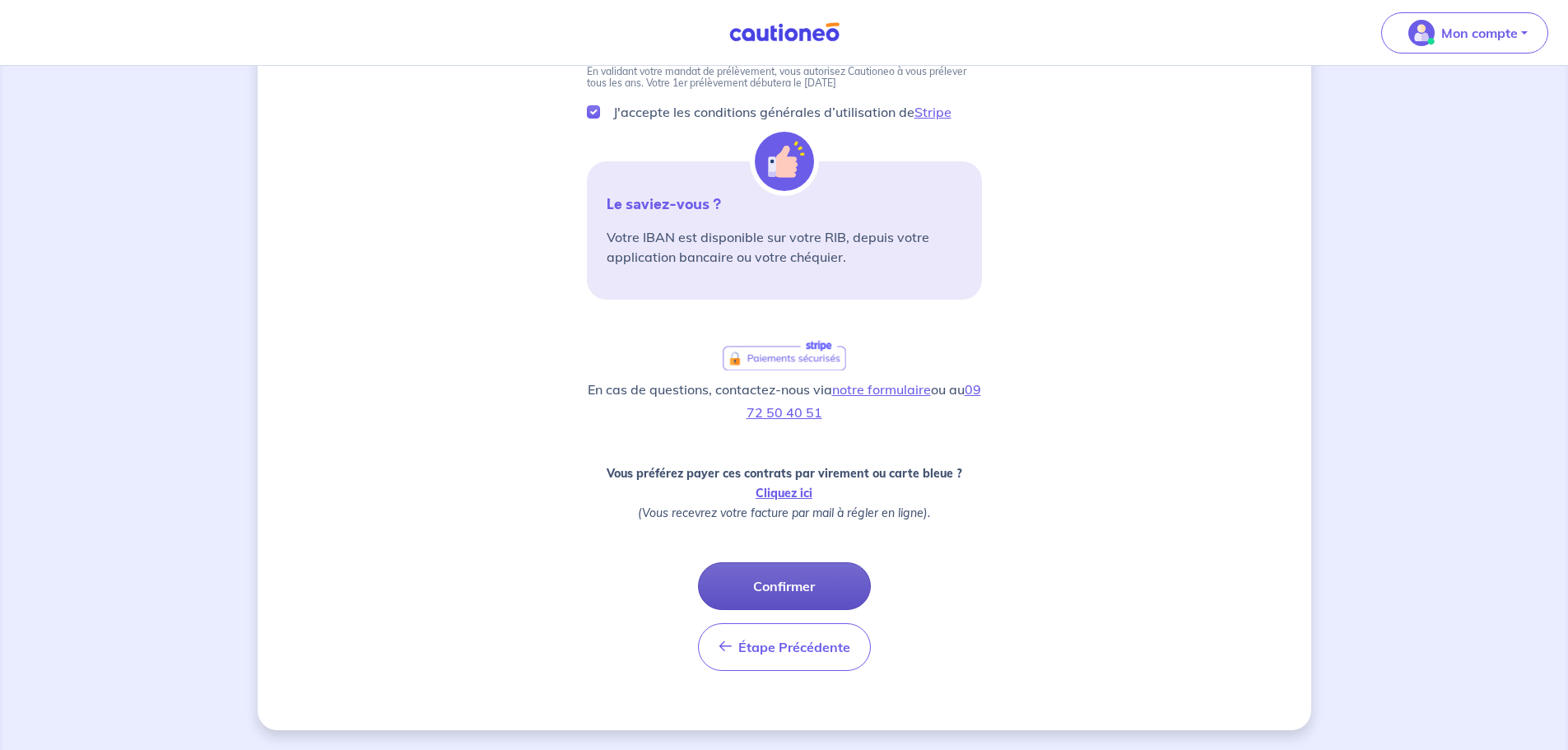
click at [794, 586] on button "Confirmer" at bounding box center [784, 585] width 173 height 48
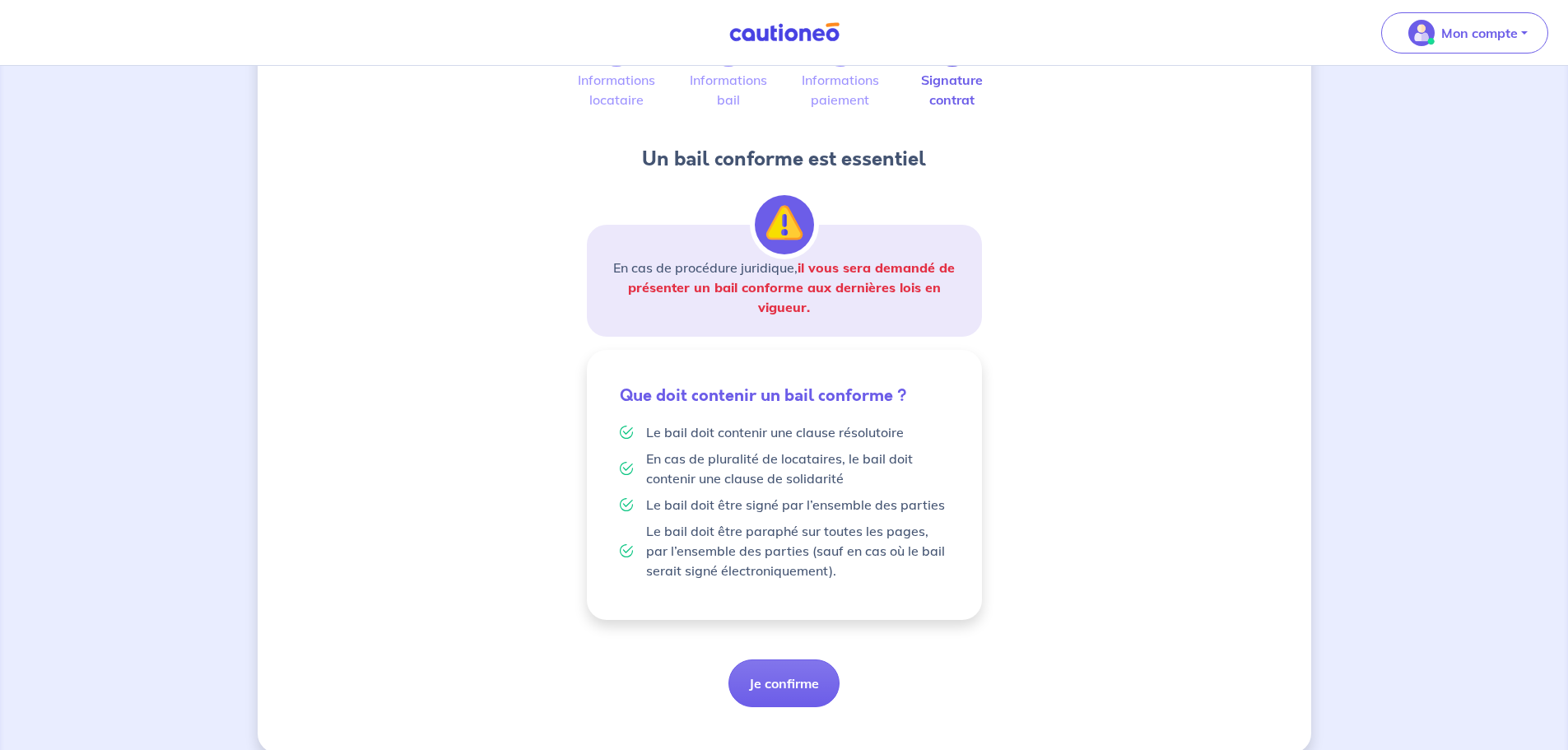
scroll to position [154, 0]
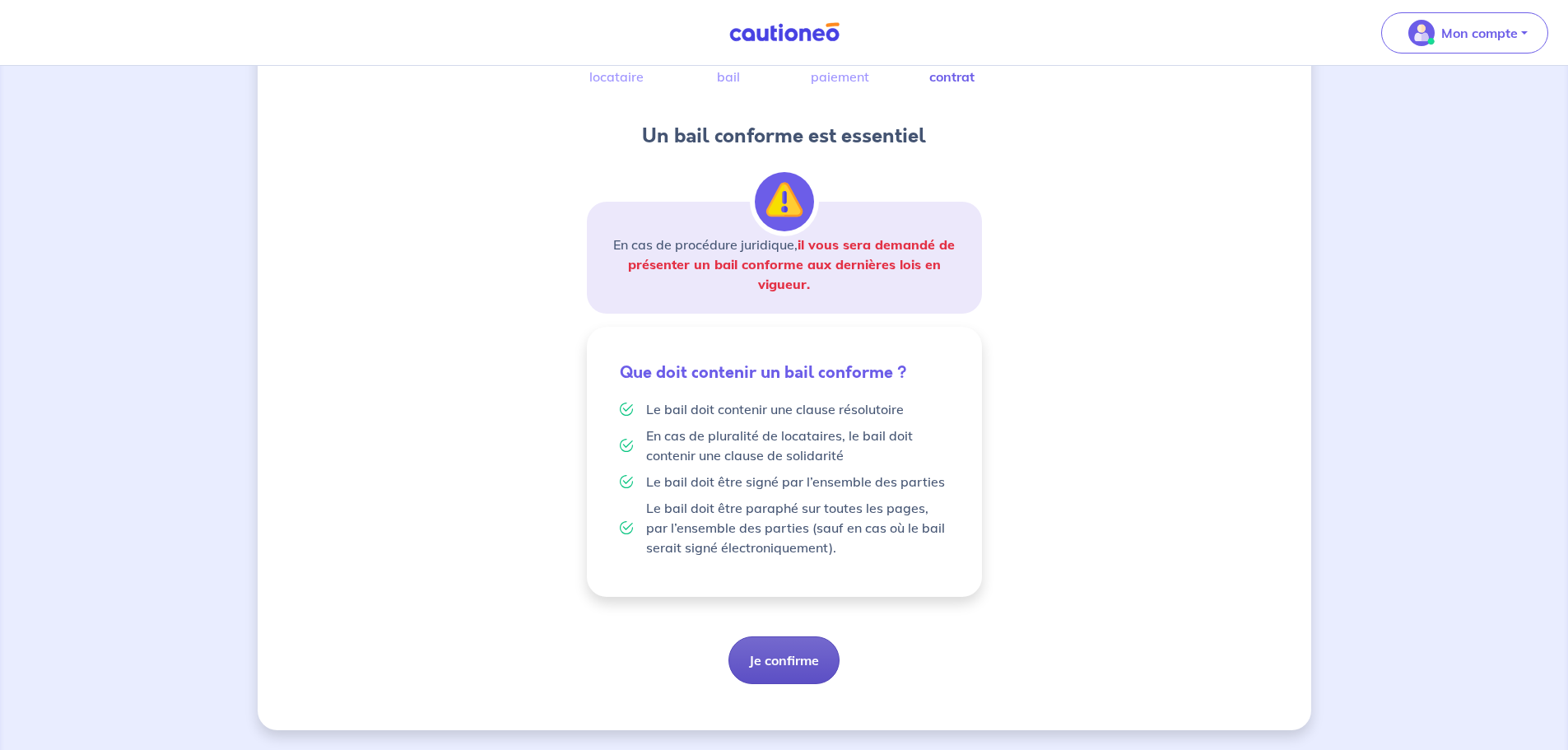
click at [792, 662] on button "Je confirme" at bounding box center [784, 659] width 112 height 48
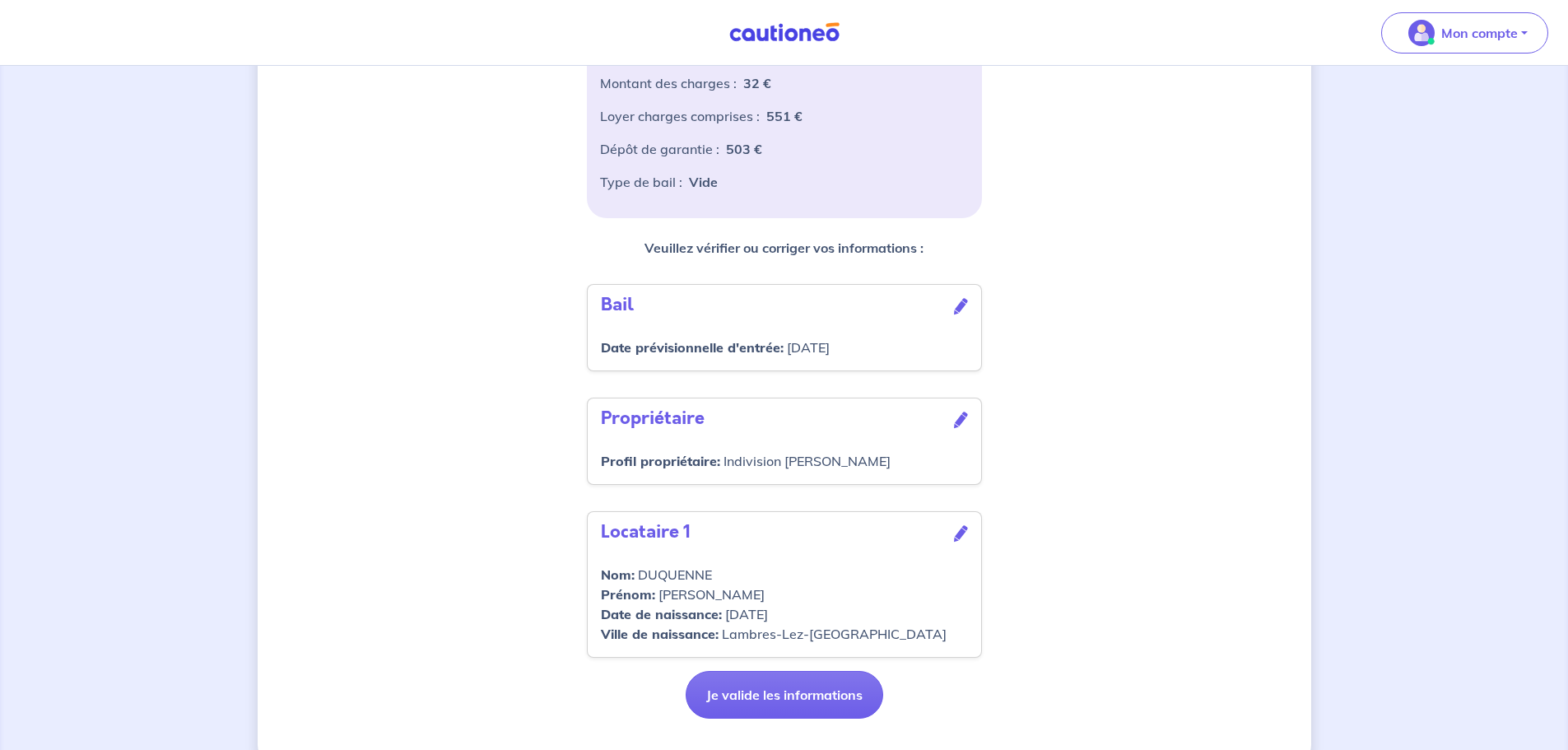
scroll to position [370, 0]
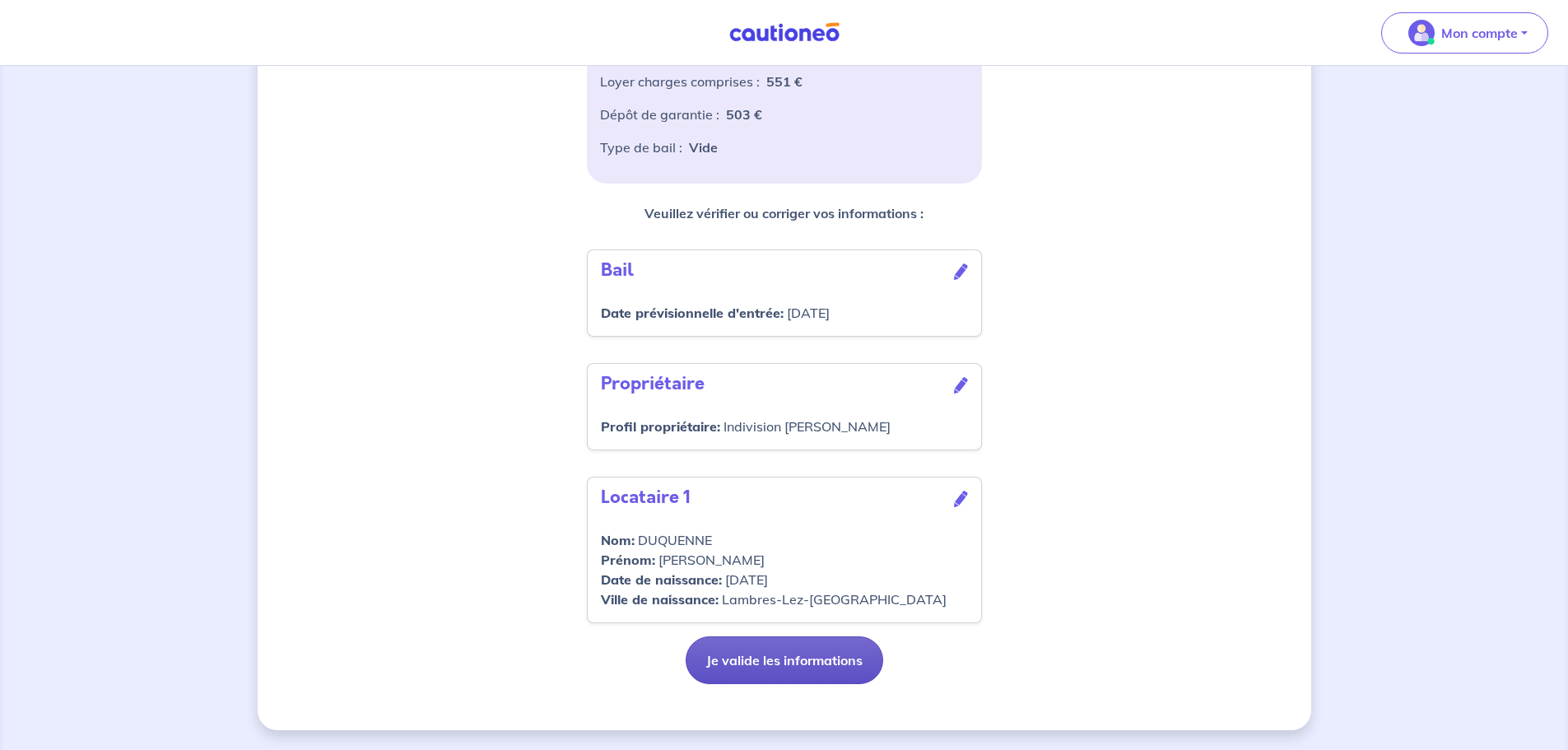
click at [811, 667] on button "Je valide les informations" at bounding box center [784, 659] width 198 height 48
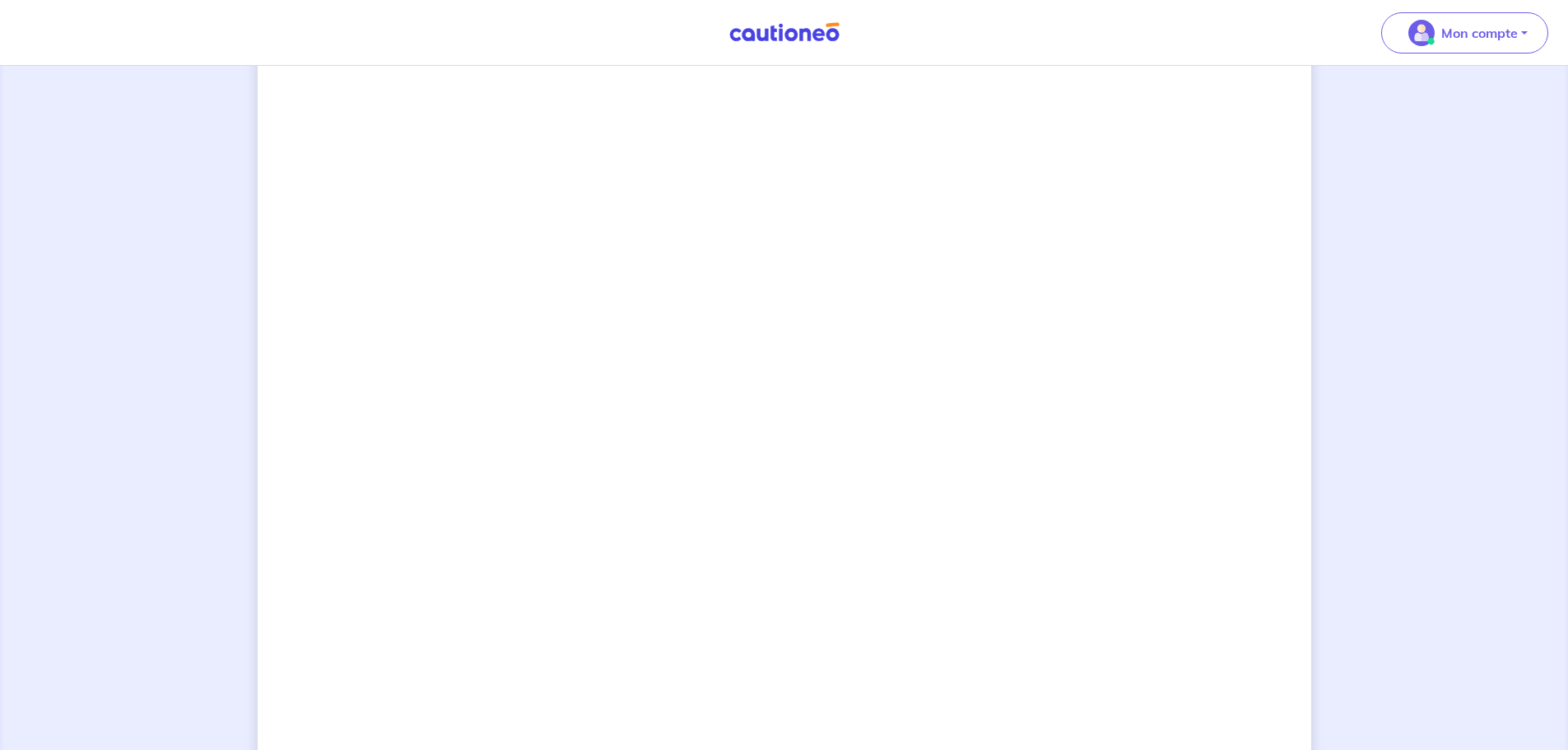
scroll to position [1311, 0]
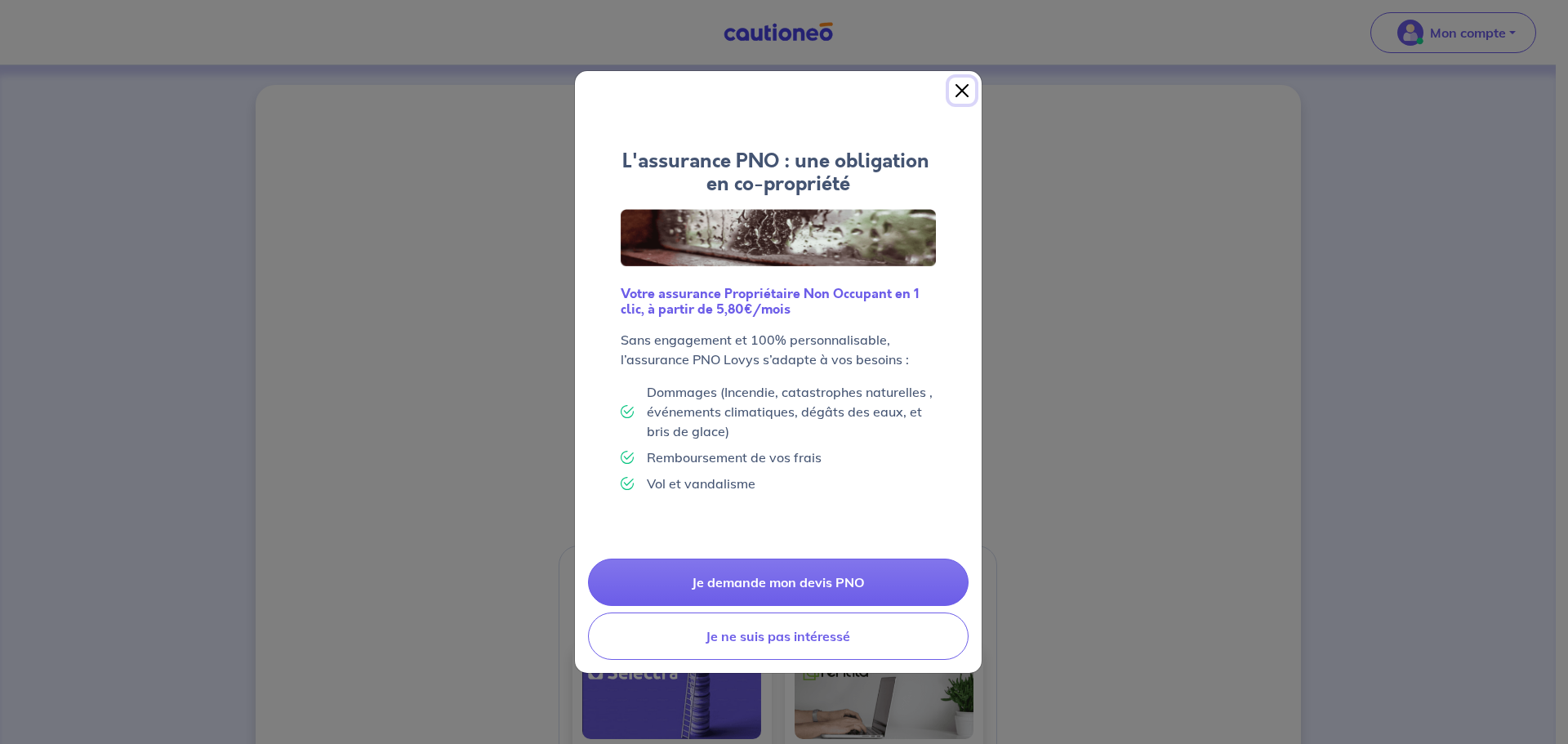
click at [963, 88] on button "Close" at bounding box center [961, 90] width 26 height 26
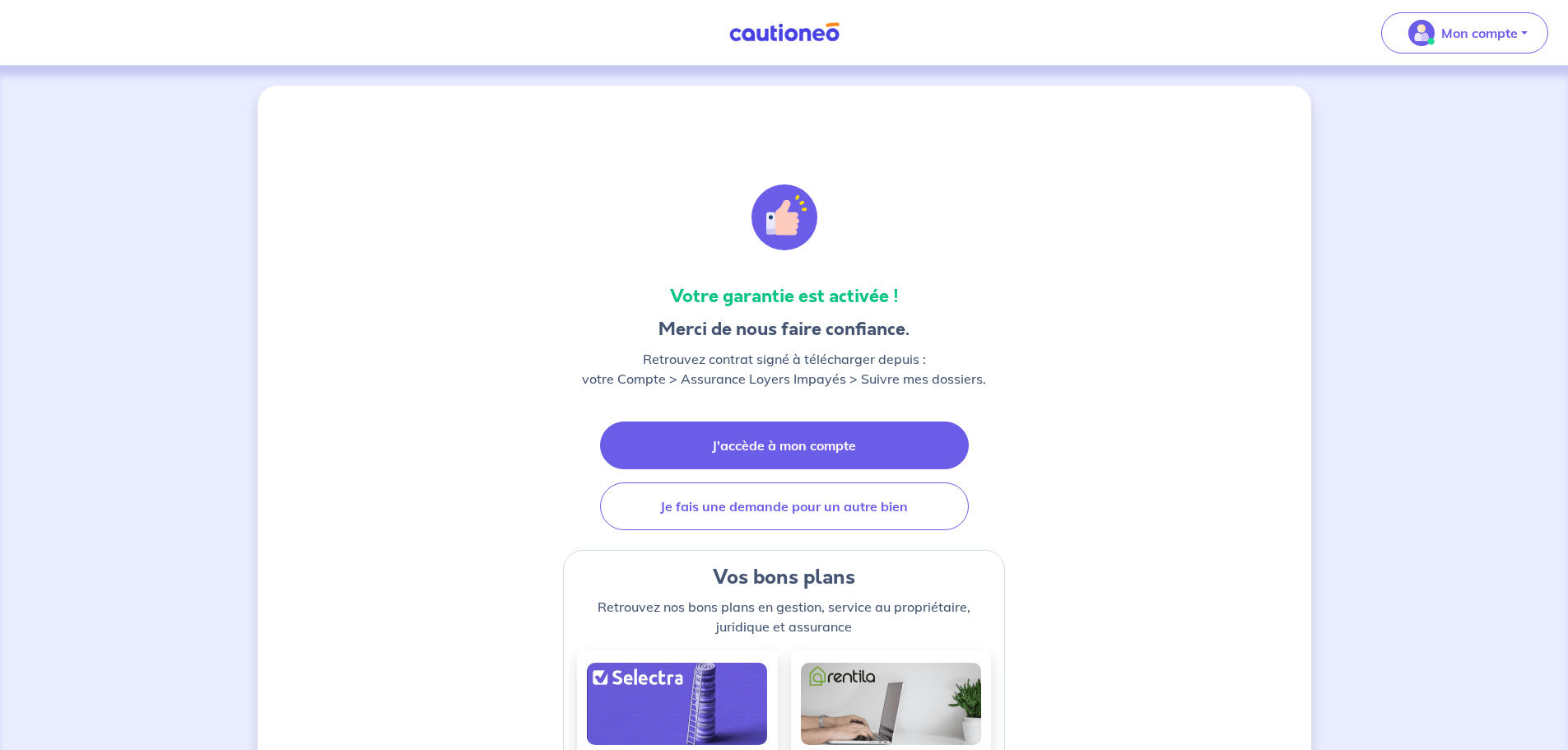
click at [815, 433] on link "J'accède à mon compte" at bounding box center [784, 445] width 369 height 48
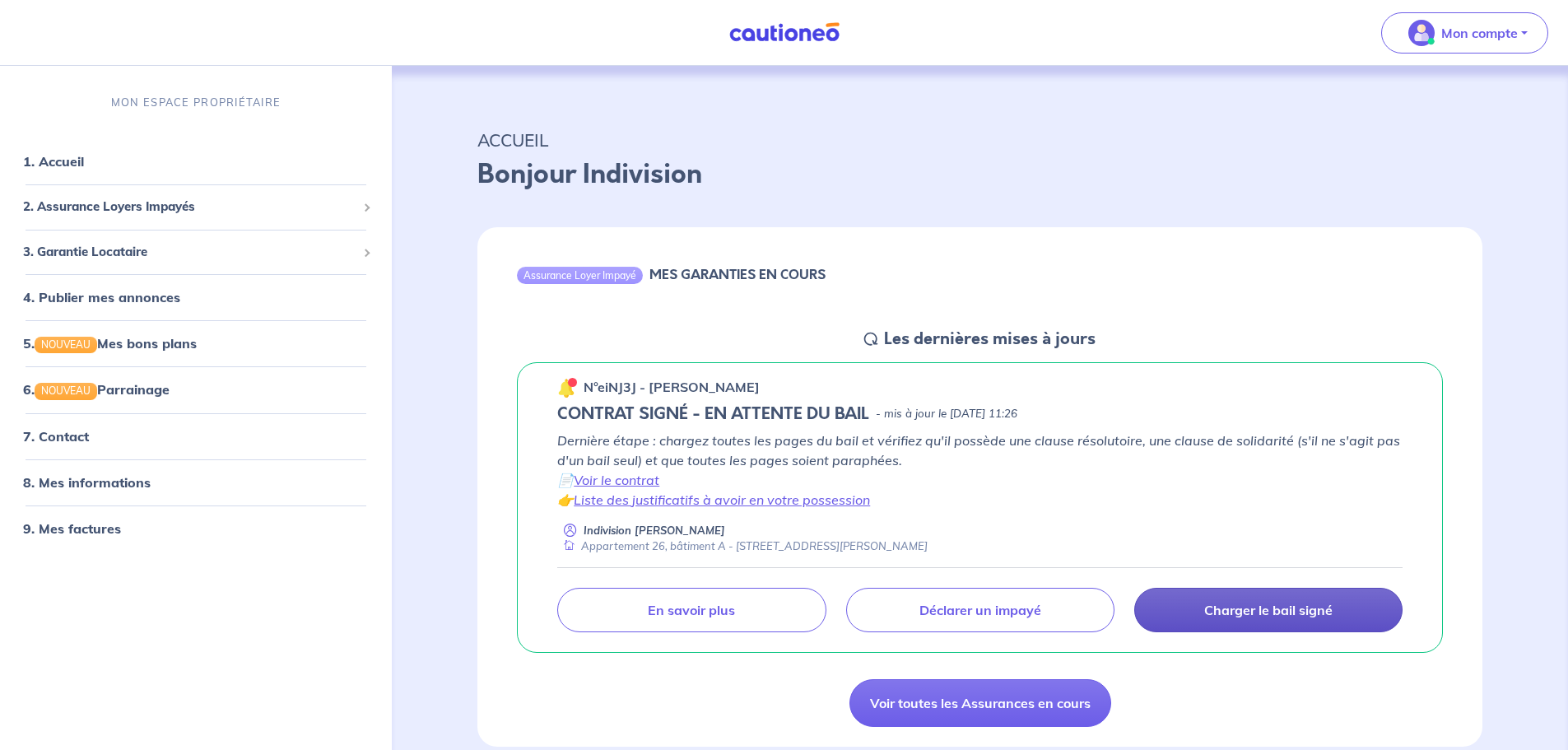
click at [1299, 612] on p "Charger le bail signé" at bounding box center [1268, 610] width 129 height 16
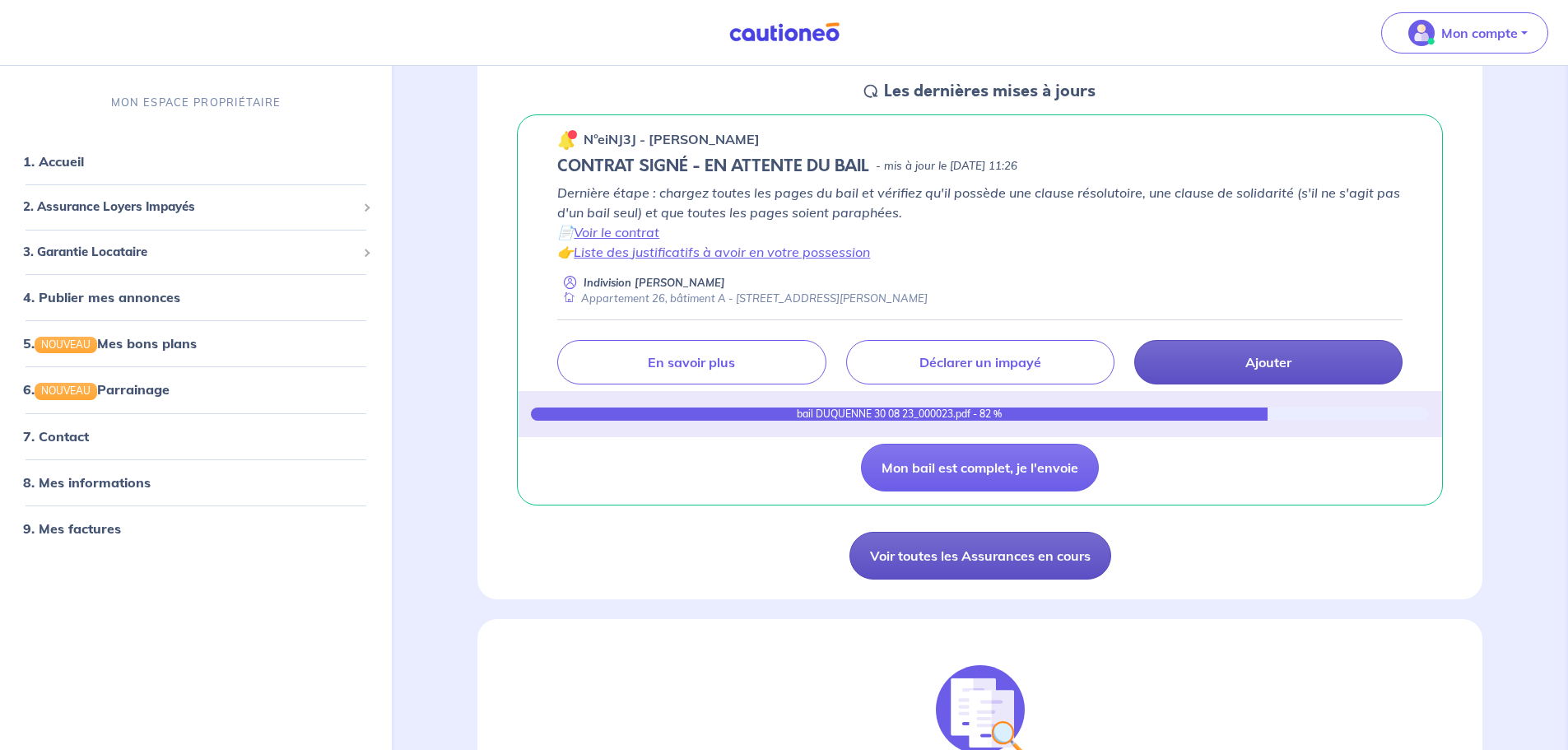
scroll to position [329, 0]
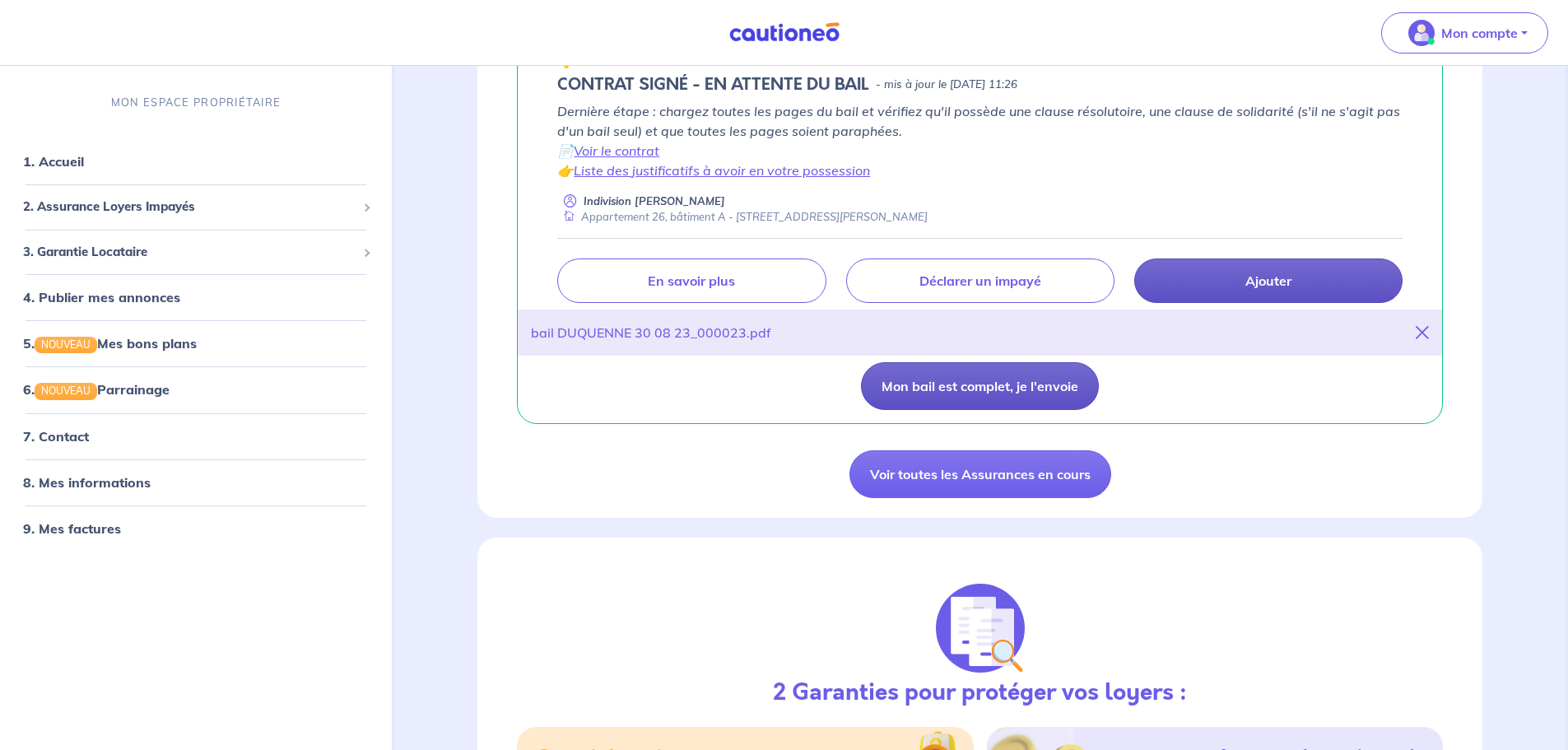
click at [972, 386] on button "Mon bail est complet, je l'envoie" at bounding box center [980, 386] width 237 height 48
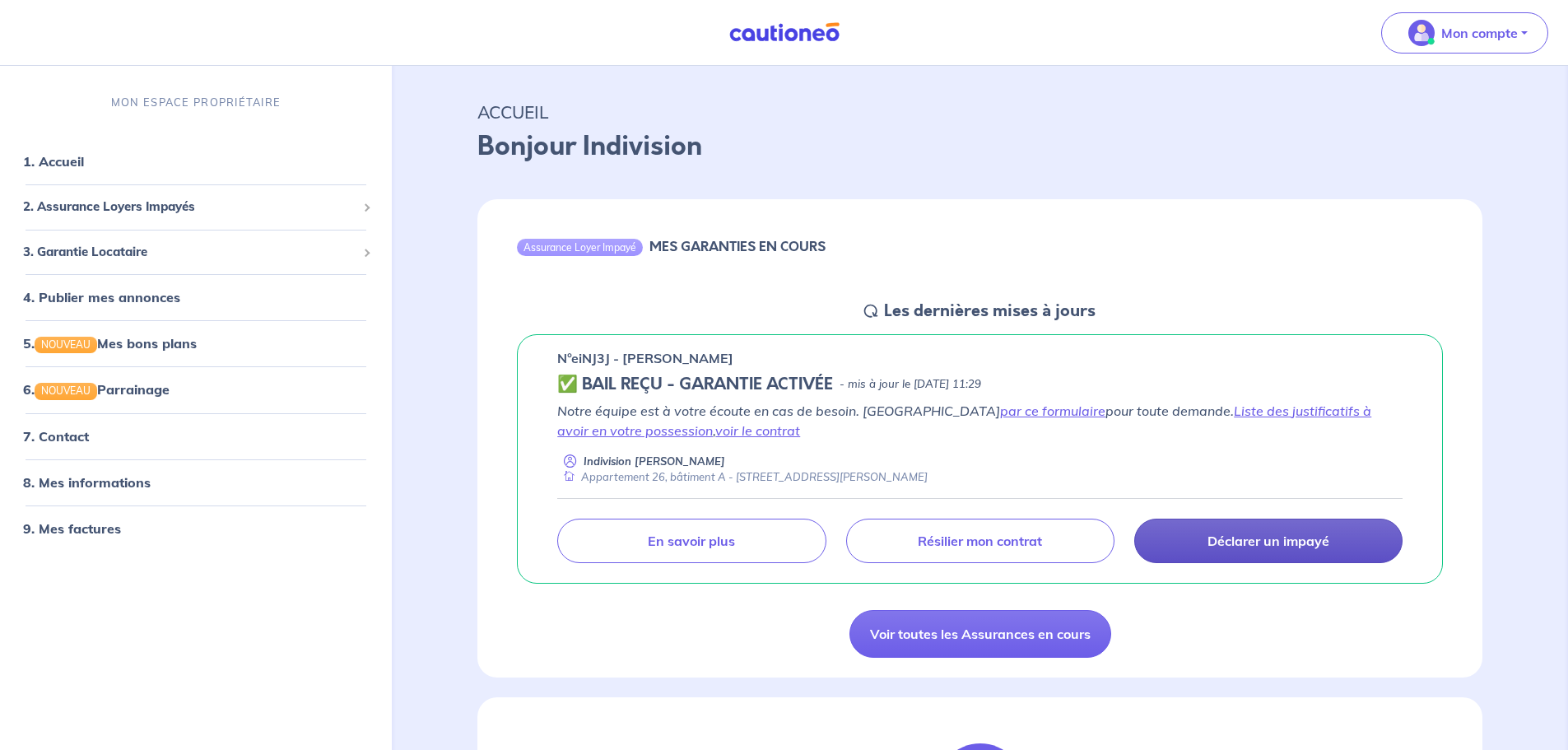
scroll to position [0, 0]
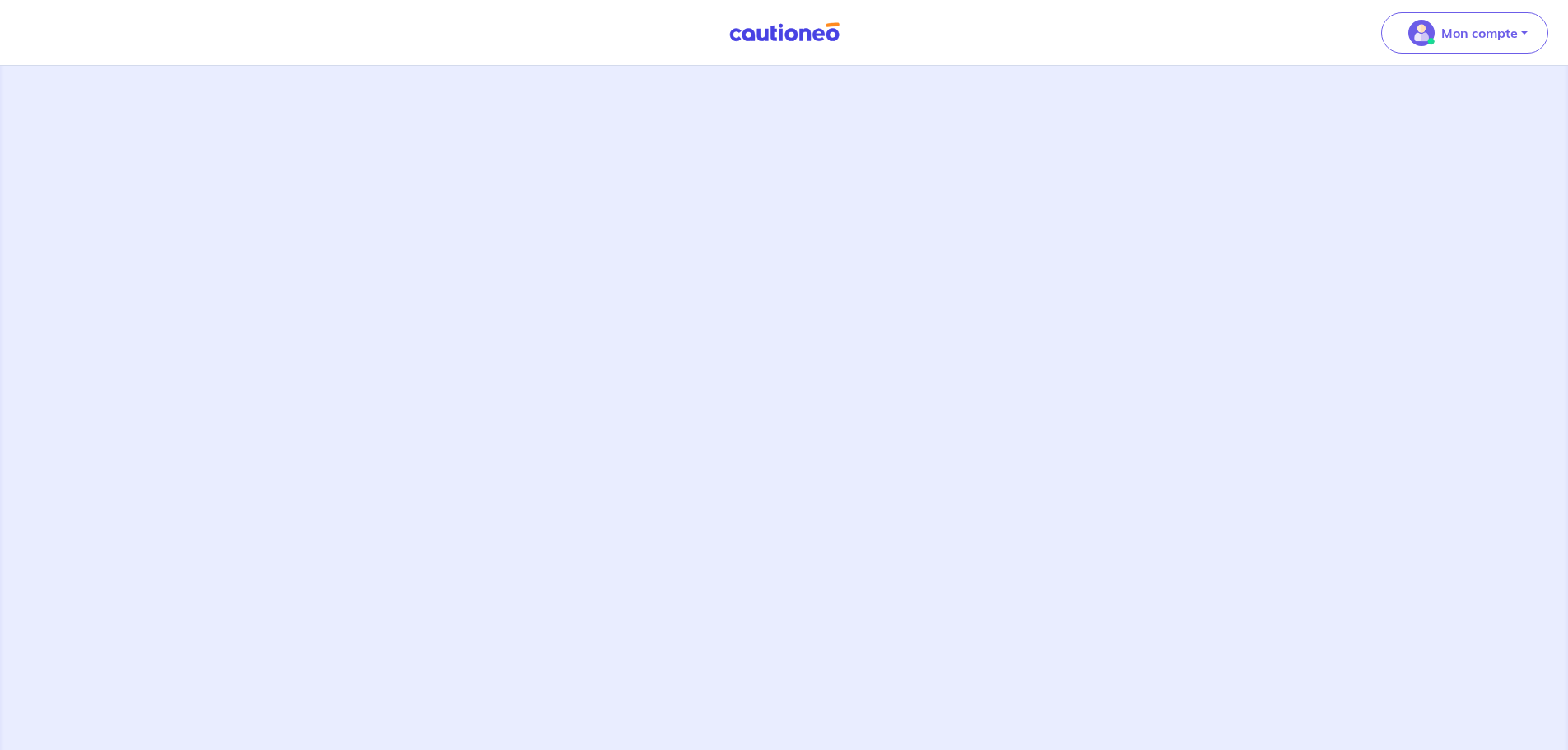
scroll to position [66, 0]
